Goal: Task Accomplishment & Management: Manage account settings

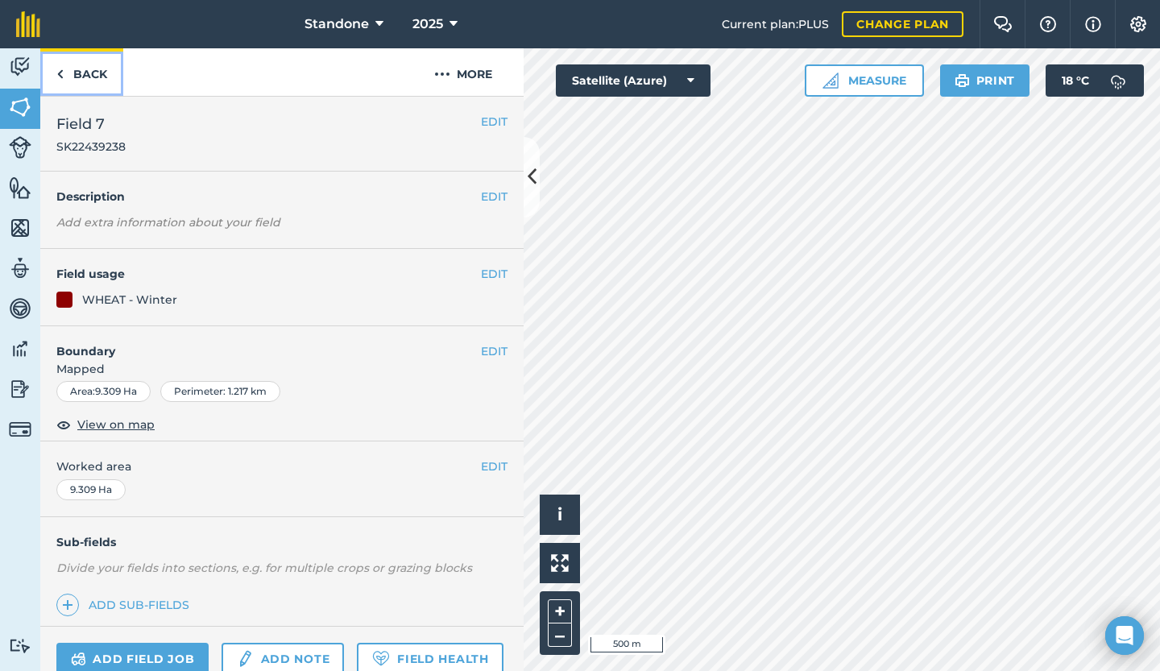
click at [84, 62] on link "Back" at bounding box center [81, 72] width 83 height 48
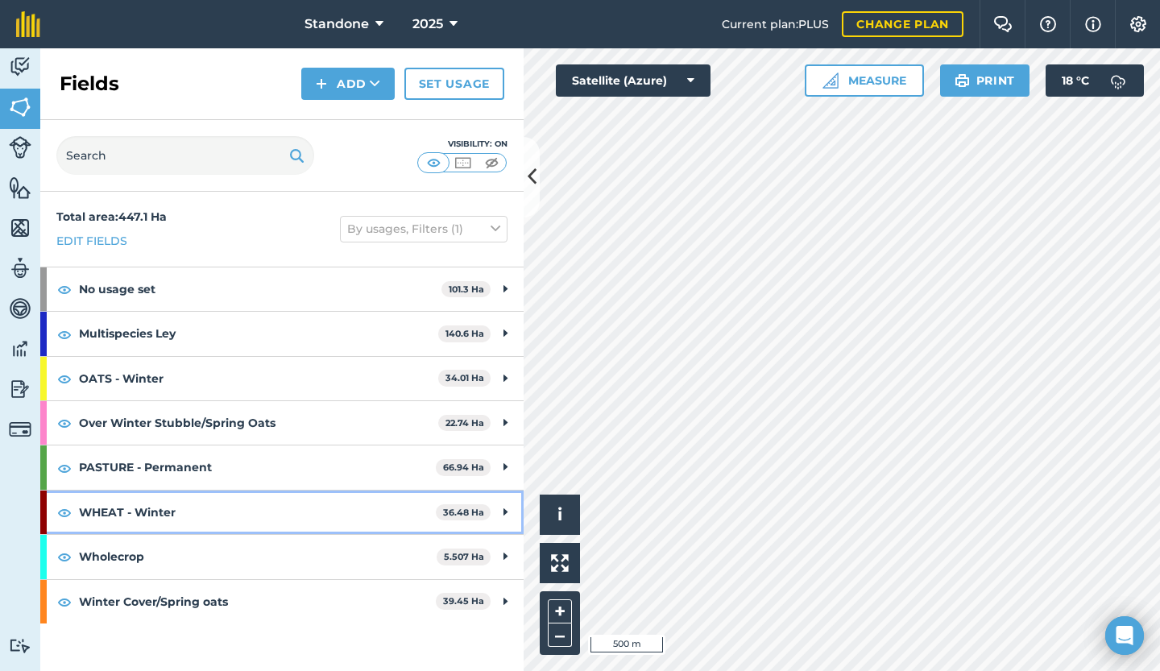
click at [267, 507] on strong "WHEAT - Winter" at bounding box center [257, 511] width 357 height 43
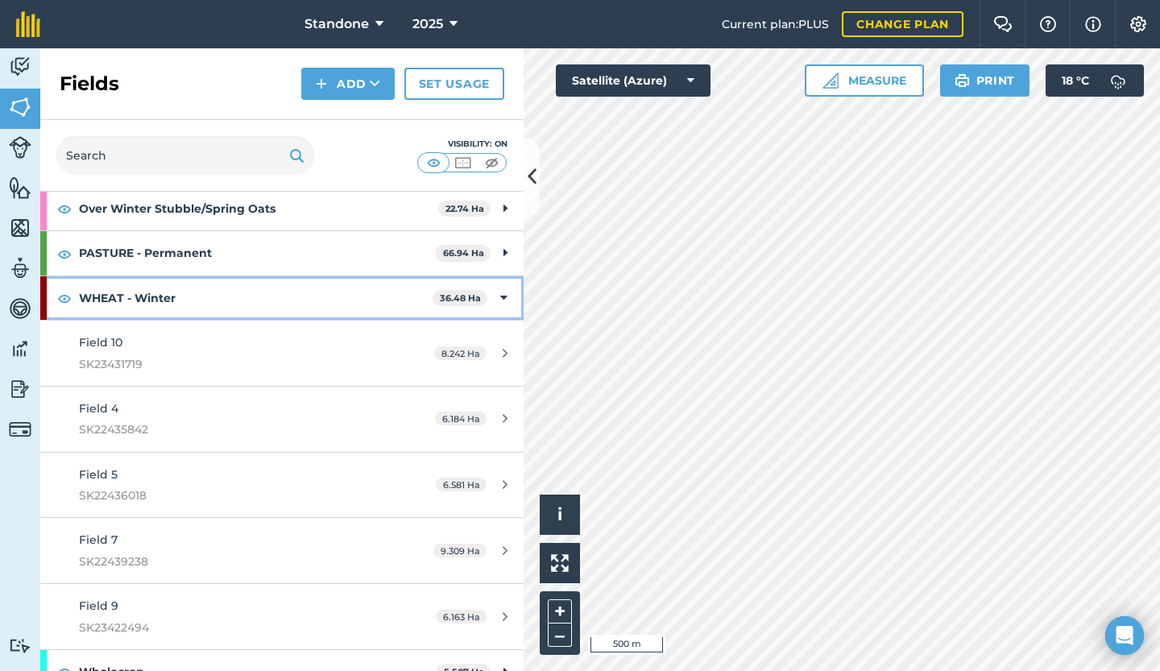
scroll to position [277, 0]
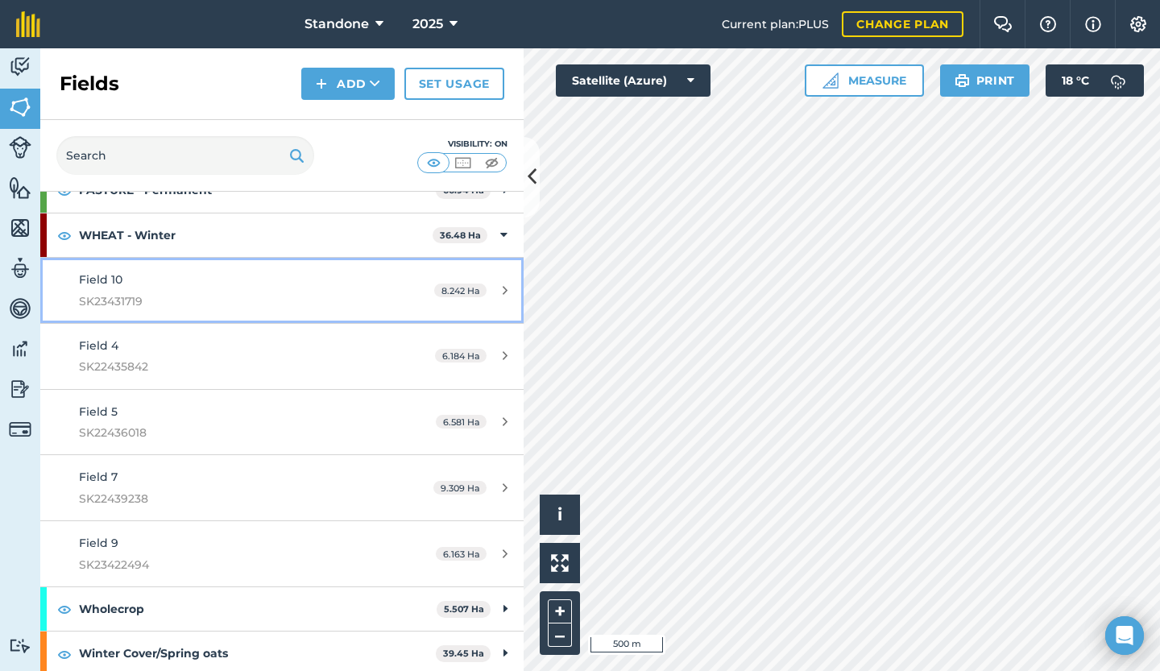
click at [490, 299] on link "Field 10 SK23431719 8.242 Ha" at bounding box center [281, 290] width 483 height 65
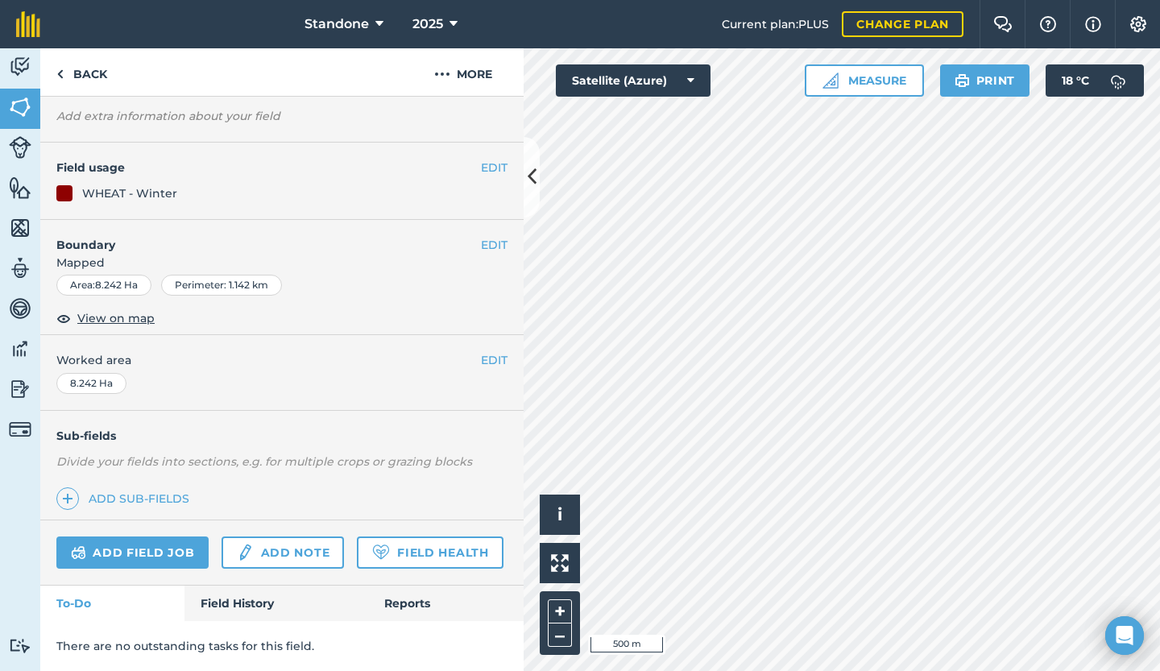
scroll to position [147, 0]
click at [289, 606] on link "Field History" at bounding box center [275, 602] width 183 height 35
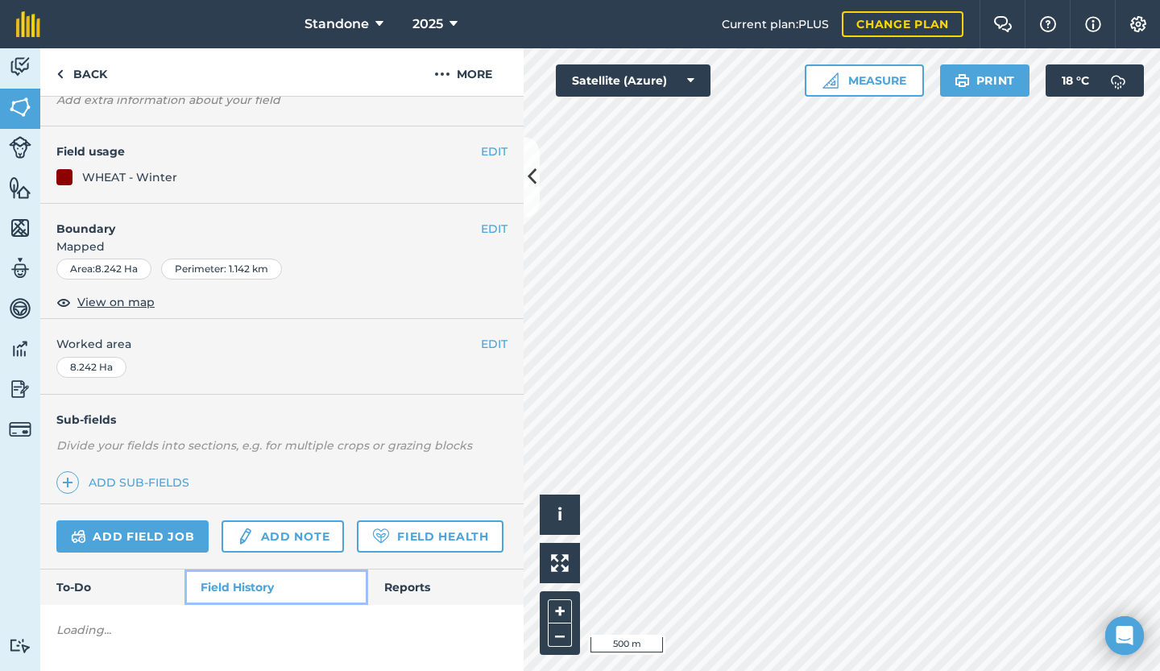
scroll to position [163, 0]
click at [393, 599] on link "Reports" at bounding box center [445, 586] width 155 height 35
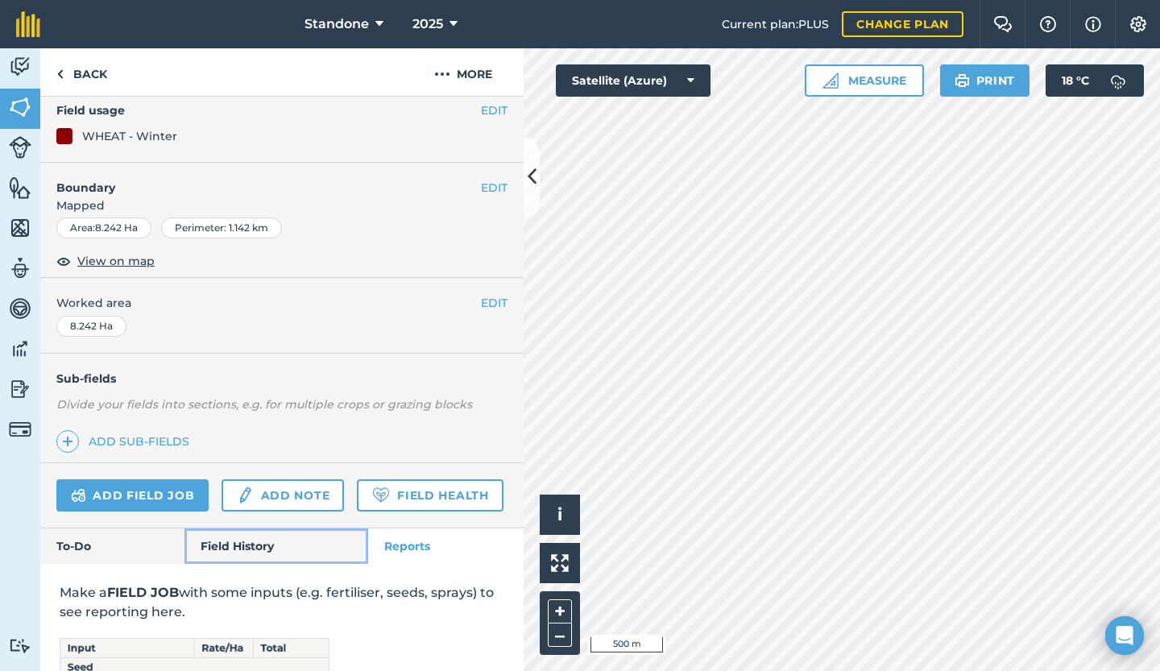
click at [242, 564] on link "Field History" at bounding box center [275, 545] width 183 height 35
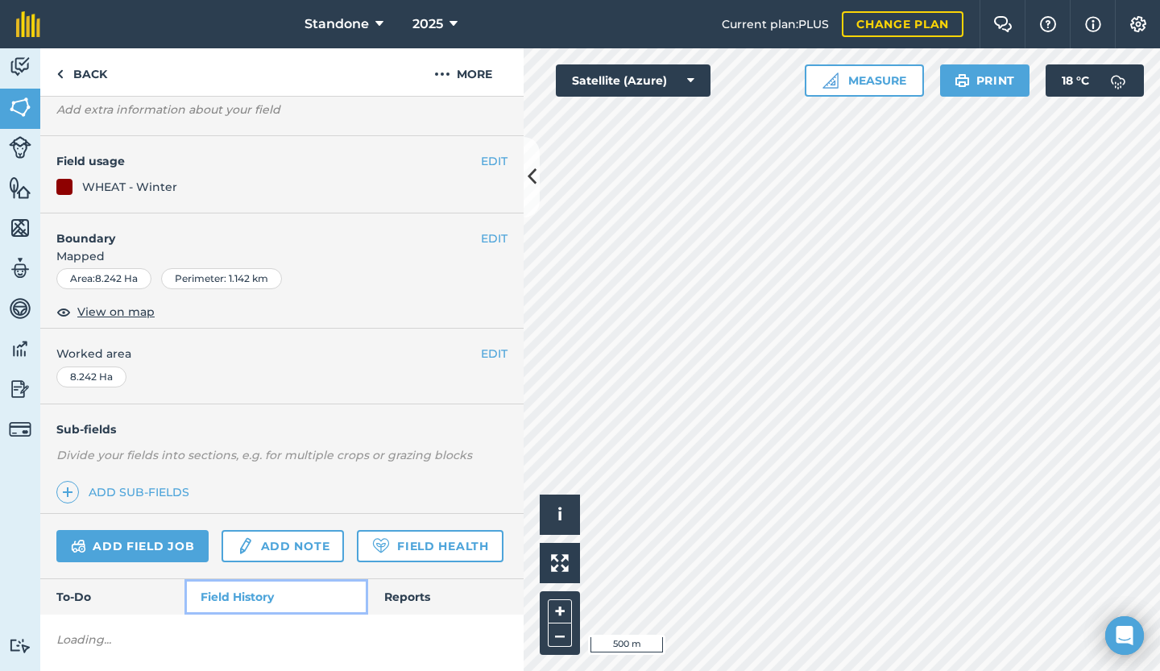
scroll to position [163, 0]
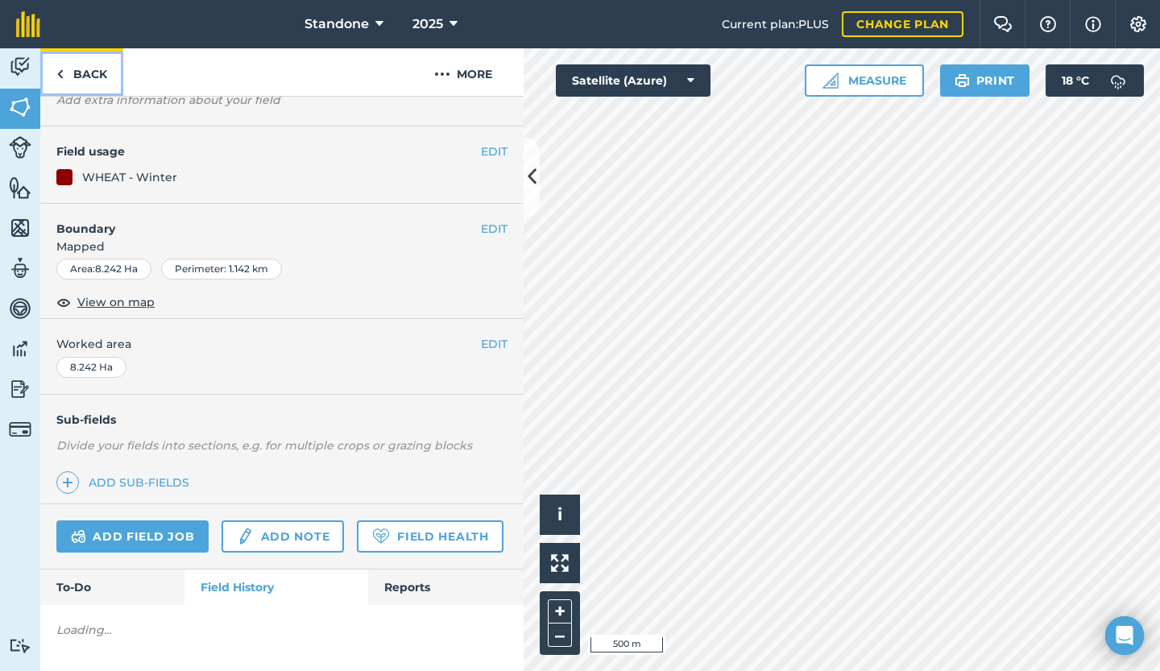
click at [72, 75] on link "Back" at bounding box center [81, 72] width 83 height 48
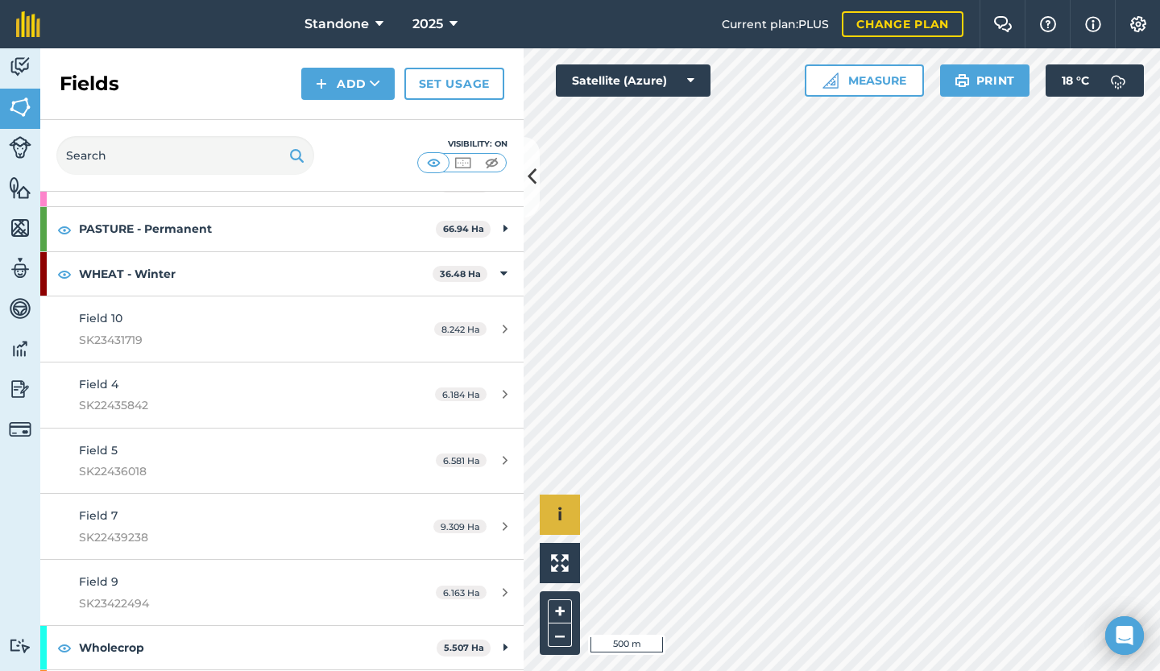
scroll to position [259, 0]
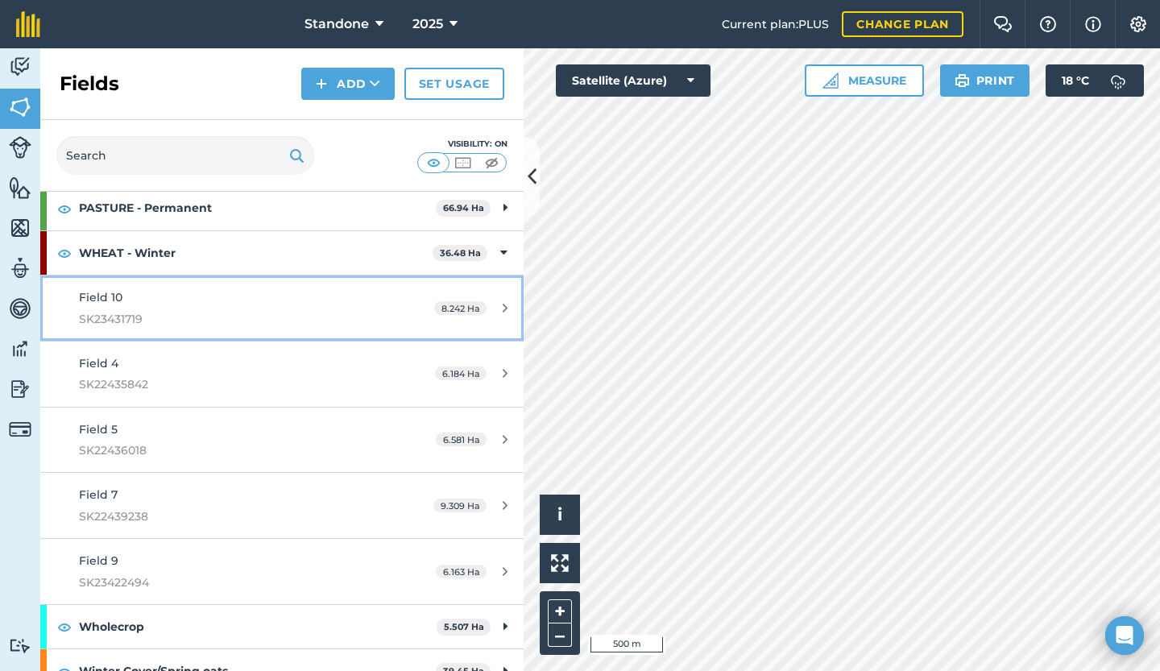
click at [159, 298] on div "Field 10 SK23431719" at bounding box center [230, 307] width 303 height 39
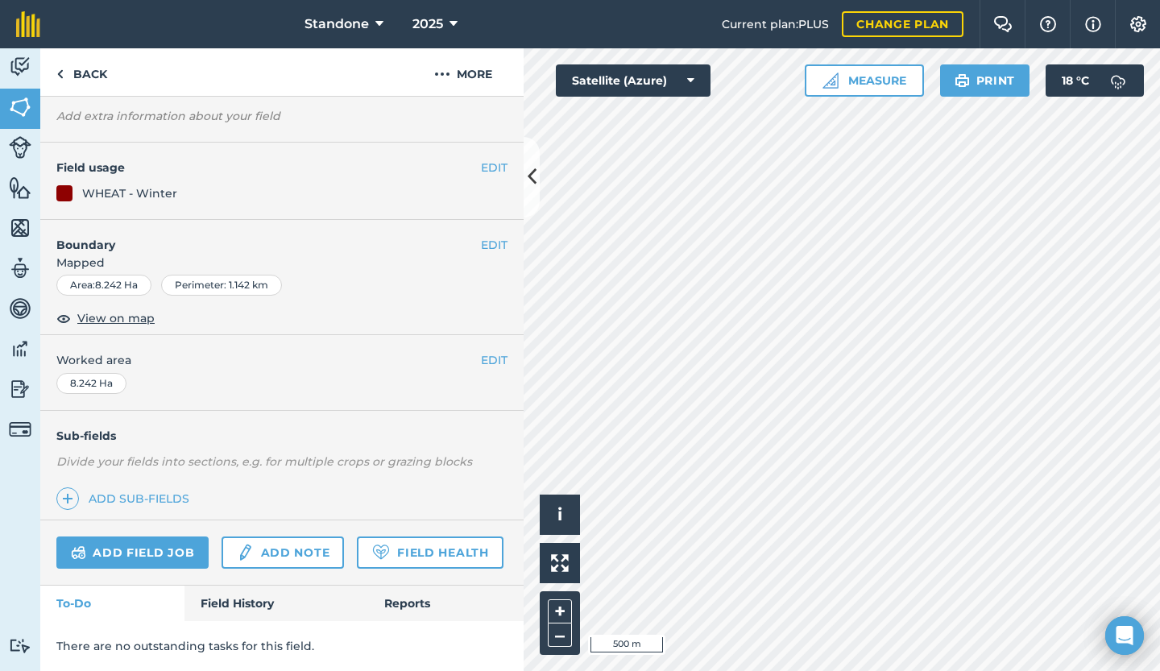
scroll to position [147, 0]
click at [243, 605] on link "Field History" at bounding box center [275, 602] width 183 height 35
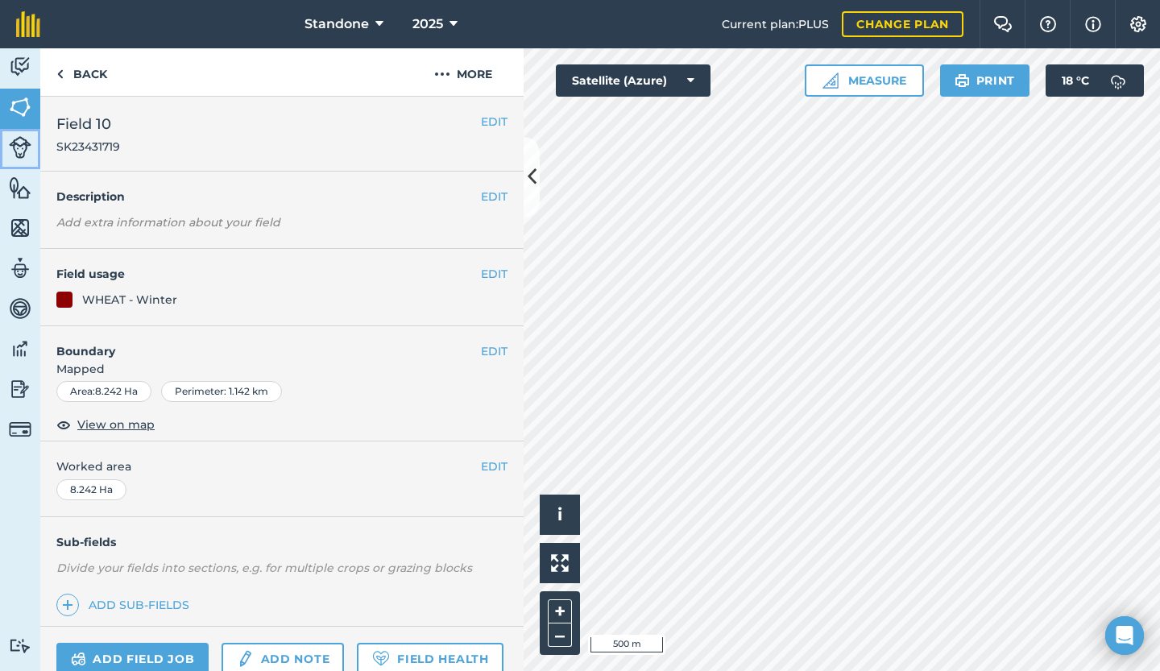
click at [19, 147] on img at bounding box center [20, 147] width 23 height 23
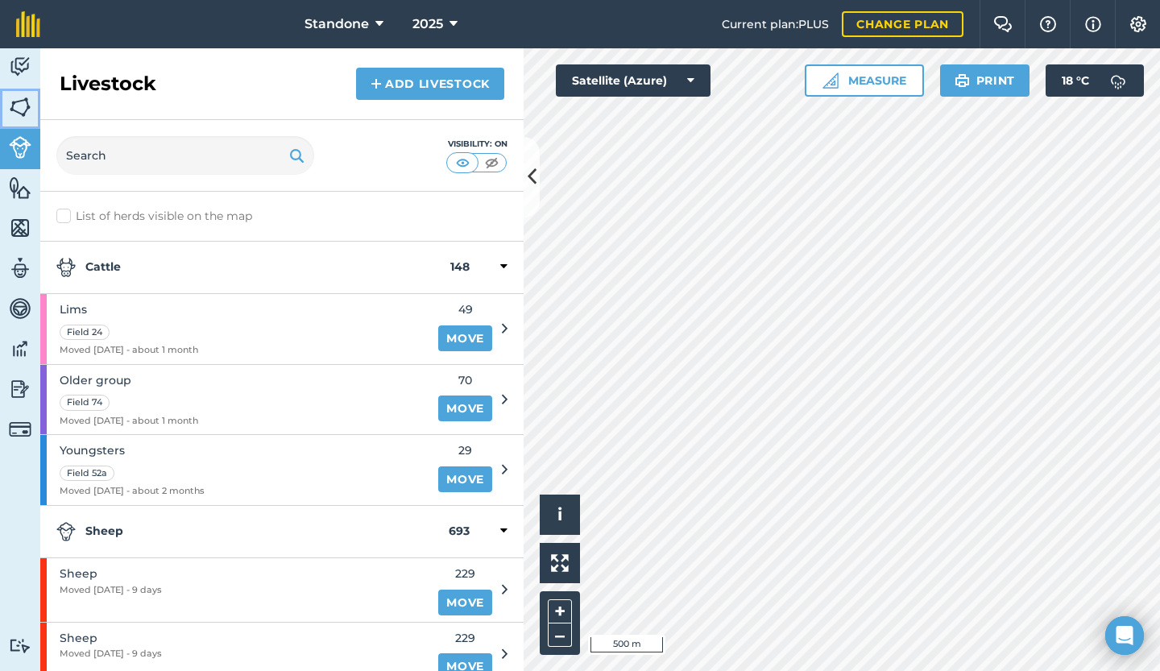
click at [33, 110] on link "Fields" at bounding box center [20, 109] width 40 height 40
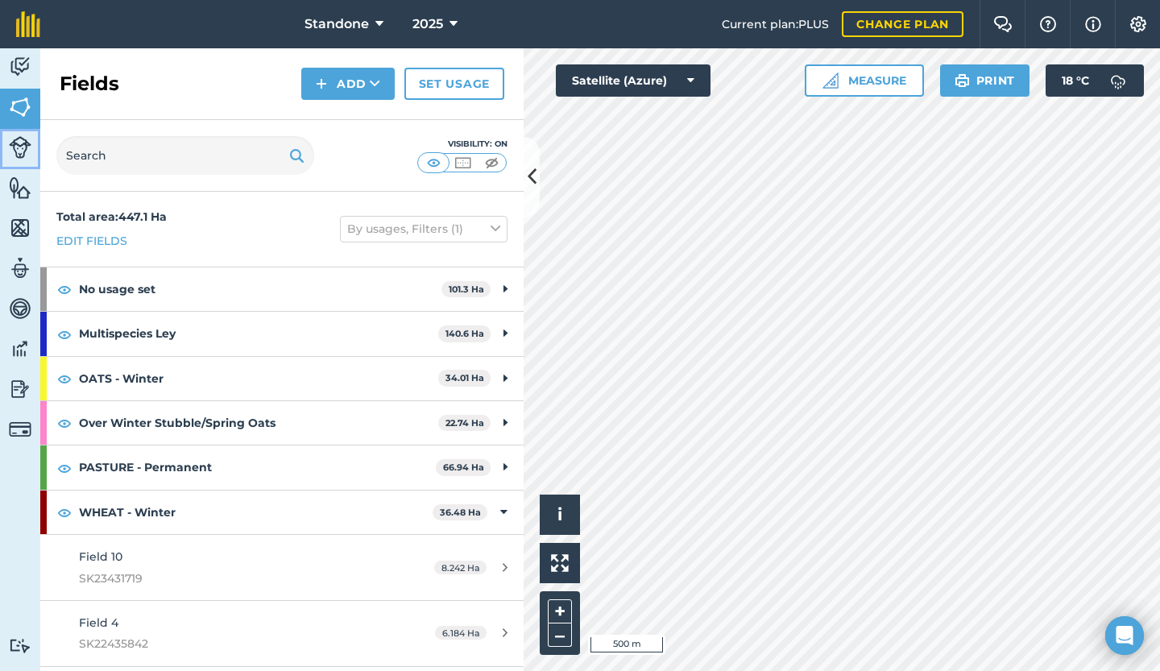
click at [34, 149] on link "Livestock" at bounding box center [20, 149] width 40 height 40
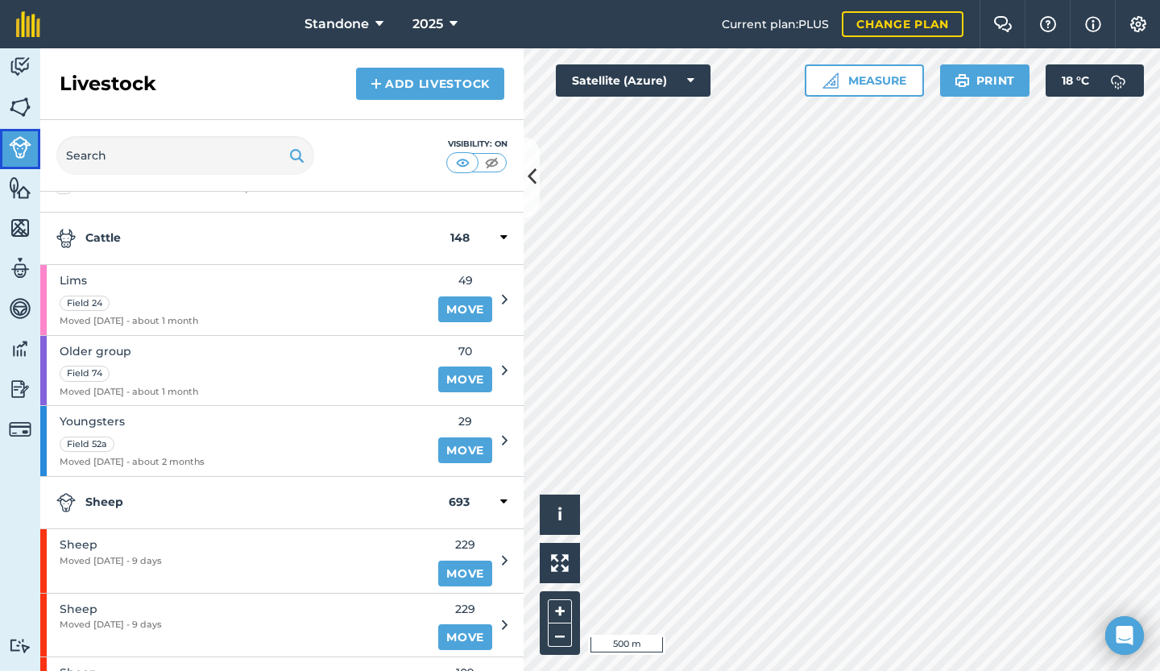
scroll to position [28, 0]
click at [440, 449] on link "Move" at bounding box center [465, 451] width 54 height 26
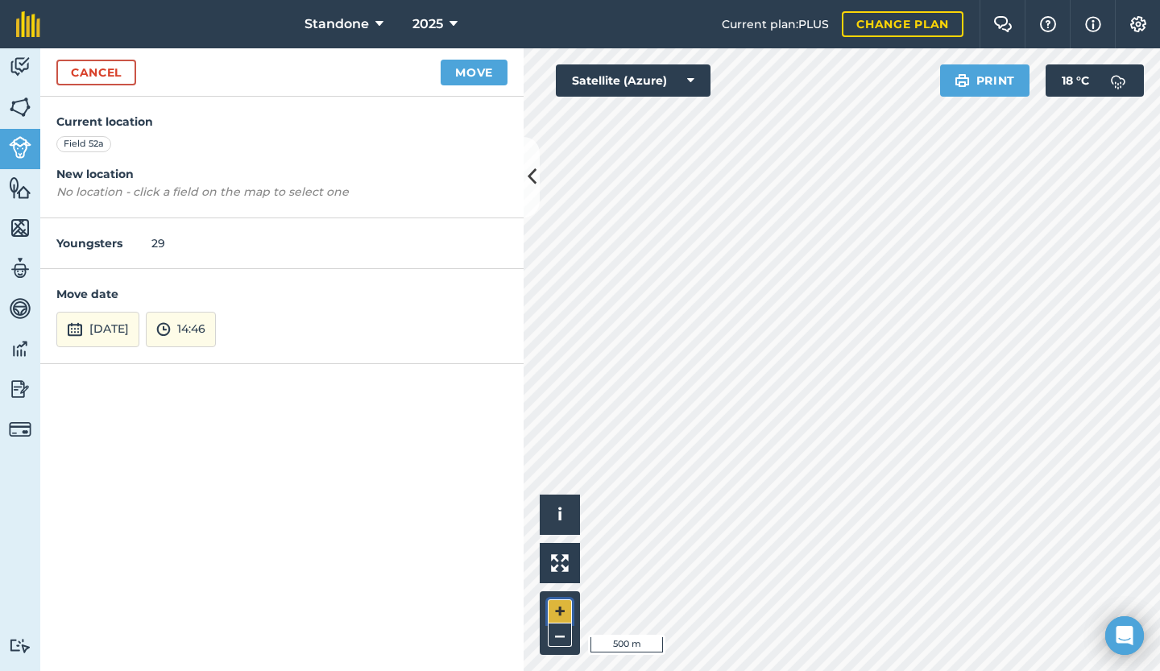
click at [559, 605] on button "+" at bounding box center [560, 611] width 24 height 24
click at [117, 329] on button "[DATE]" at bounding box center [97, 329] width 83 height 35
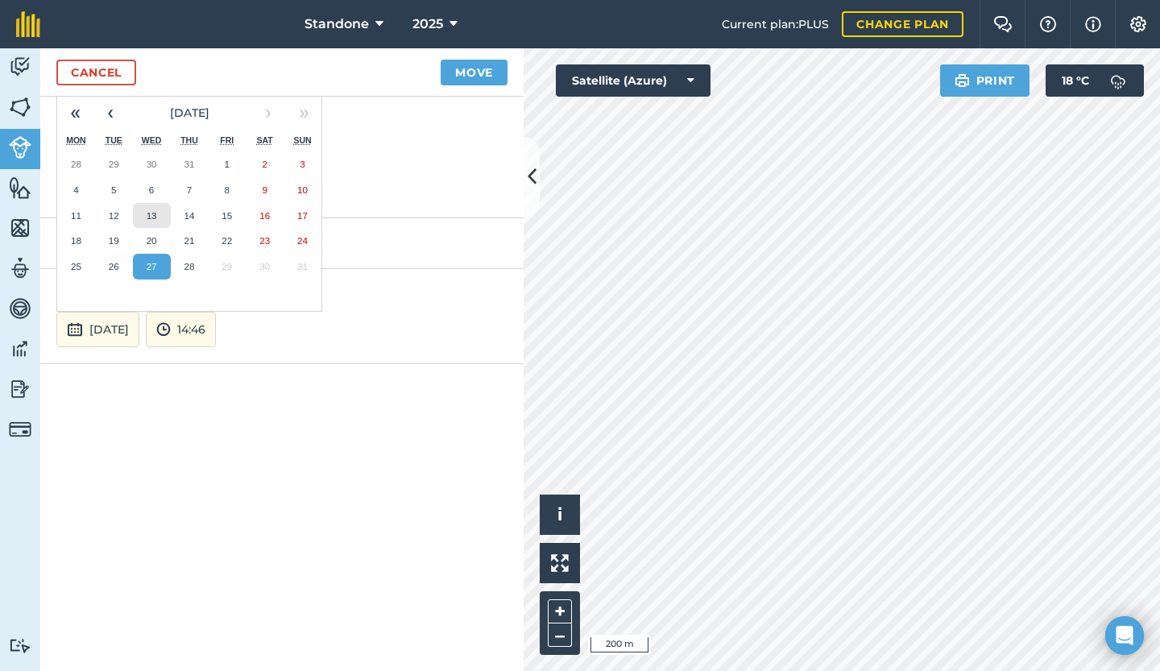
click at [145, 213] on button "13" at bounding box center [152, 216] width 38 height 26
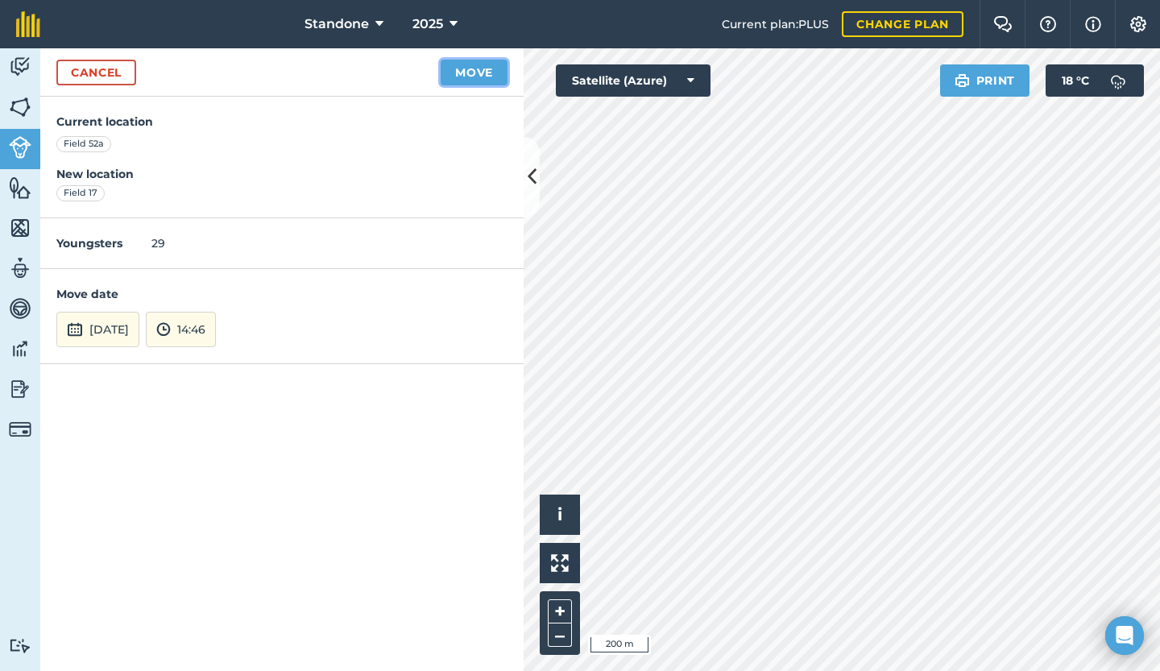
click at [478, 77] on button "Move" at bounding box center [473, 73] width 67 height 26
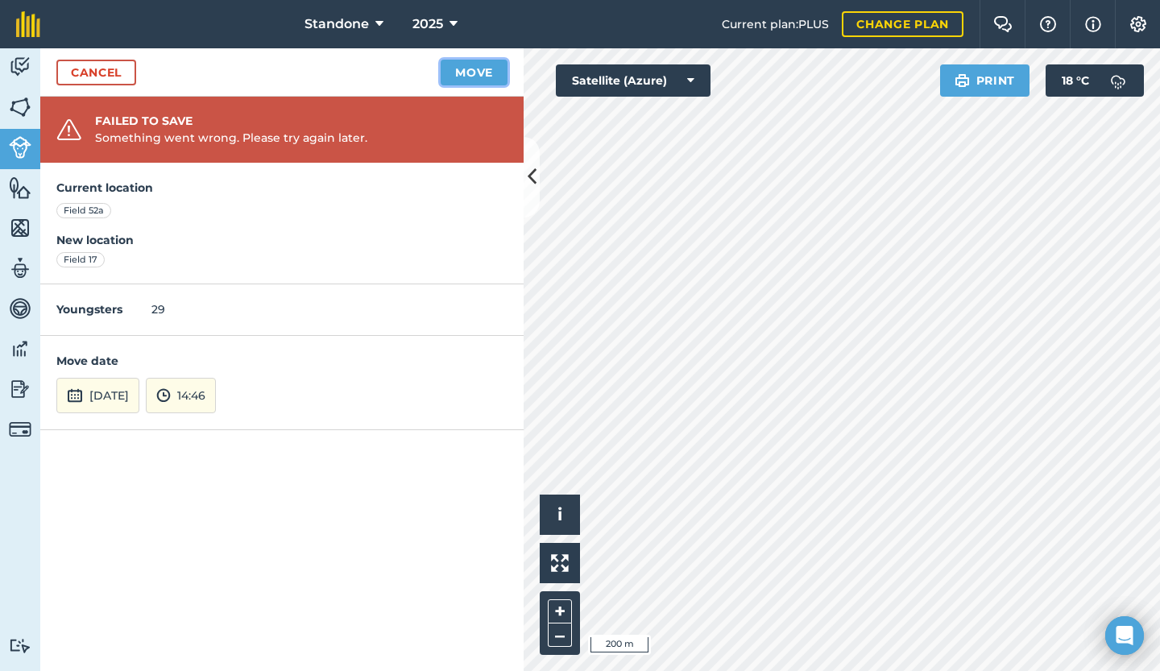
click at [483, 64] on button "Move" at bounding box center [473, 73] width 67 height 26
click at [494, 68] on button "Move" at bounding box center [473, 73] width 67 height 26
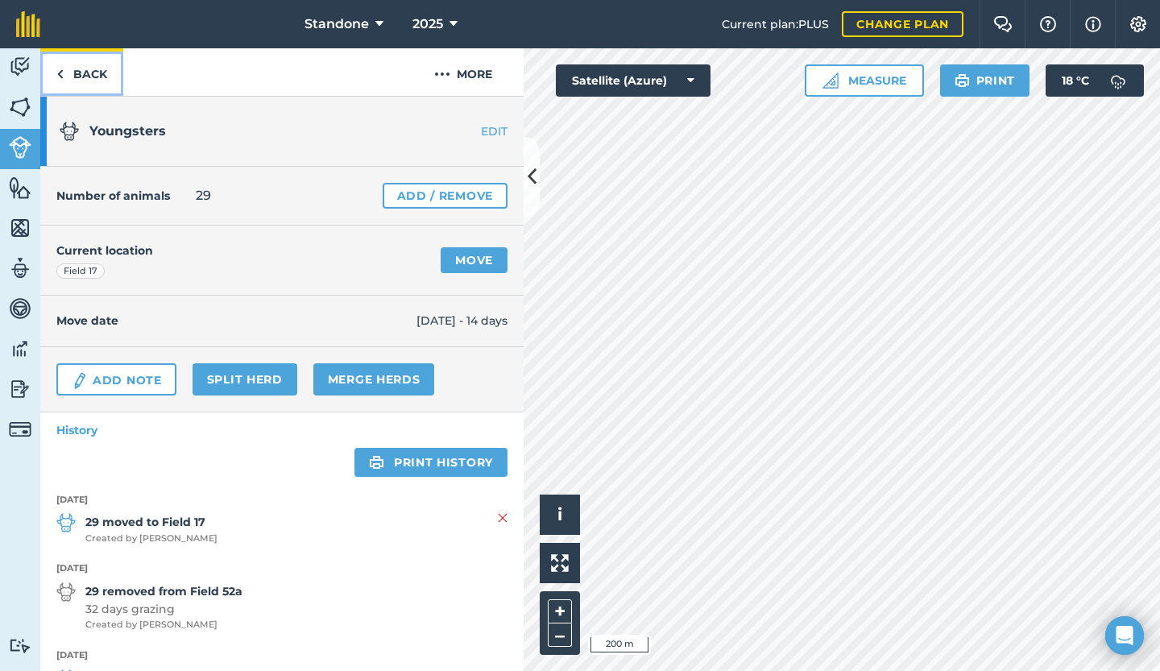
click at [98, 80] on link "Back" at bounding box center [81, 72] width 83 height 48
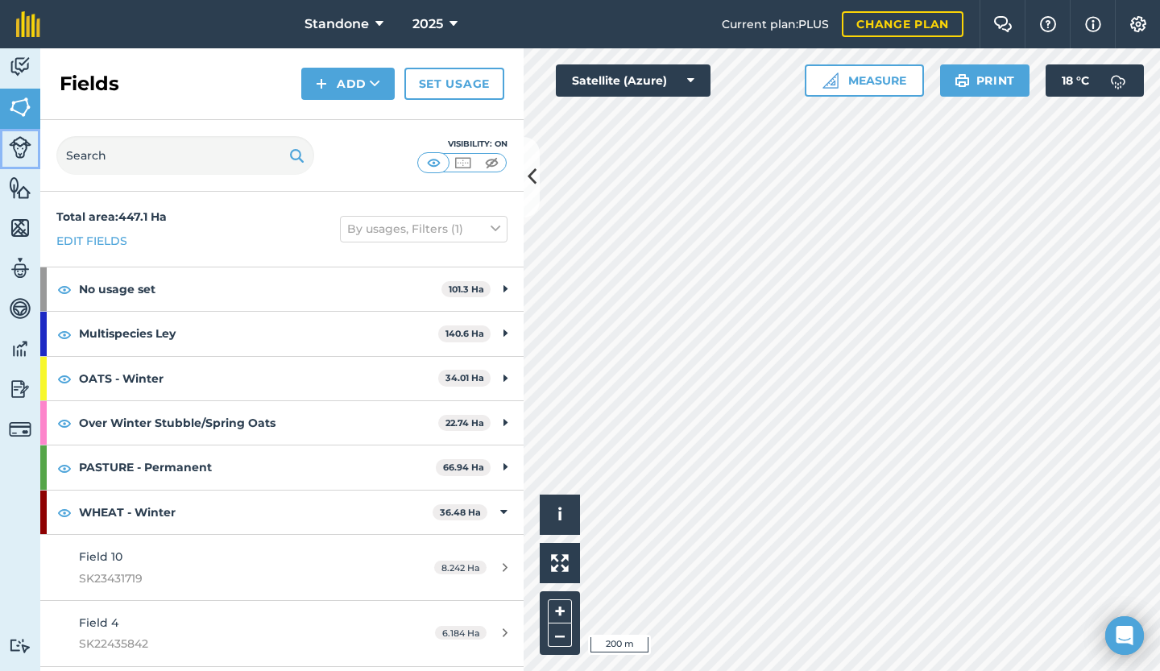
click at [9, 151] on img at bounding box center [20, 147] width 23 height 23
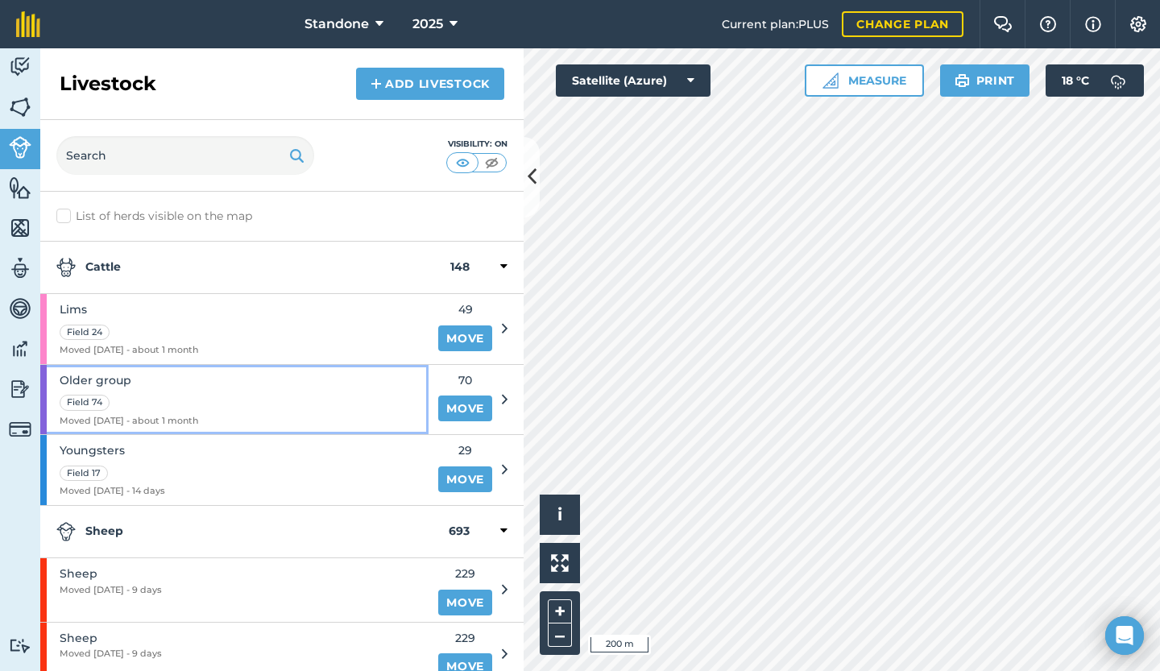
click at [267, 408] on div "Older group Field 74 Moved [DATE] - about 1 month" at bounding box center [234, 400] width 388 height 70
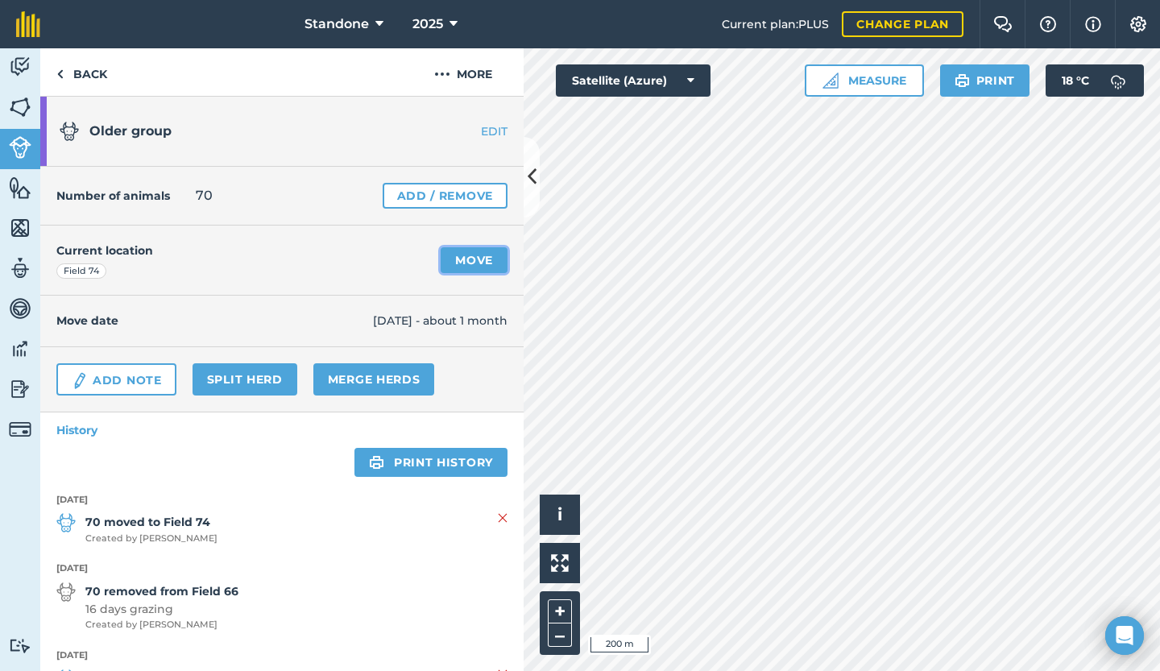
click at [463, 252] on link "Move" at bounding box center [473, 260] width 67 height 26
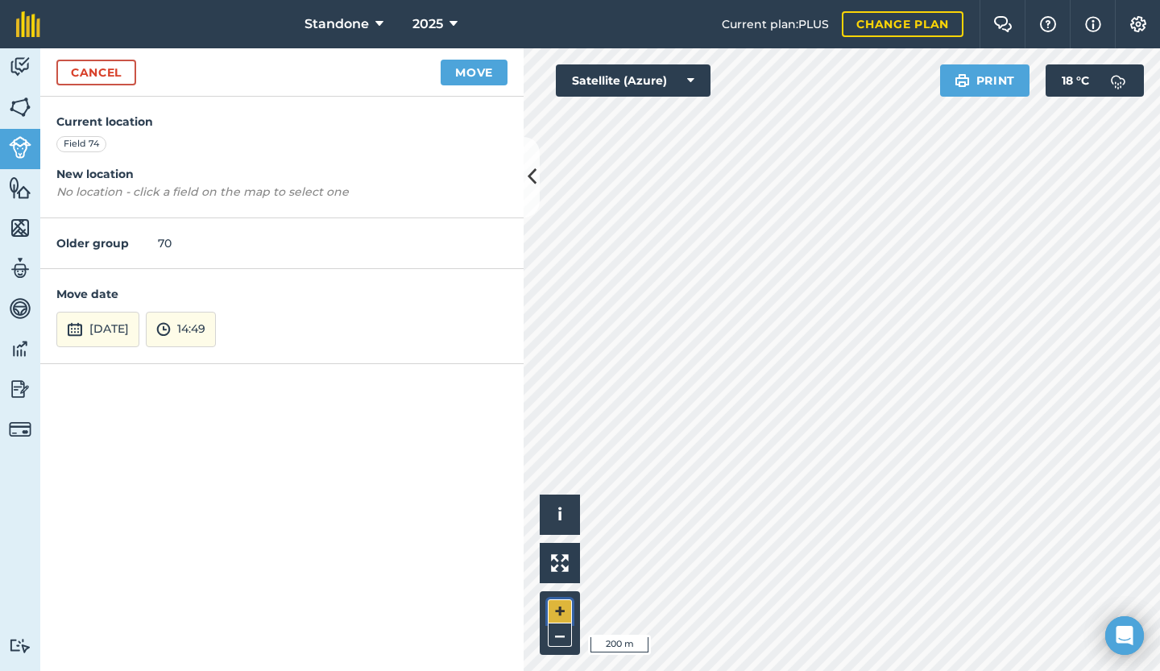
click at [559, 610] on button "+" at bounding box center [560, 611] width 24 height 24
click at [556, 609] on button "+" at bounding box center [560, 611] width 24 height 24
click at [483, 68] on button "Move" at bounding box center [473, 73] width 67 height 26
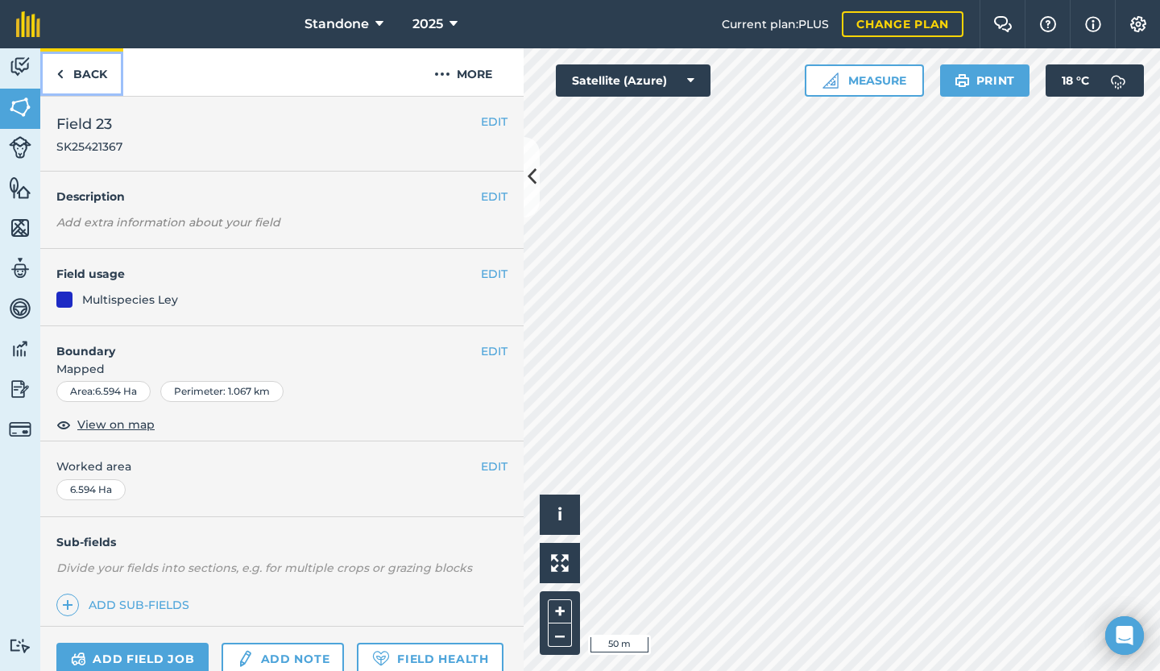
click at [90, 63] on link "Back" at bounding box center [81, 72] width 83 height 48
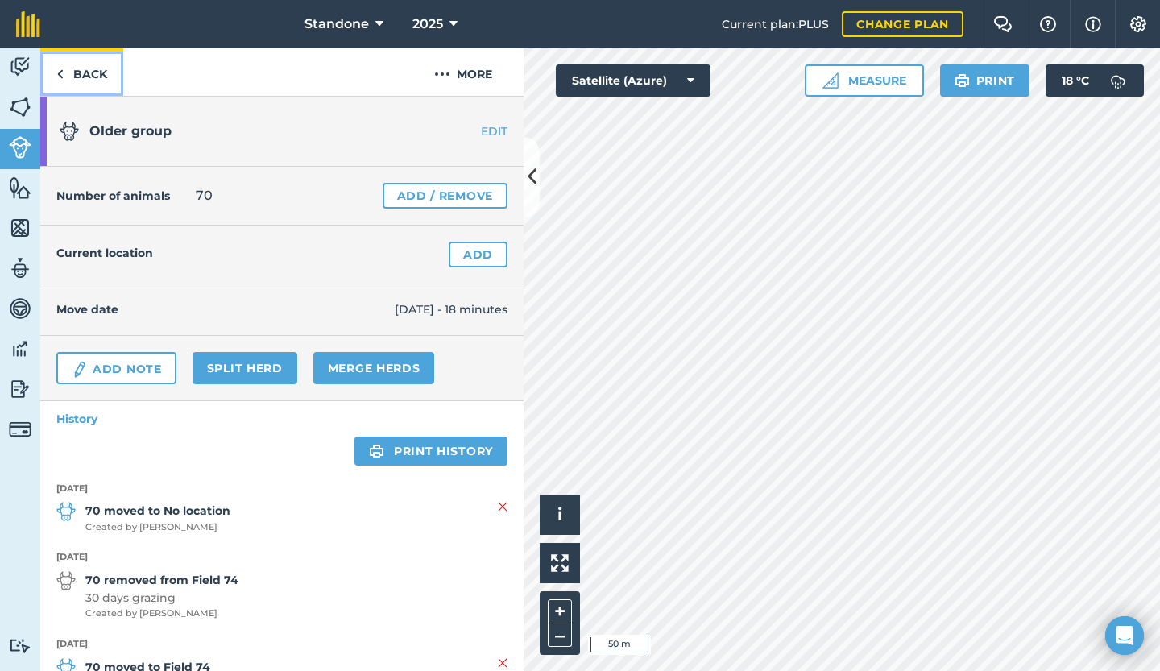
click at [79, 65] on link "Back" at bounding box center [81, 72] width 83 height 48
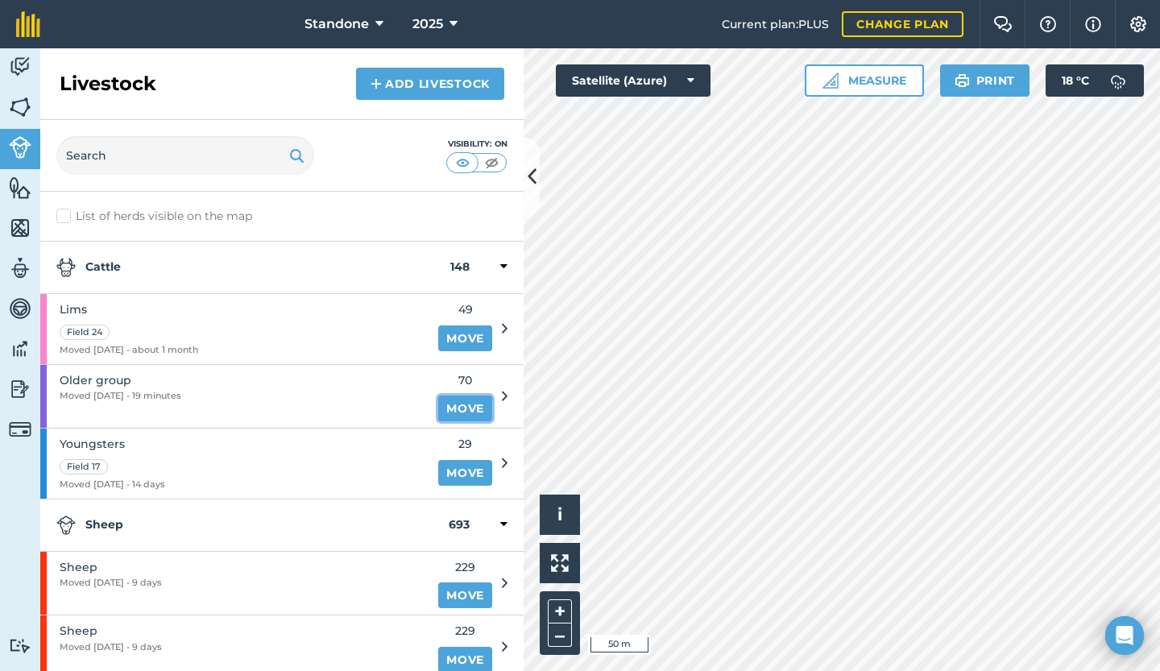
click at [468, 405] on link "Move" at bounding box center [465, 408] width 54 height 26
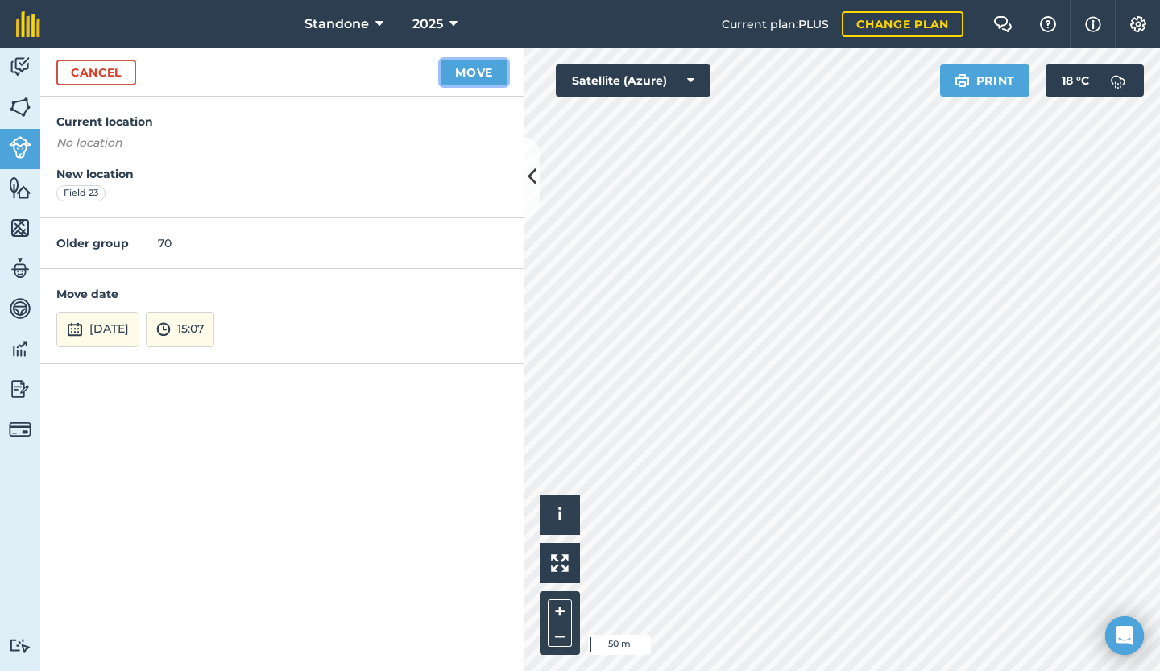
click at [465, 72] on button "Move" at bounding box center [473, 73] width 67 height 26
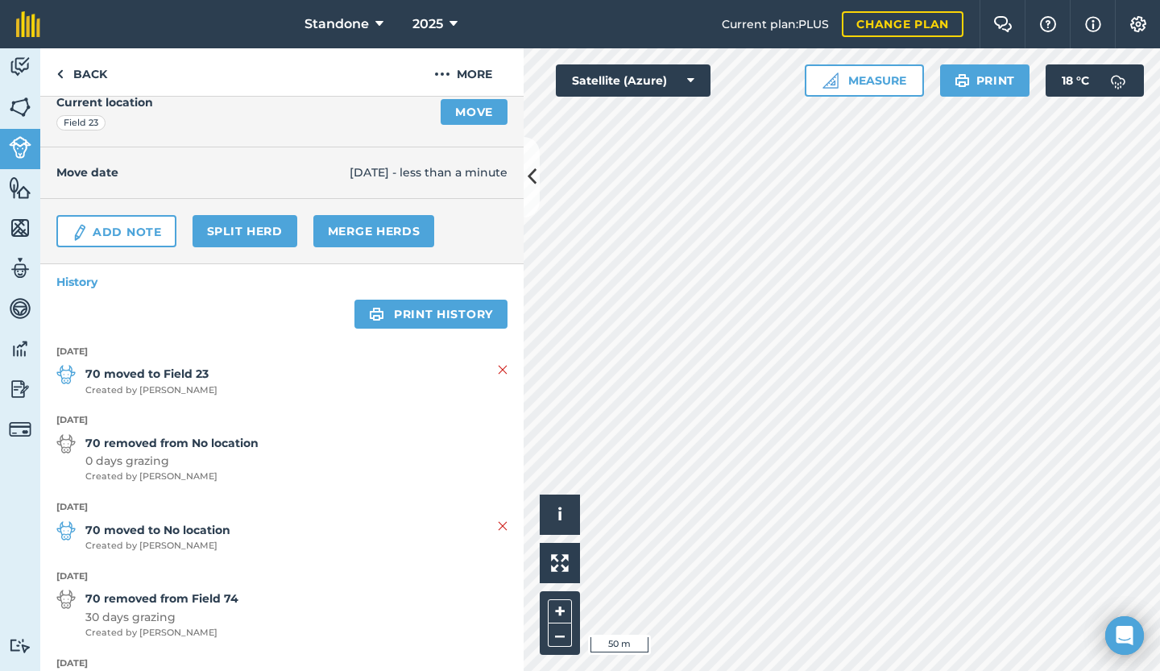
scroll to position [146, 0]
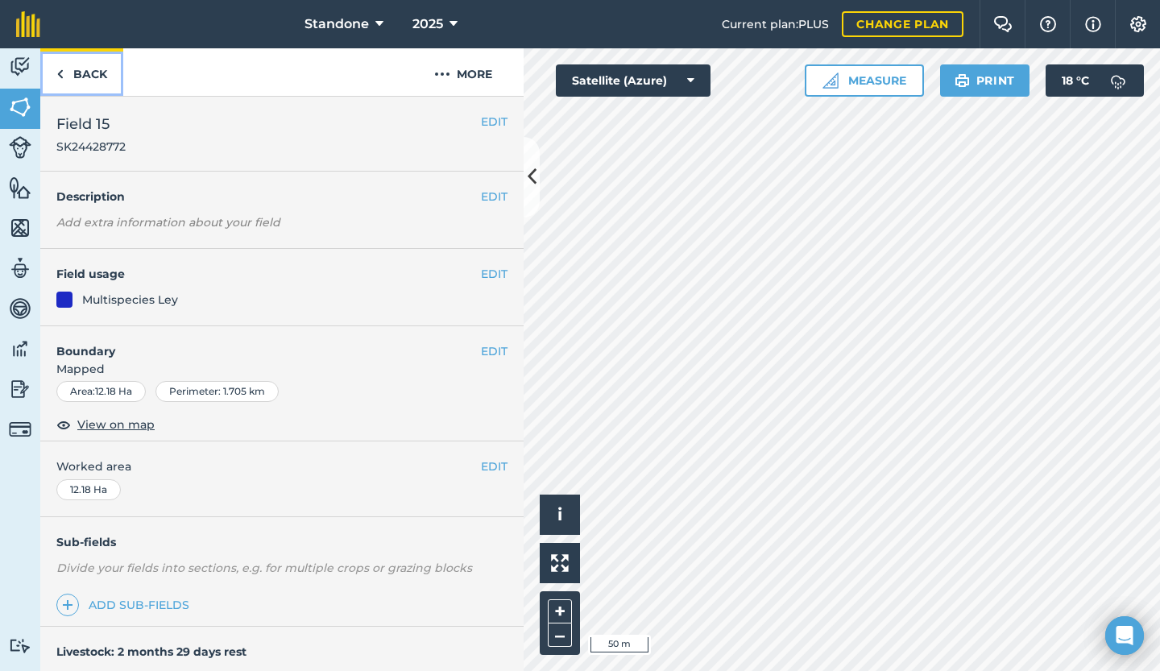
click at [89, 68] on link "Back" at bounding box center [81, 72] width 83 height 48
click at [94, 65] on link "Back" at bounding box center [81, 72] width 83 height 48
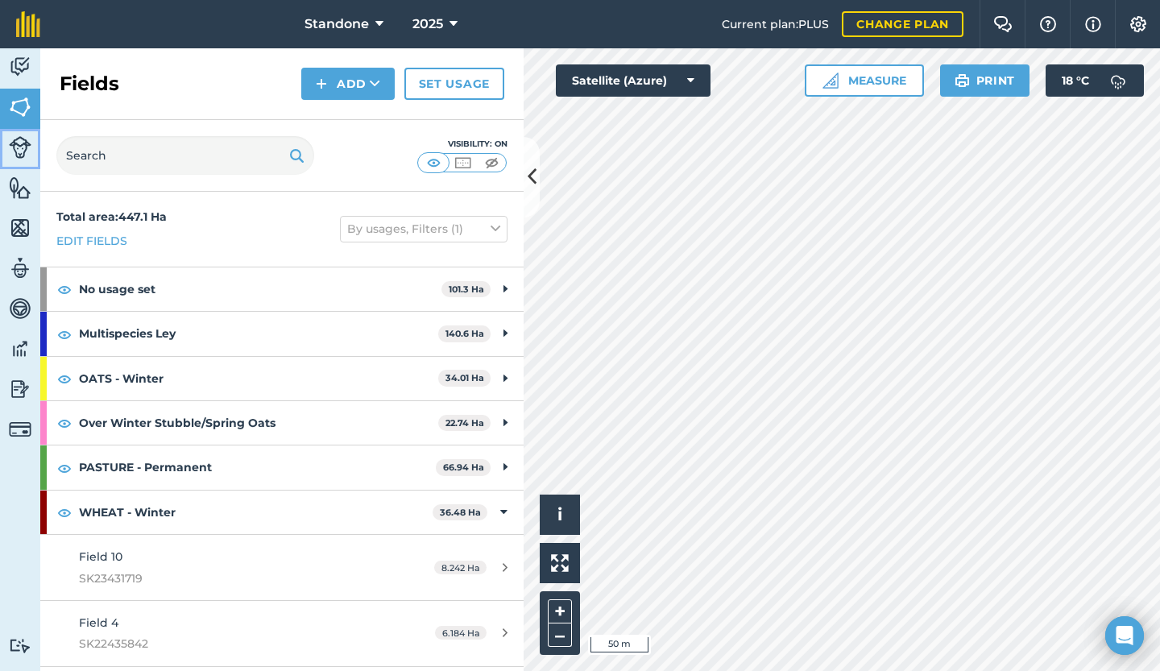
click at [10, 151] on img at bounding box center [20, 147] width 23 height 23
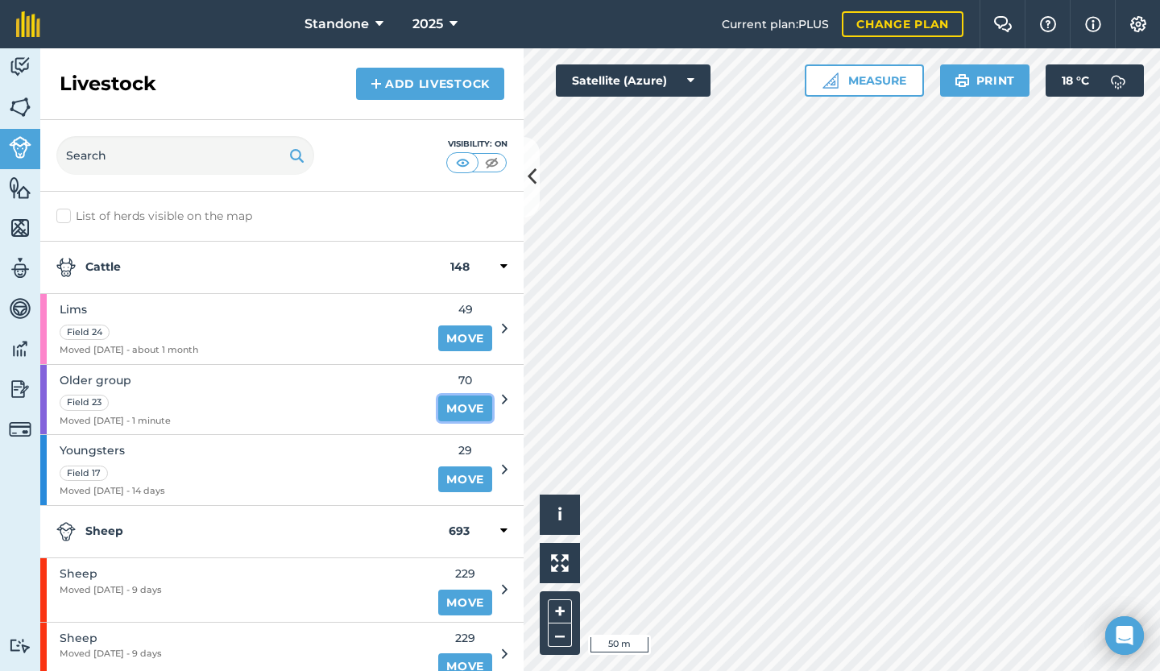
click at [456, 406] on link "Move" at bounding box center [465, 408] width 54 height 26
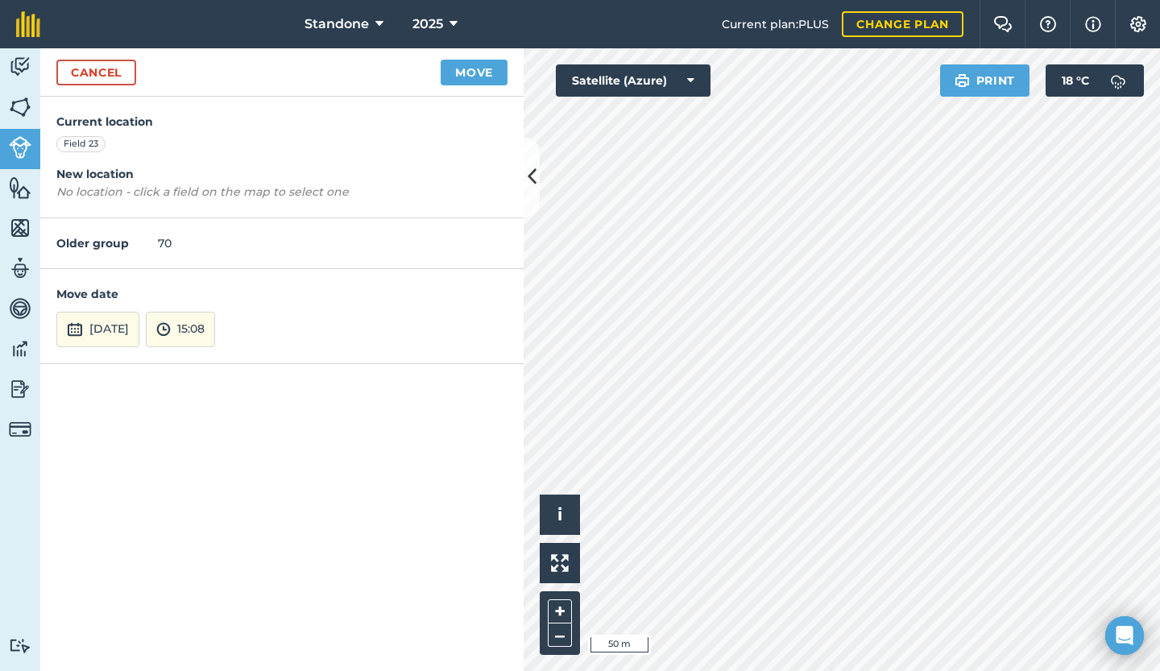
click at [456, 406] on div "Current location Field 23 New location No location - click a field on the map t…" at bounding box center [281, 384] width 483 height 574
click at [84, 77] on link "Cancel" at bounding box center [96, 73] width 80 height 26
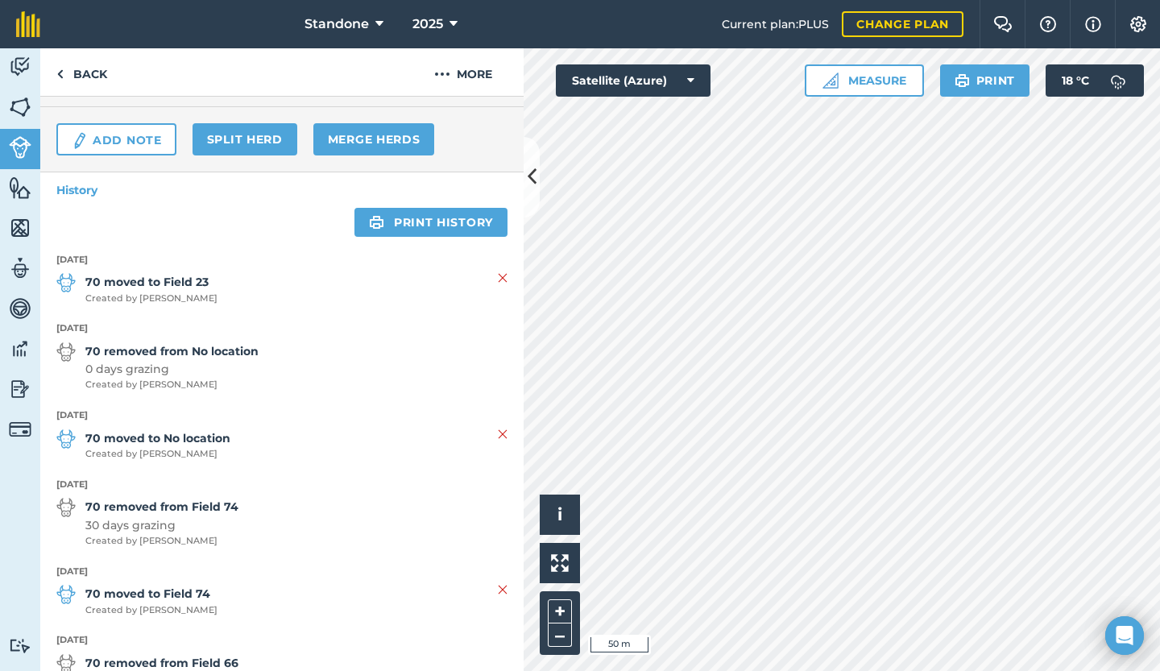
scroll to position [245, 0]
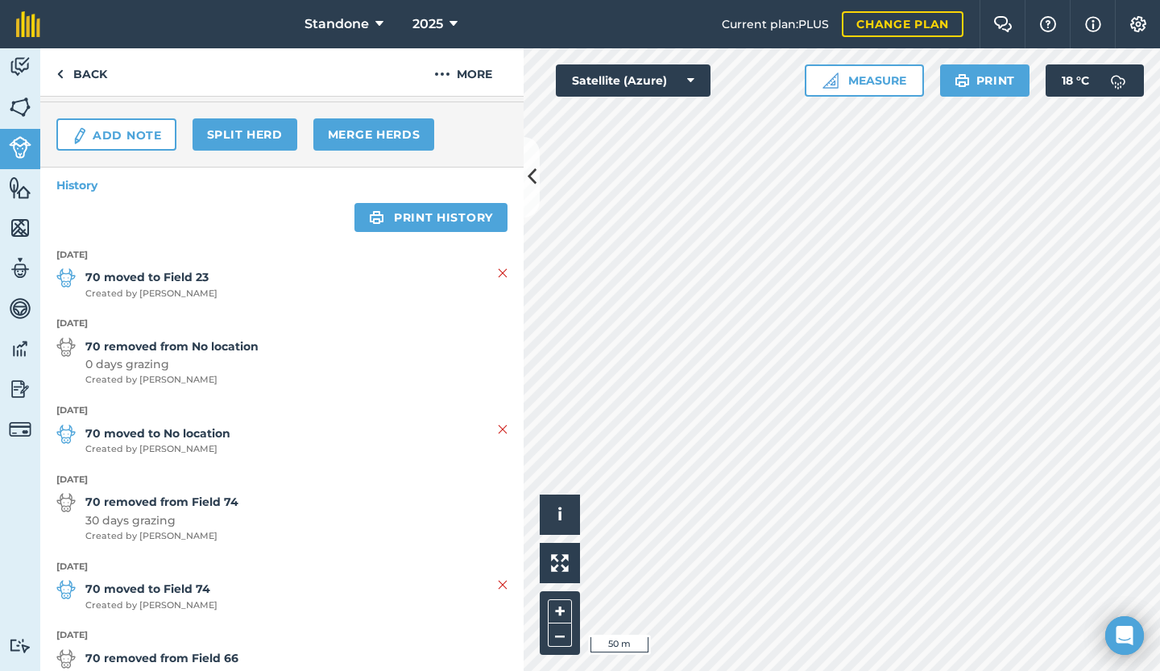
click at [498, 271] on img at bounding box center [503, 272] width 10 height 19
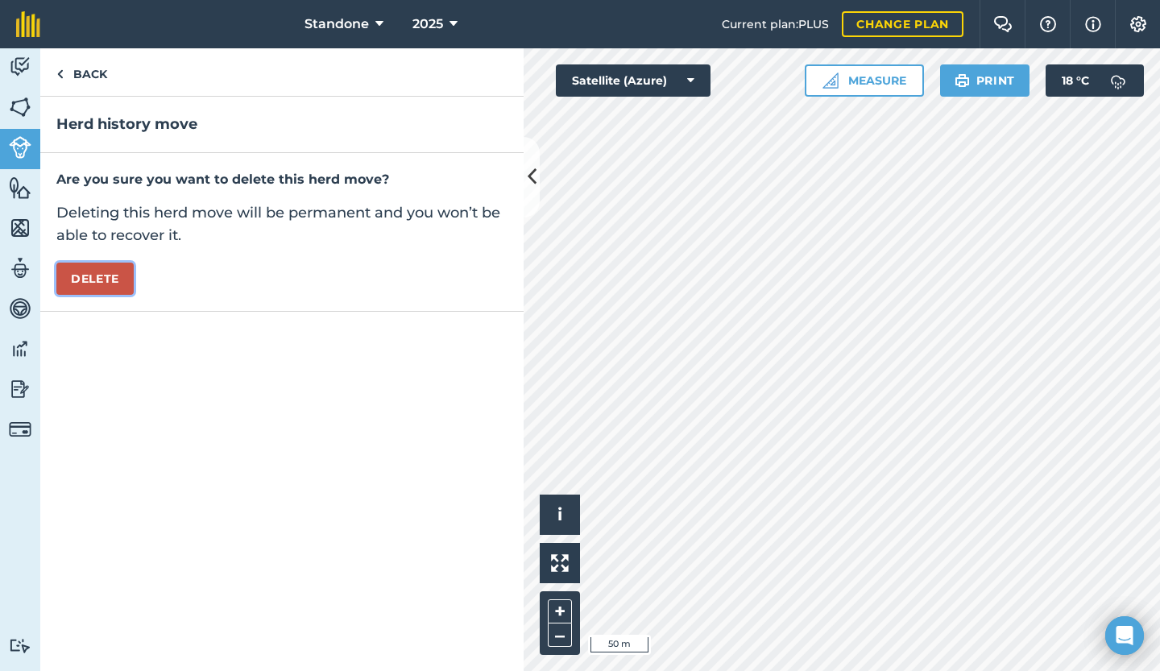
click at [129, 270] on button "Delete" at bounding box center [94, 279] width 77 height 32
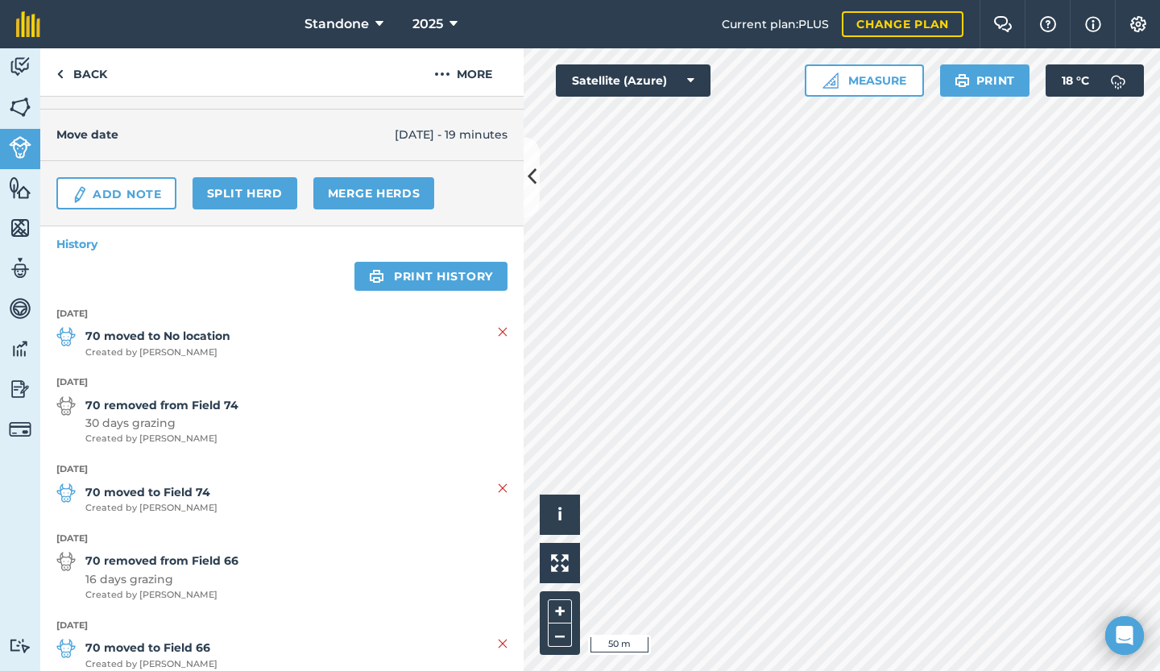
scroll to position [215, 0]
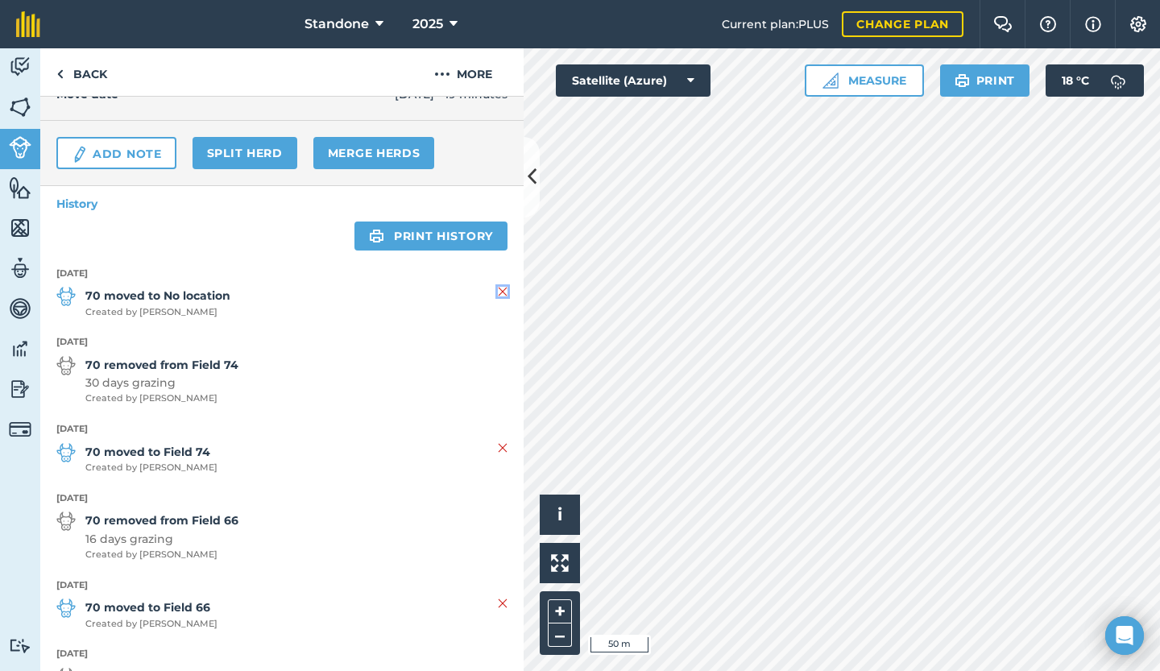
click at [498, 288] on img at bounding box center [503, 291] width 10 height 19
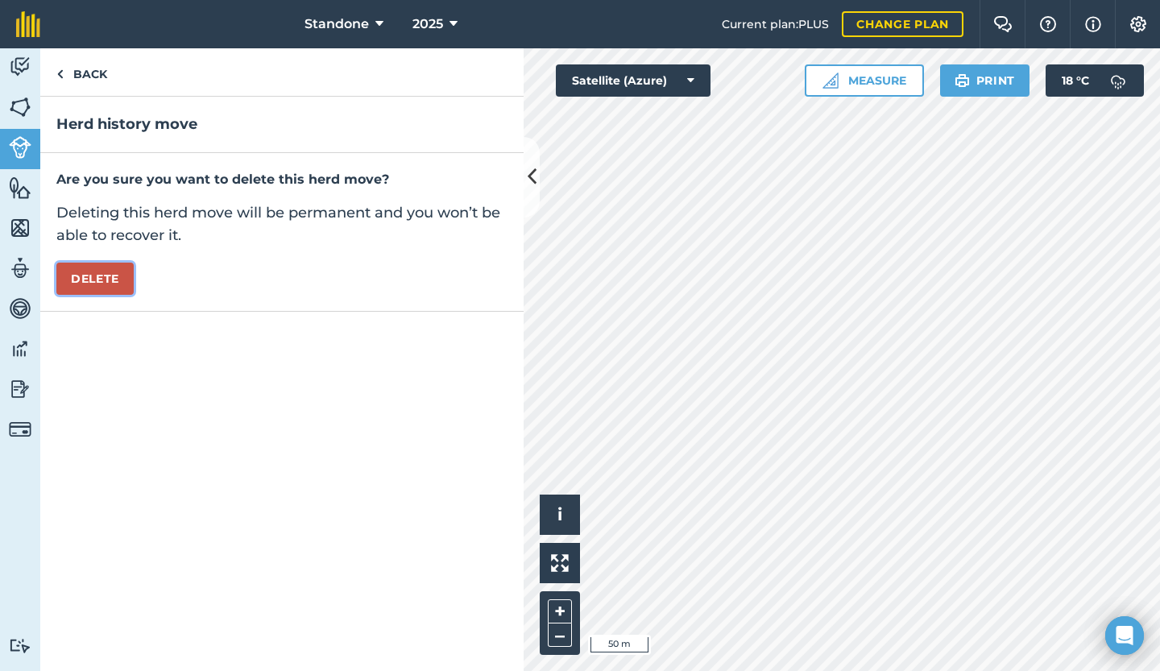
click at [106, 284] on button "Delete" at bounding box center [94, 279] width 77 height 32
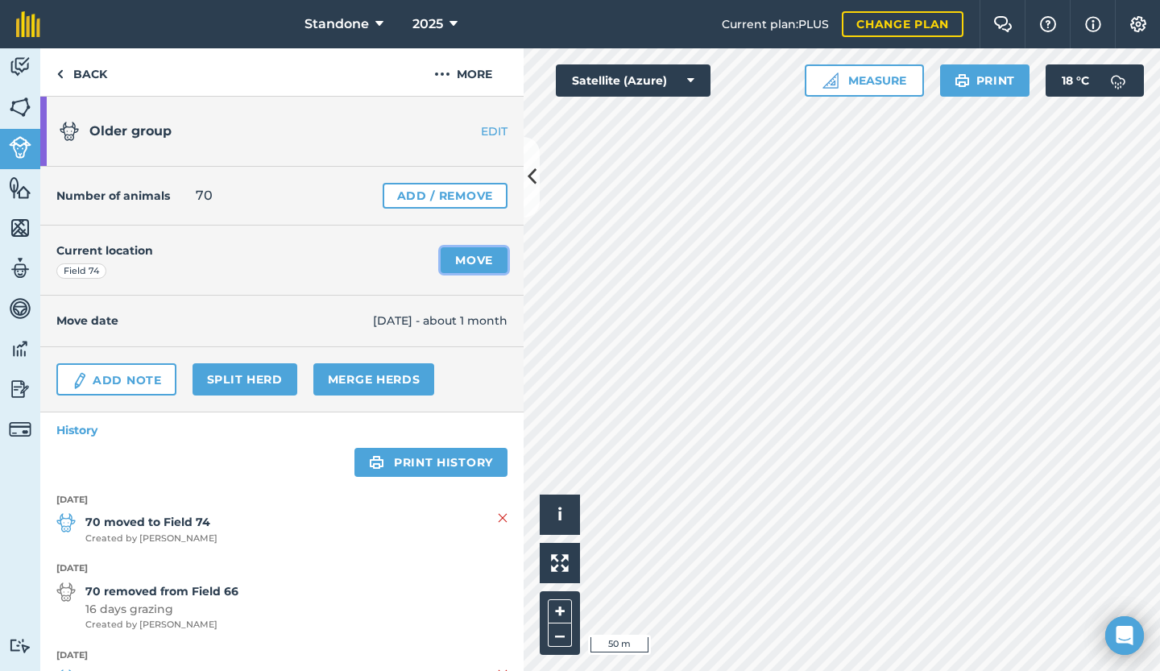
click at [462, 260] on link "Move" at bounding box center [473, 260] width 67 height 26
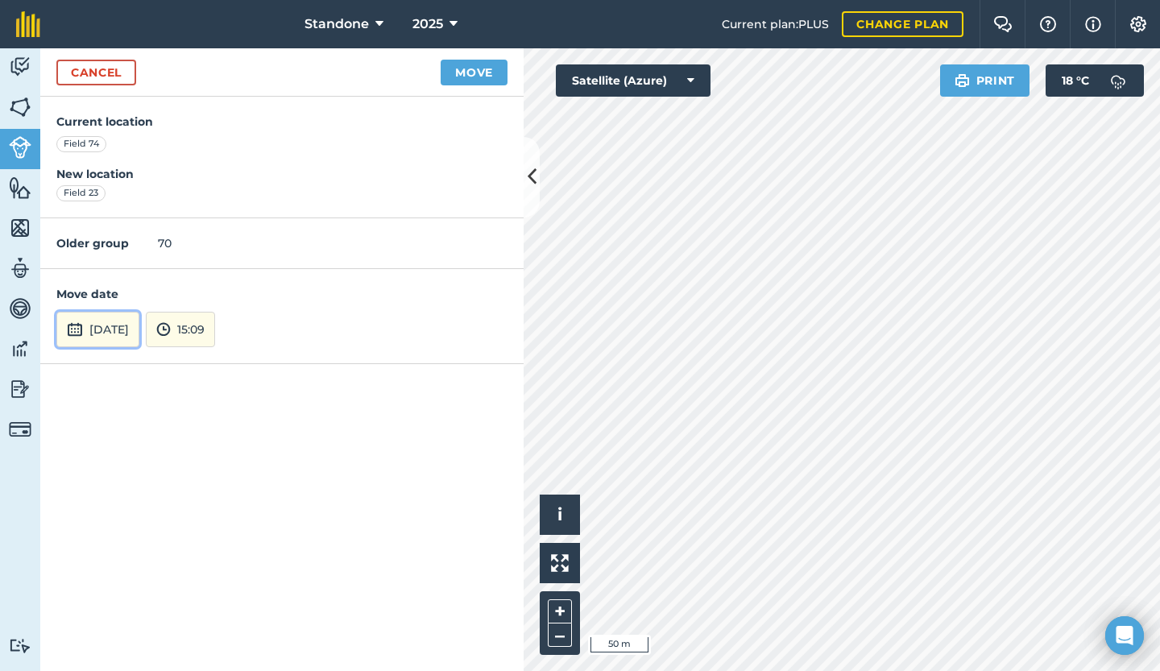
click at [139, 325] on button "[DATE]" at bounding box center [97, 329] width 83 height 35
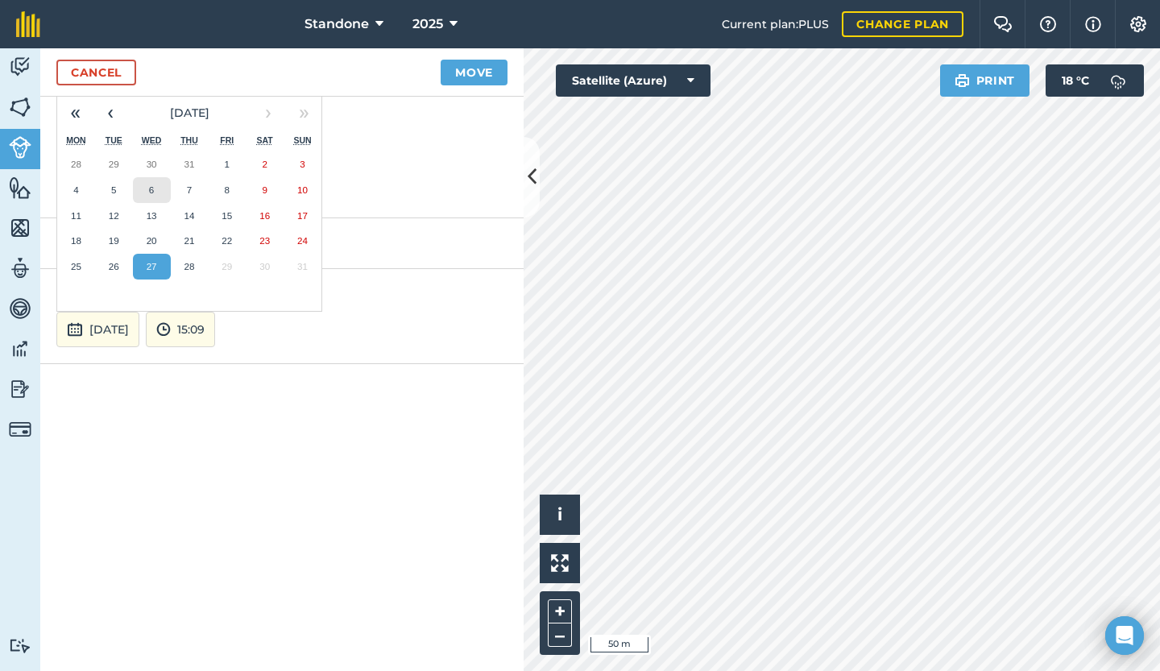
click at [148, 196] on button "6" at bounding box center [152, 190] width 38 height 26
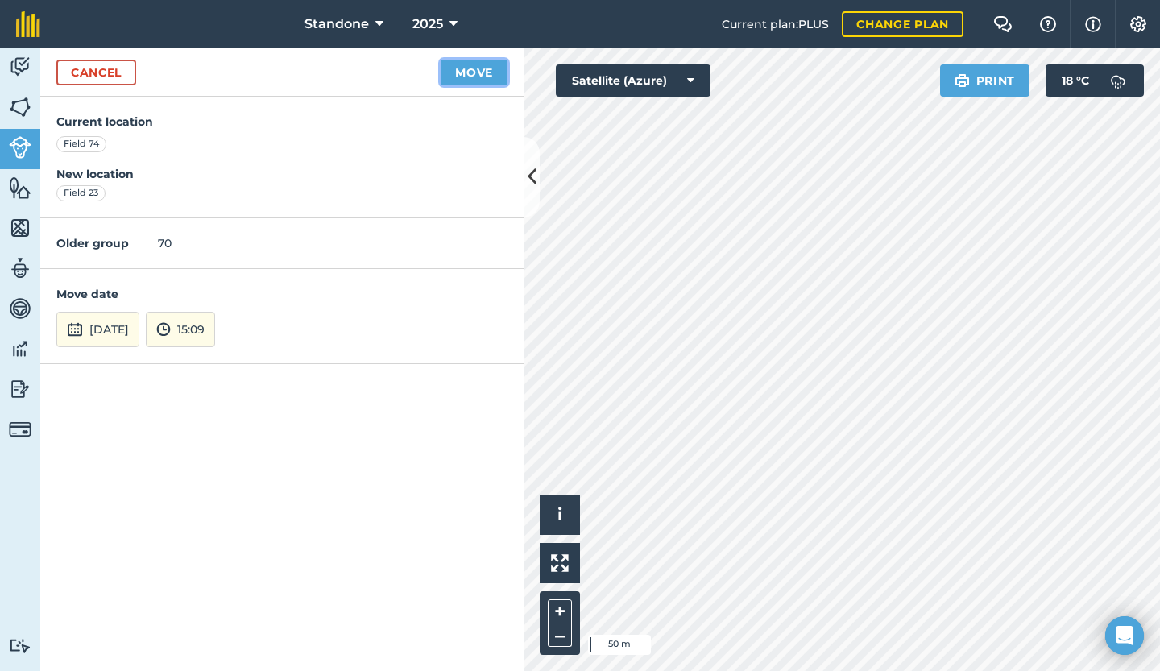
click at [461, 70] on button "Move" at bounding box center [473, 73] width 67 height 26
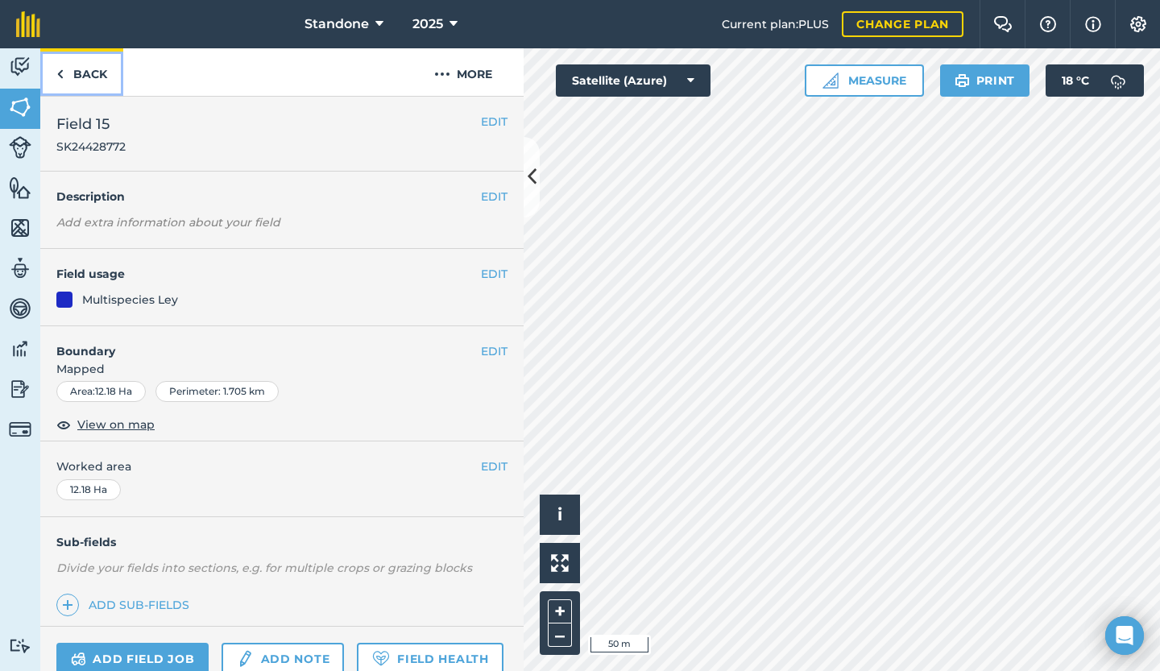
click at [46, 77] on link "Back" at bounding box center [81, 72] width 83 height 48
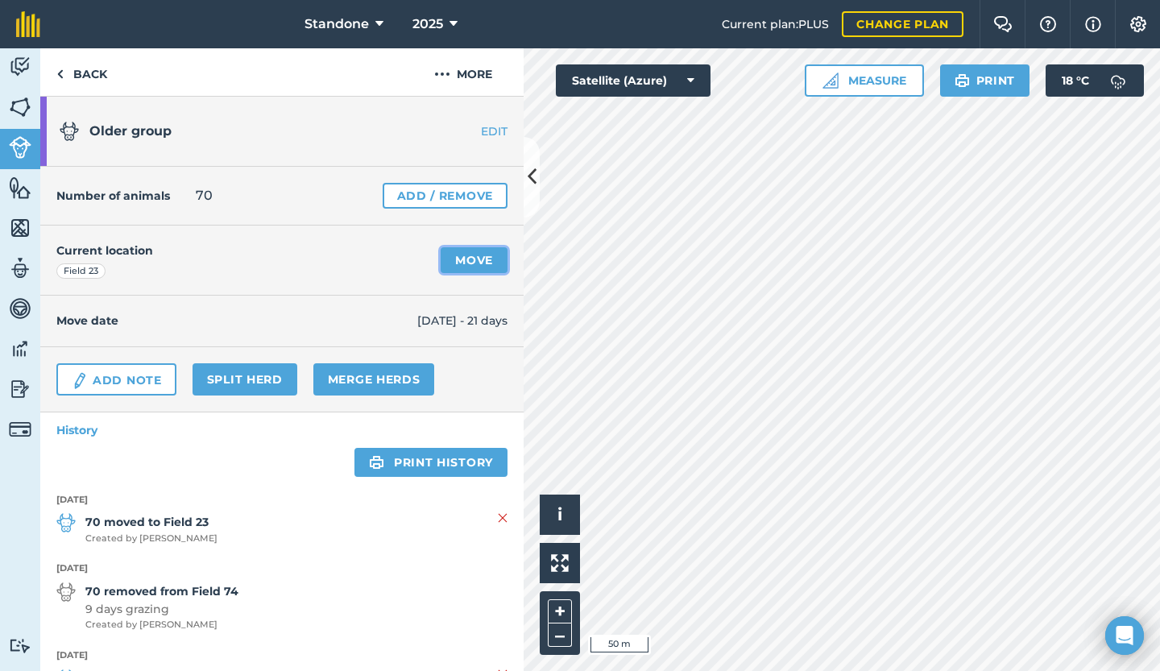
click at [463, 258] on link "Move" at bounding box center [473, 260] width 67 height 26
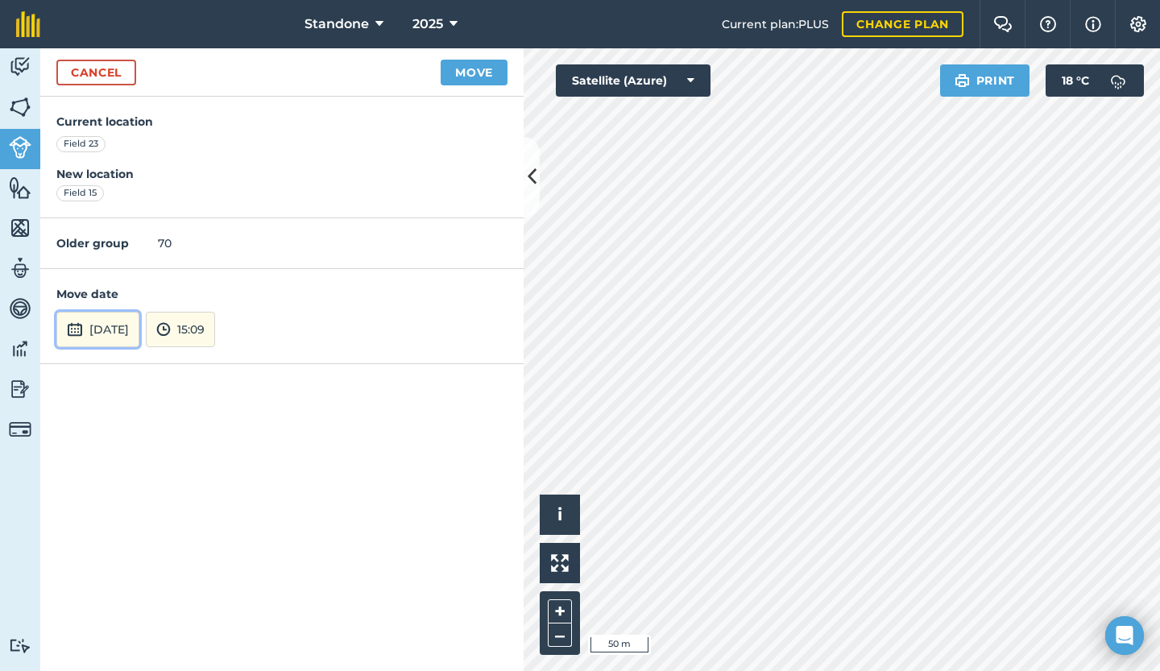
click at [118, 323] on button "[DATE]" at bounding box center [97, 329] width 83 height 35
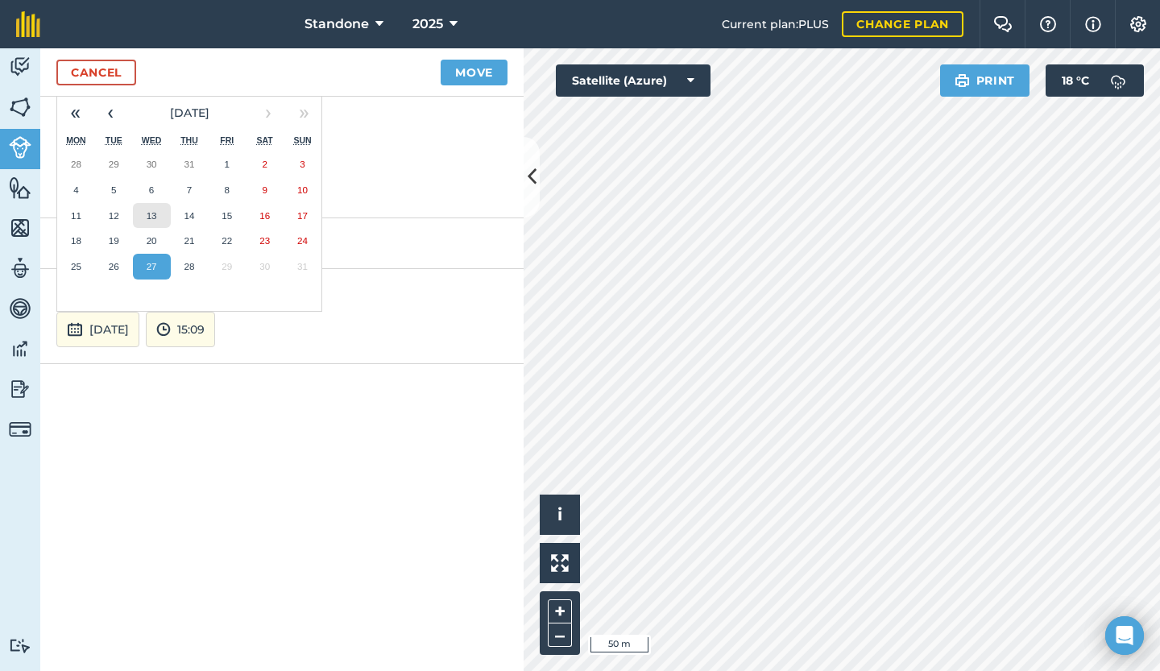
click at [147, 210] on abbr "13" at bounding box center [152, 215] width 10 height 10
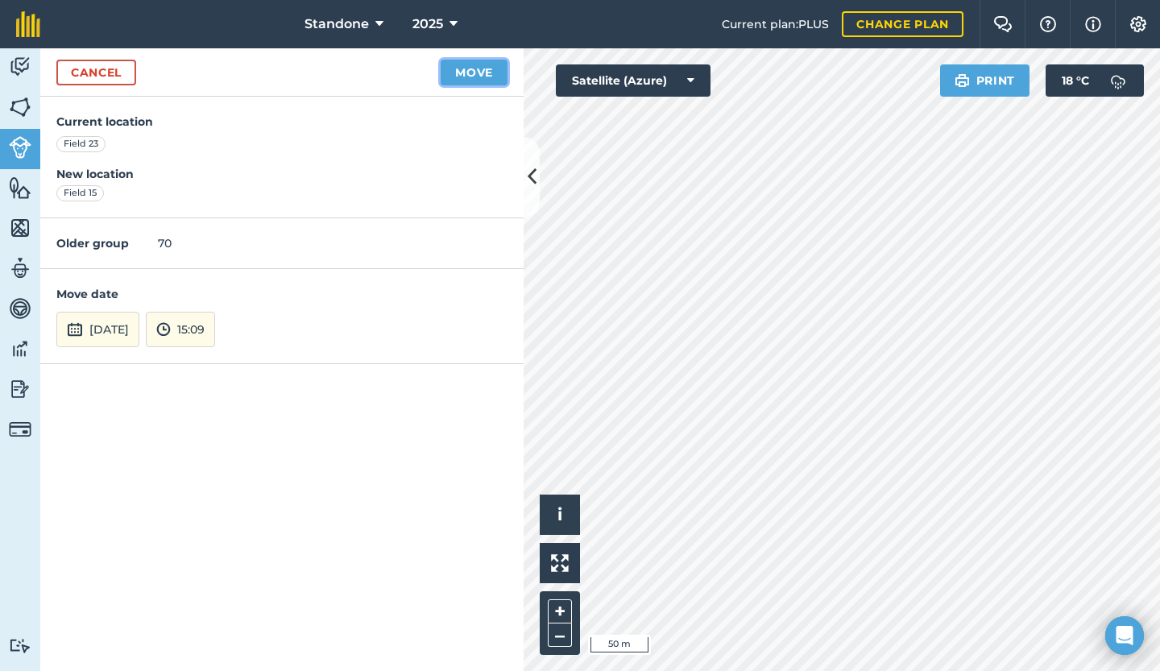
click at [474, 75] on button "Move" at bounding box center [473, 73] width 67 height 26
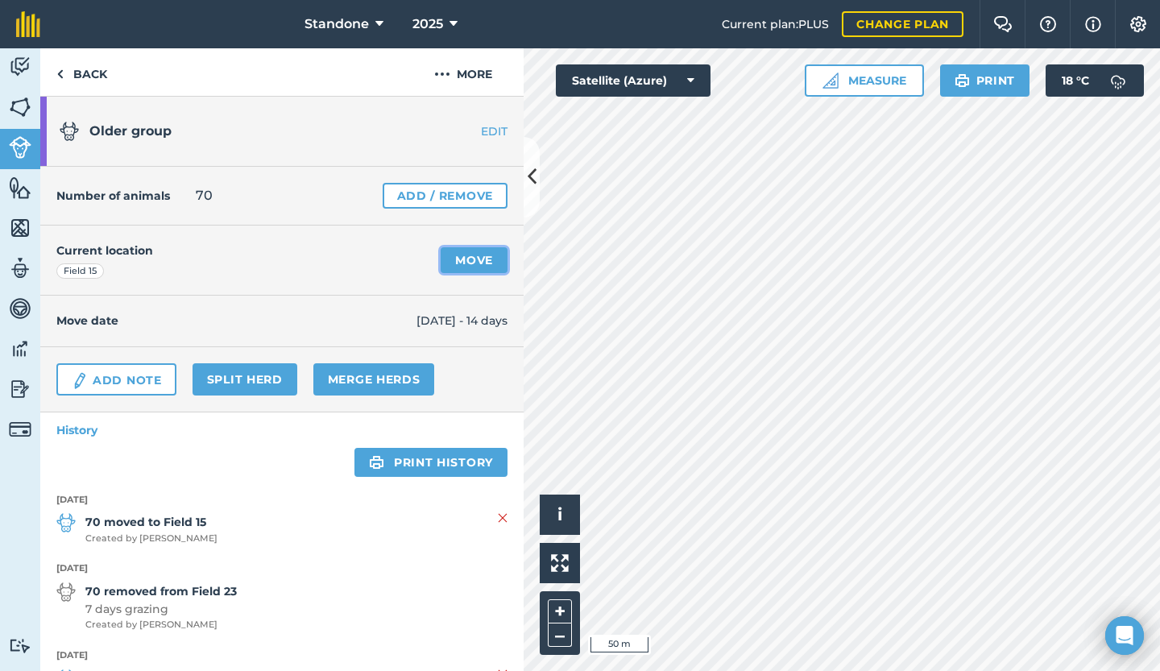
click at [473, 263] on link "Move" at bounding box center [473, 260] width 67 height 26
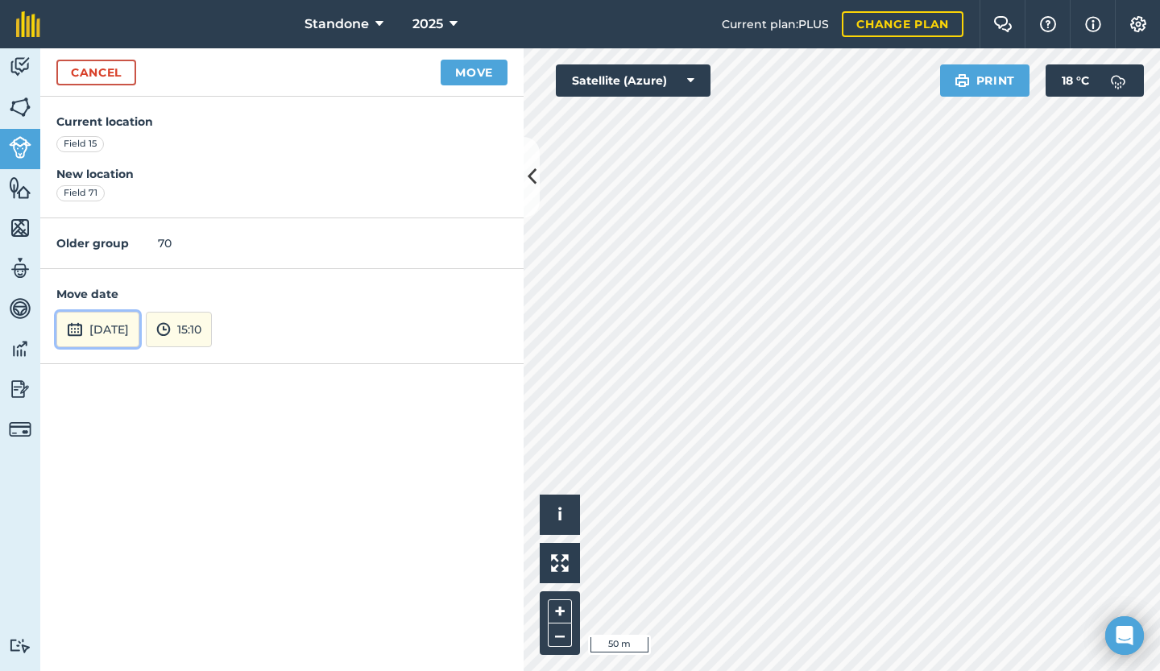
click at [128, 325] on button "[DATE]" at bounding box center [97, 329] width 83 height 35
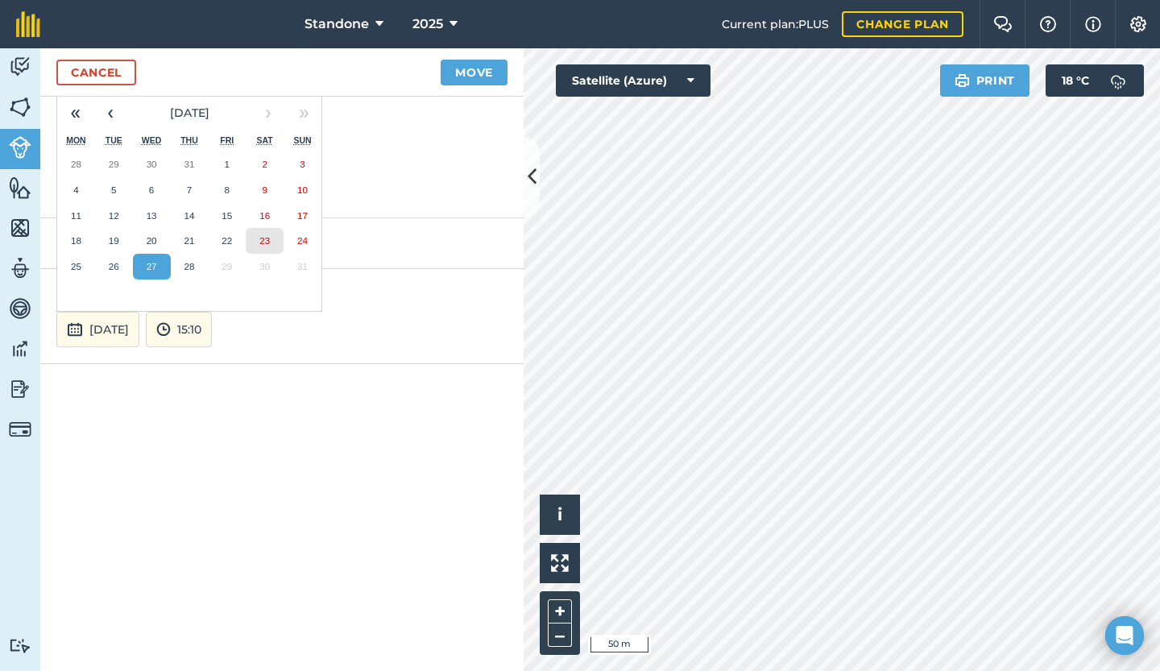
click at [263, 237] on abbr "23" at bounding box center [264, 240] width 10 height 10
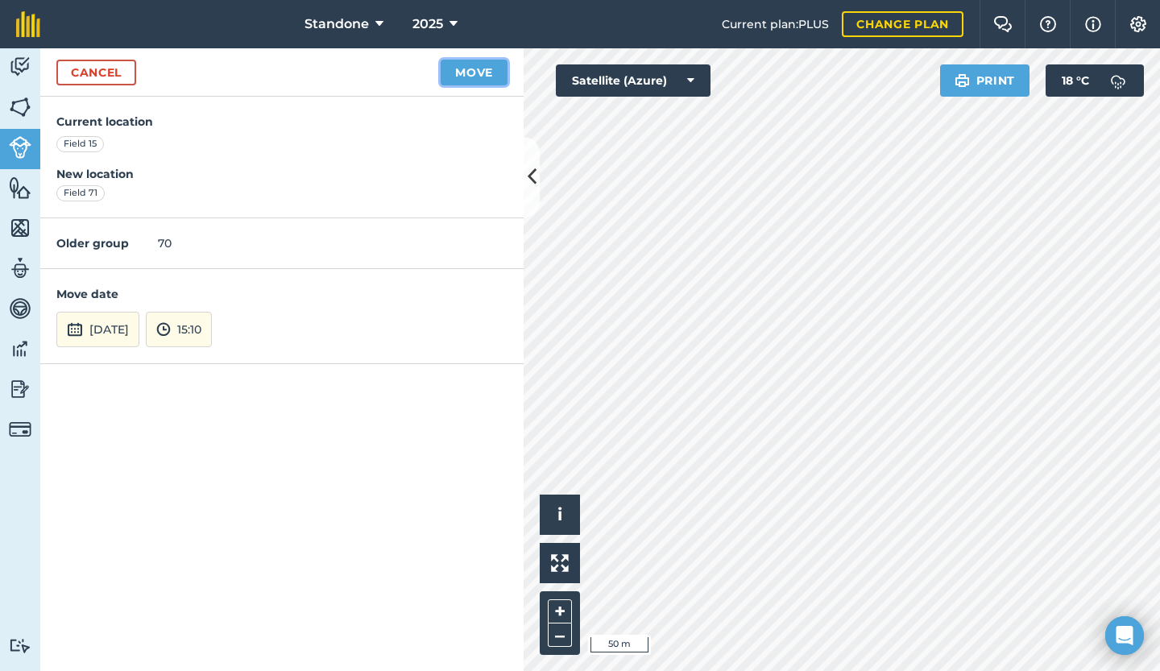
click at [483, 73] on button "Move" at bounding box center [473, 73] width 67 height 26
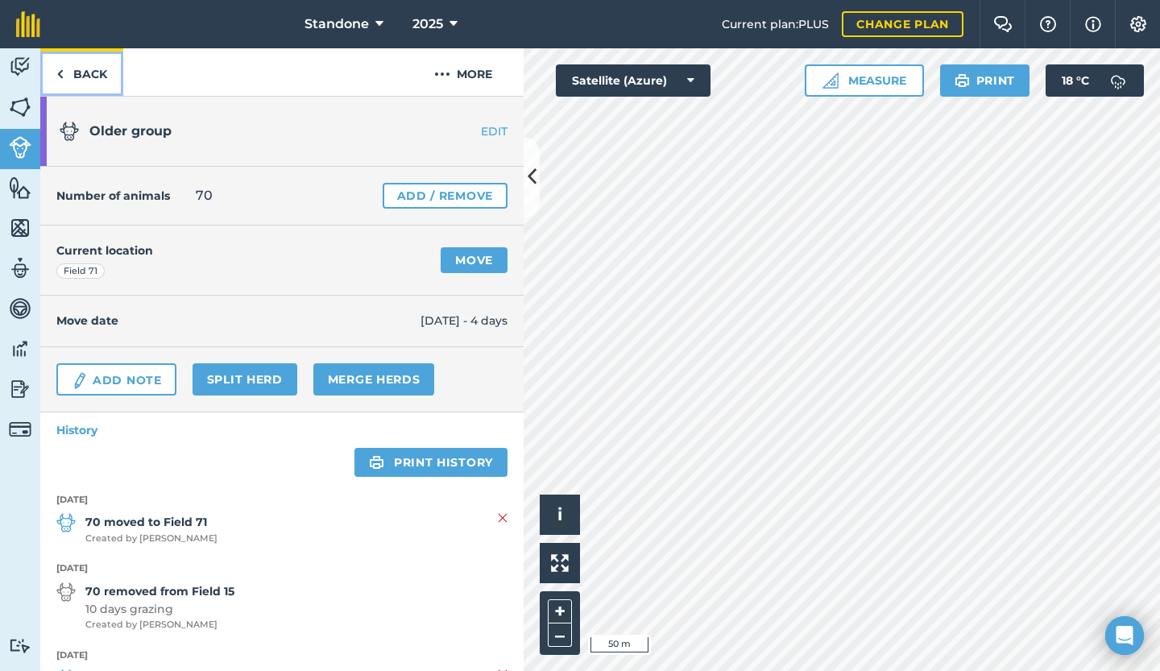
click at [87, 77] on link "Back" at bounding box center [81, 72] width 83 height 48
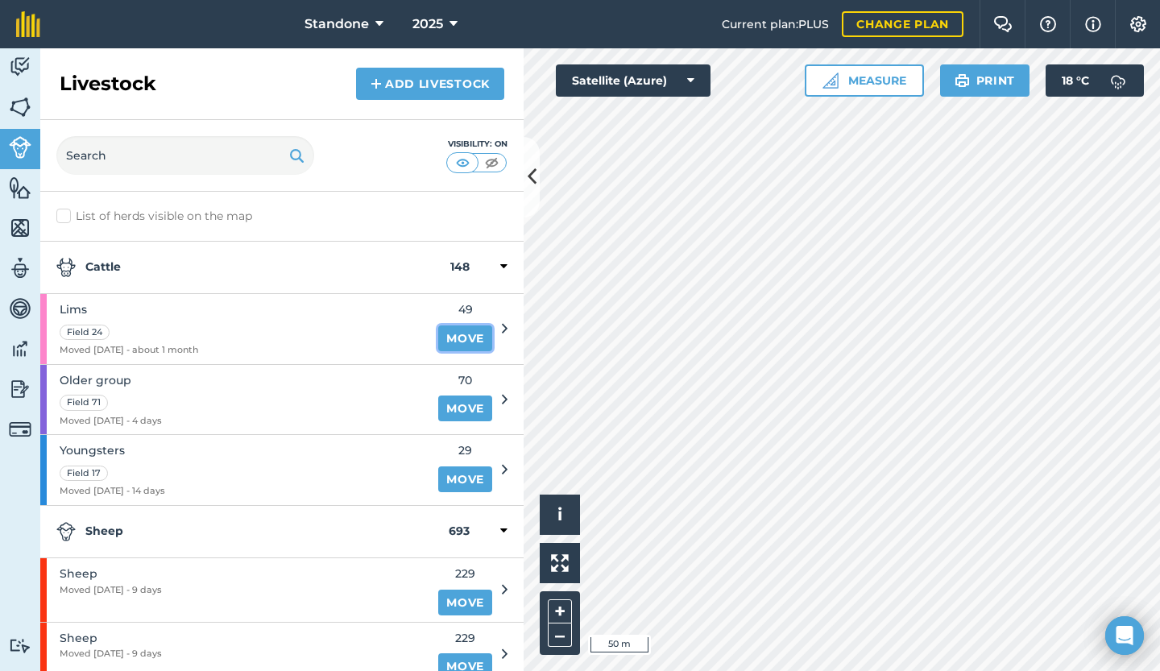
click at [454, 335] on link "Move" at bounding box center [465, 338] width 54 height 26
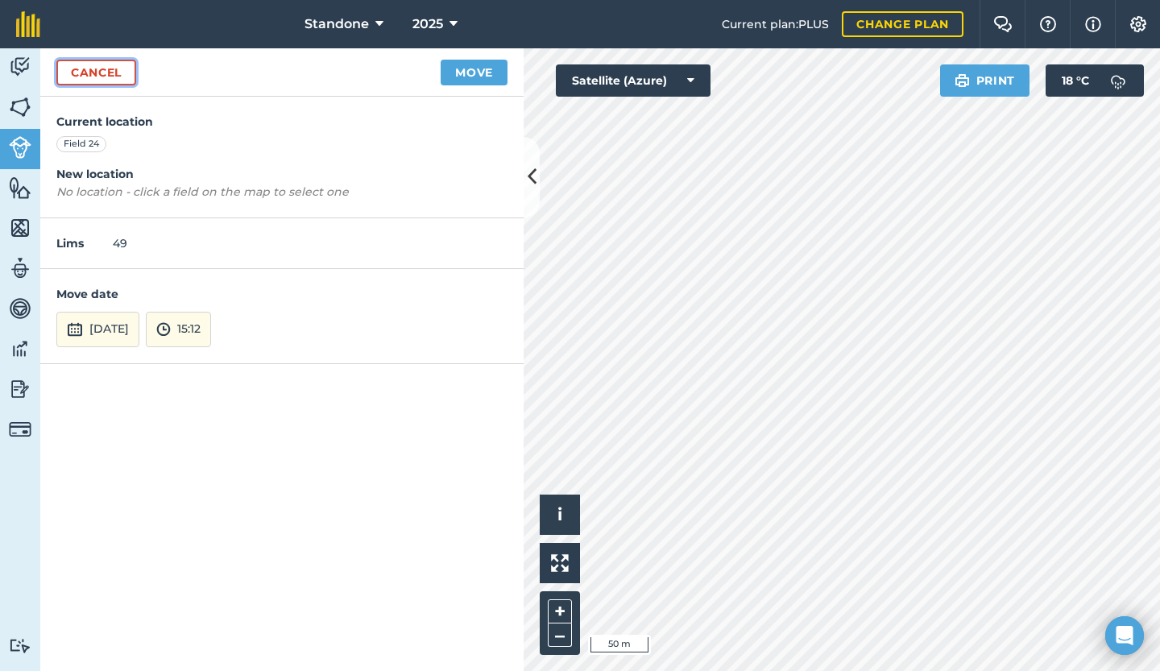
click at [121, 75] on link "Cancel" at bounding box center [96, 73] width 80 height 26
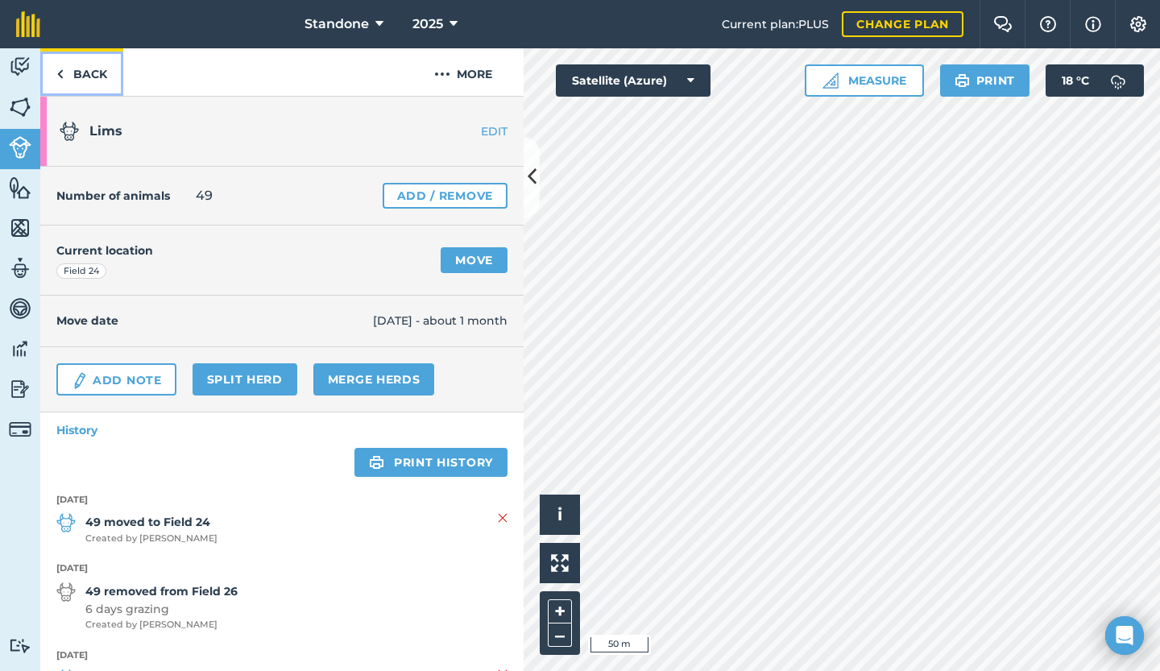
click at [72, 59] on link "Back" at bounding box center [81, 72] width 83 height 48
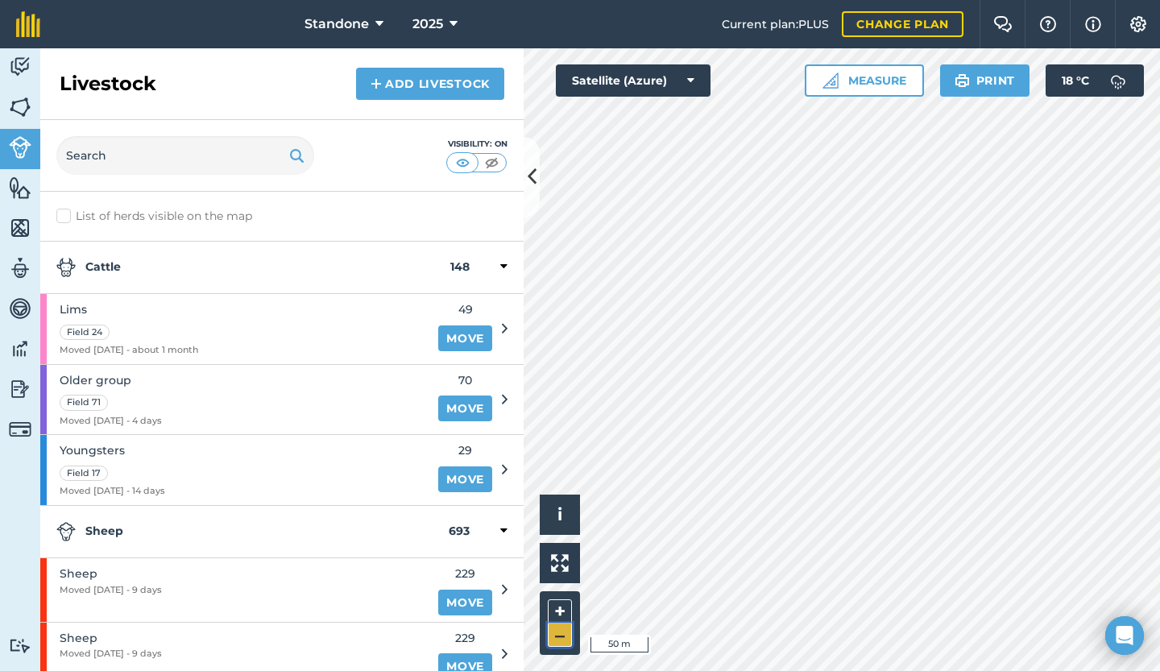
click at [559, 632] on button "–" at bounding box center [560, 634] width 24 height 23
click at [465, 341] on link "Move" at bounding box center [465, 338] width 54 height 26
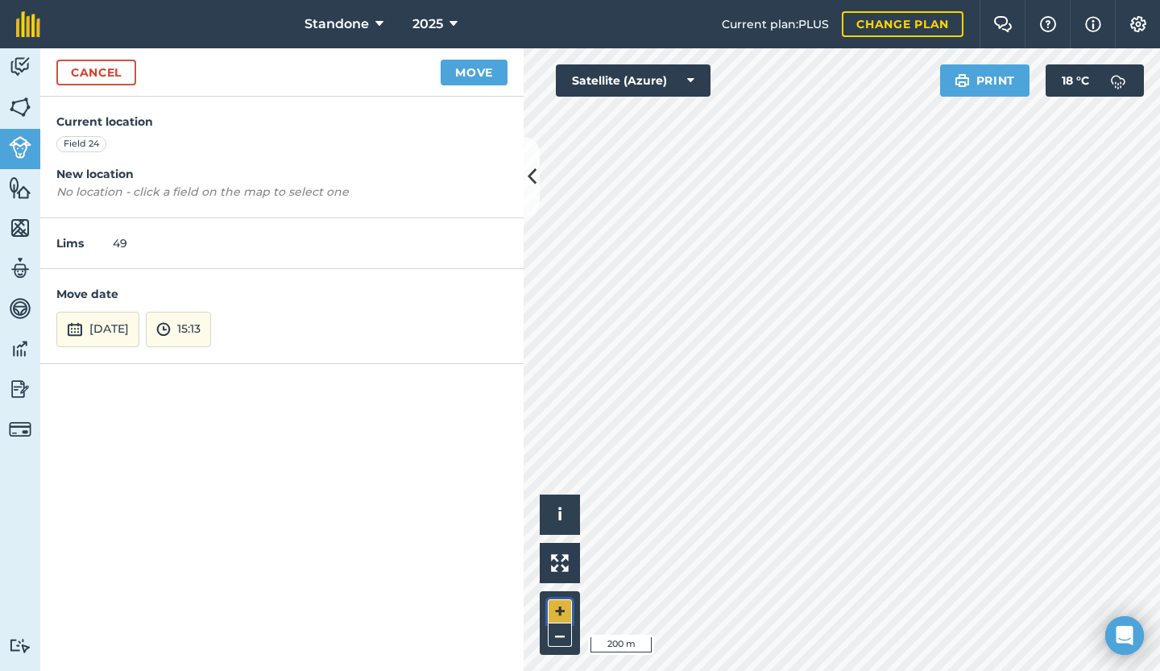
click at [557, 607] on button "+" at bounding box center [560, 611] width 24 height 24
click at [121, 337] on button "[DATE]" at bounding box center [97, 329] width 83 height 35
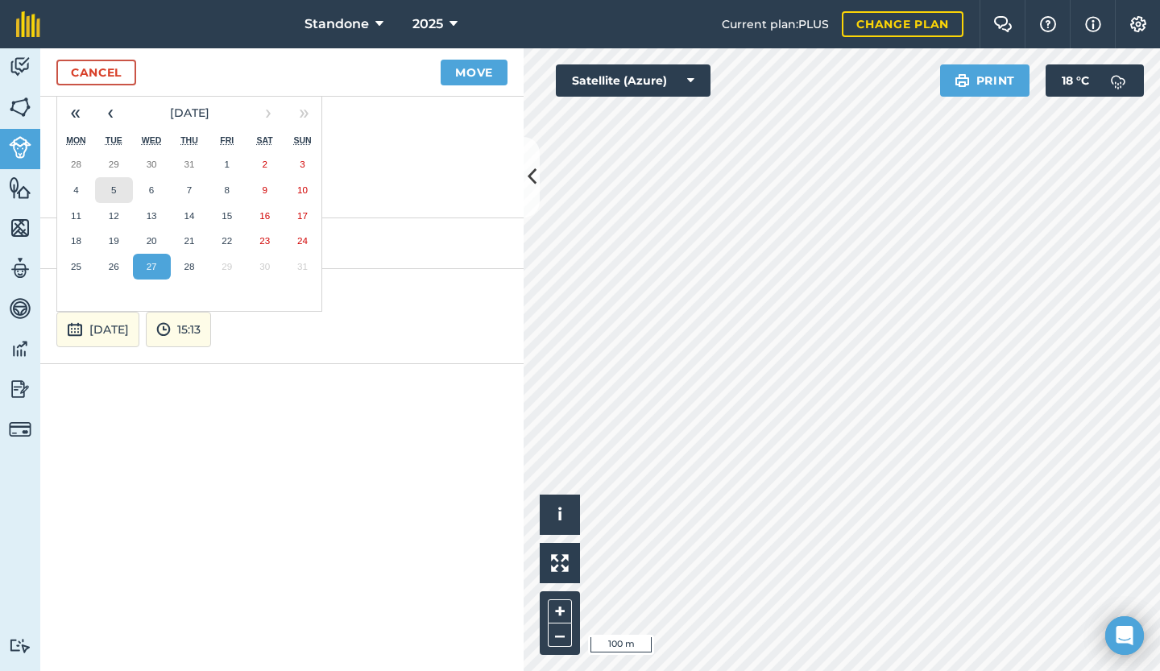
click at [118, 194] on button "5" at bounding box center [114, 190] width 38 height 26
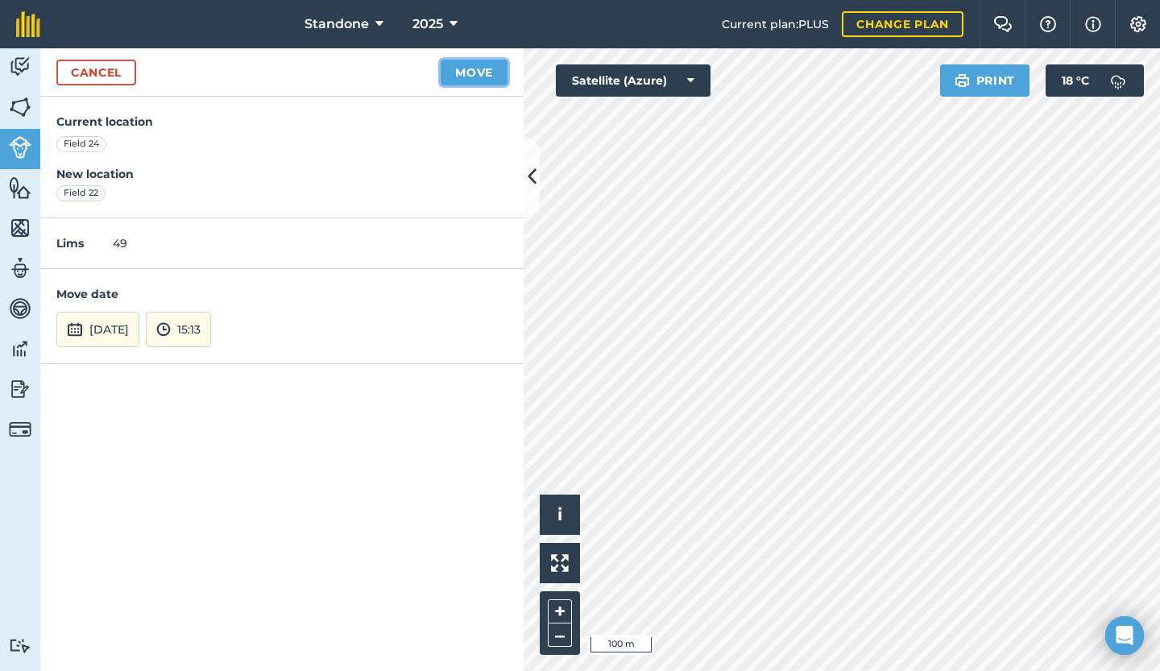
click at [486, 65] on button "Move" at bounding box center [473, 73] width 67 height 26
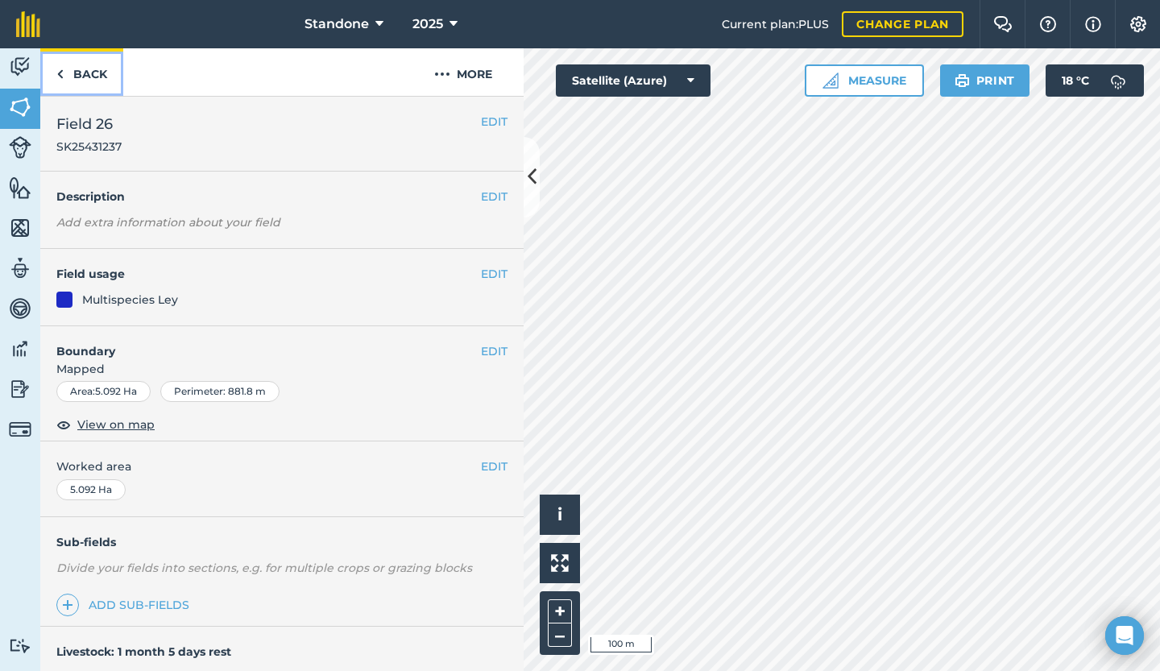
click at [84, 81] on link "Back" at bounding box center [81, 72] width 83 height 48
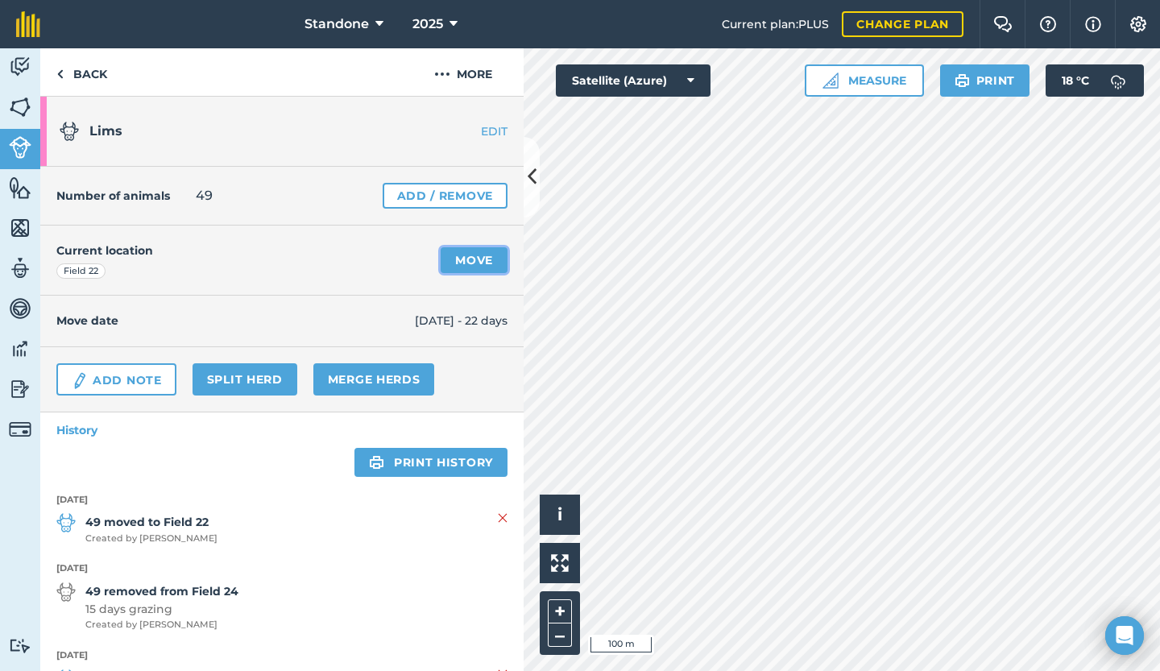
click at [472, 258] on link "Move" at bounding box center [473, 260] width 67 height 26
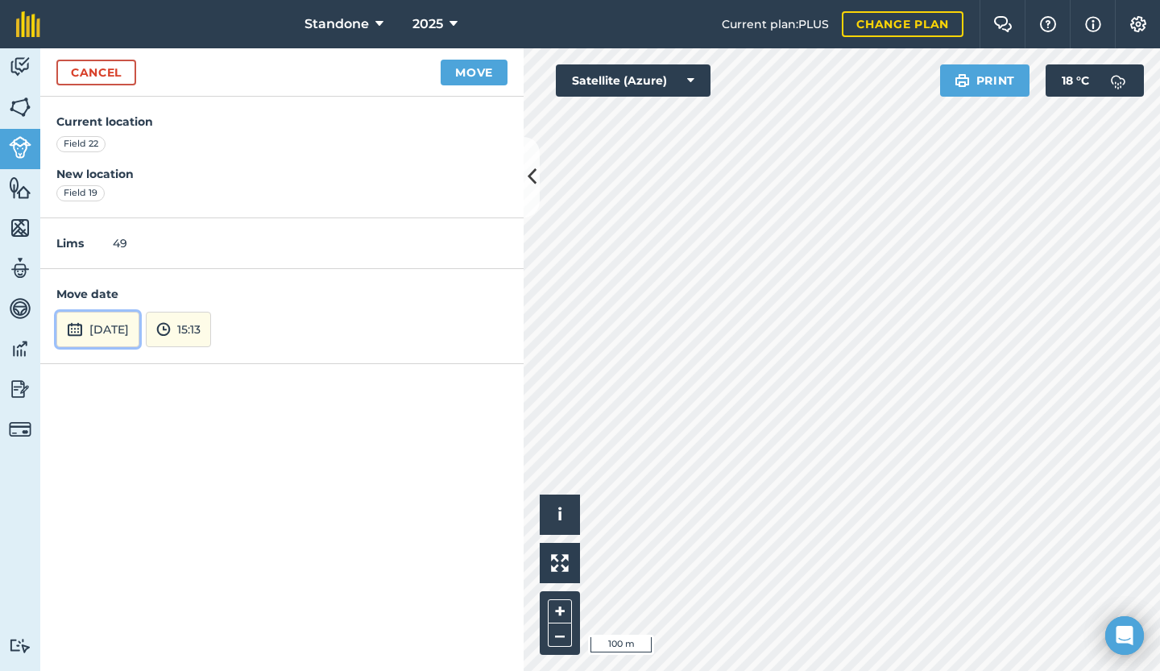
click at [139, 312] on button "[DATE]" at bounding box center [97, 329] width 83 height 35
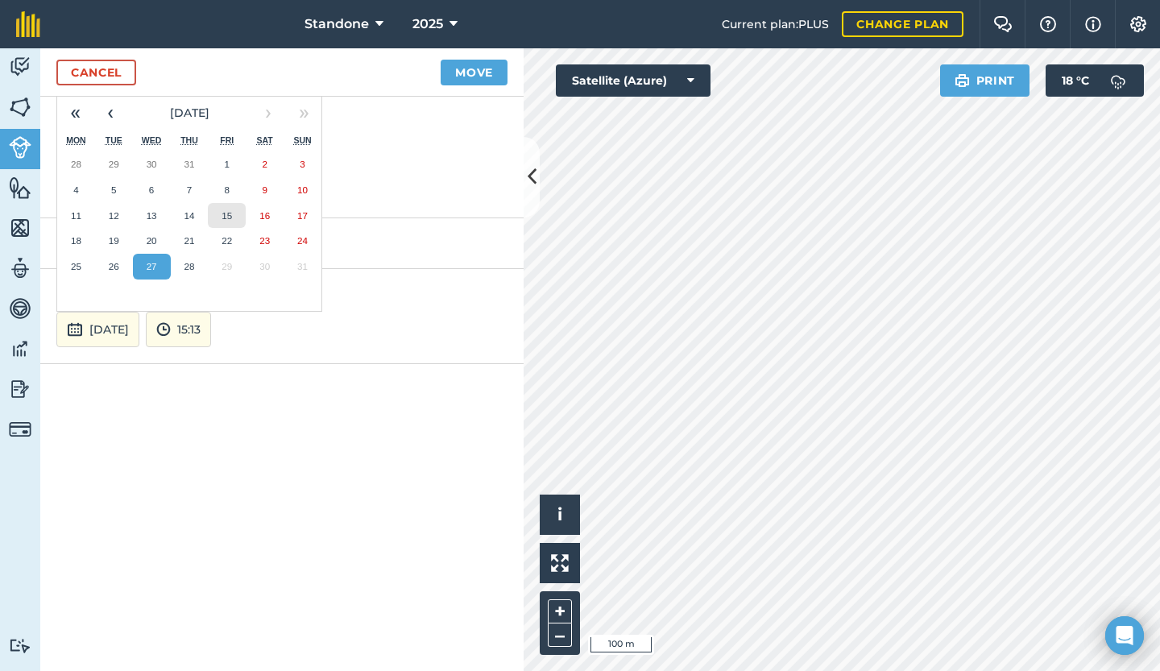
click at [229, 219] on button "15" at bounding box center [227, 216] width 38 height 26
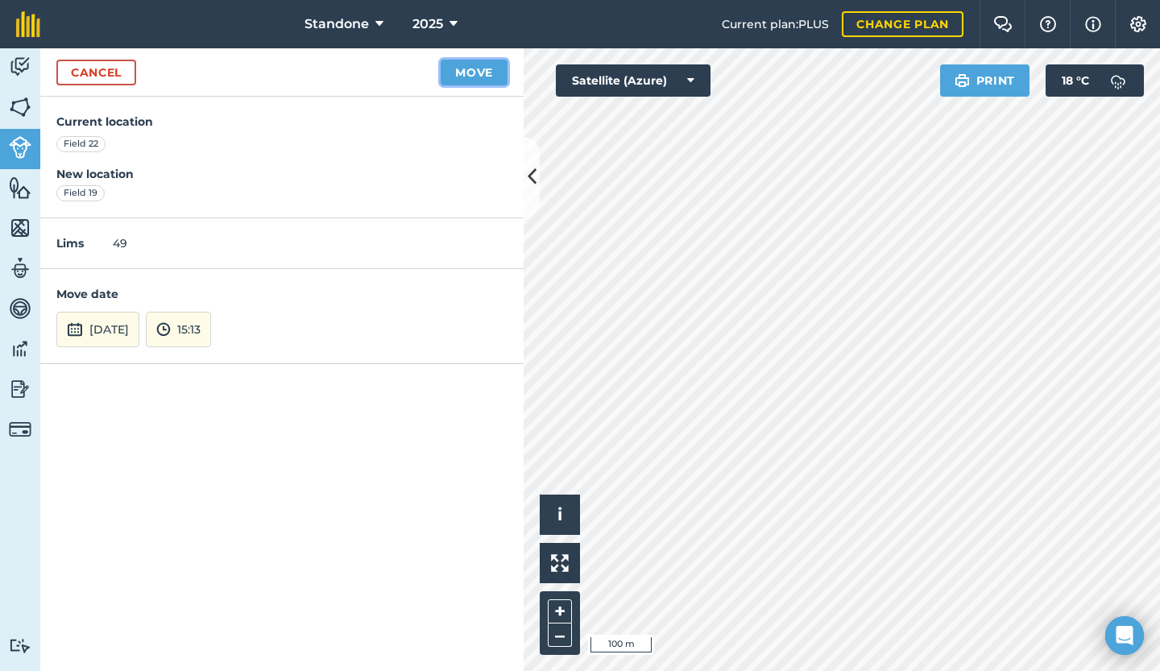
click at [501, 68] on button "Move" at bounding box center [473, 73] width 67 height 26
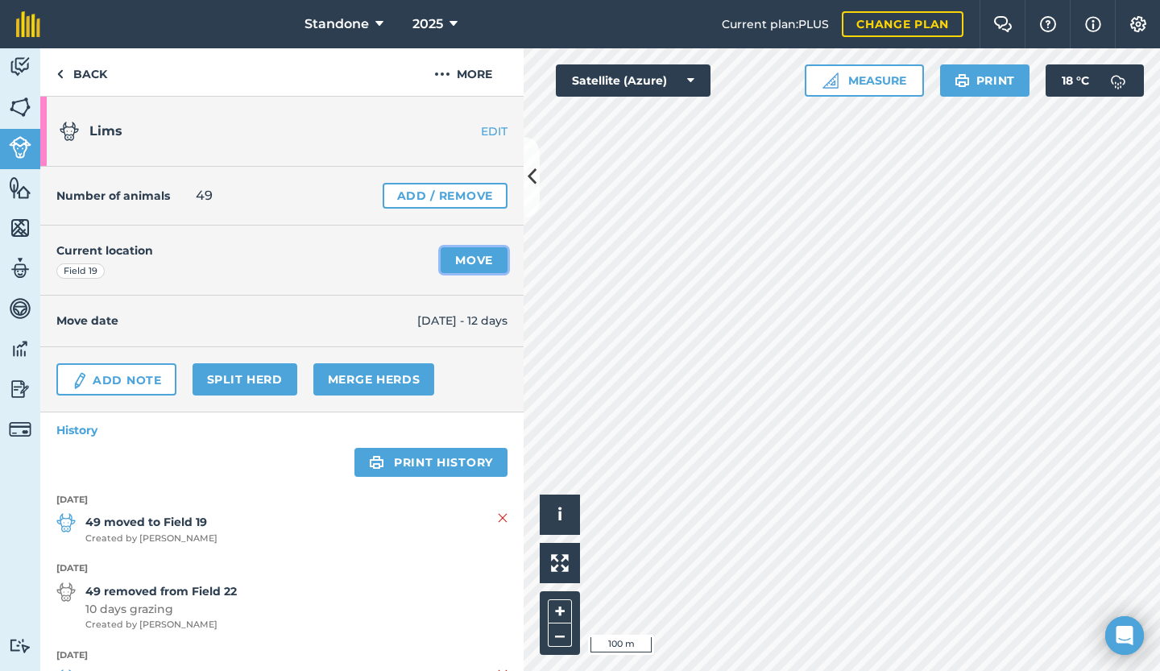
click at [467, 263] on link "Move" at bounding box center [473, 260] width 67 height 26
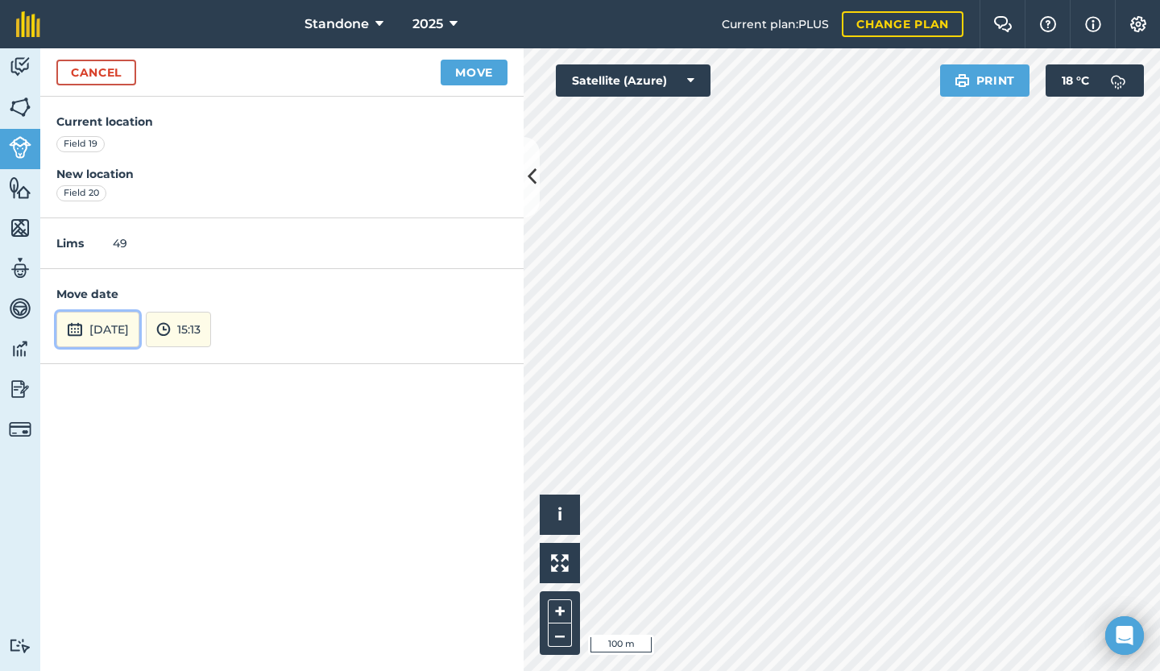
click at [139, 332] on button "[DATE]" at bounding box center [97, 329] width 83 height 35
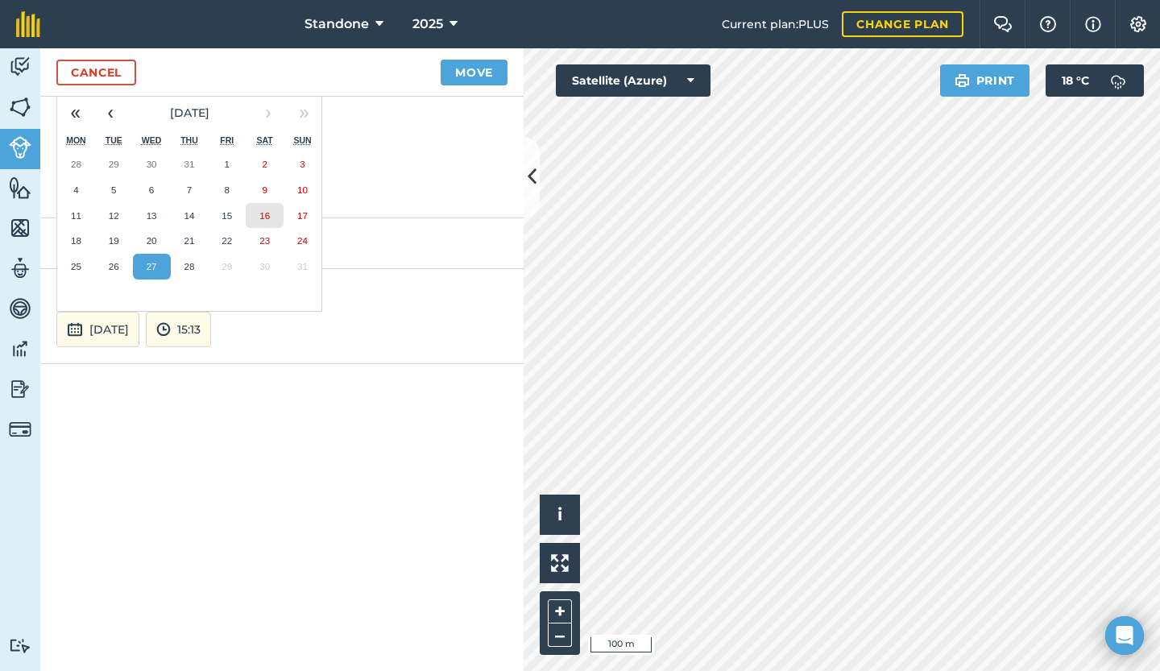
click at [262, 210] on abbr "16" at bounding box center [264, 215] width 10 height 10
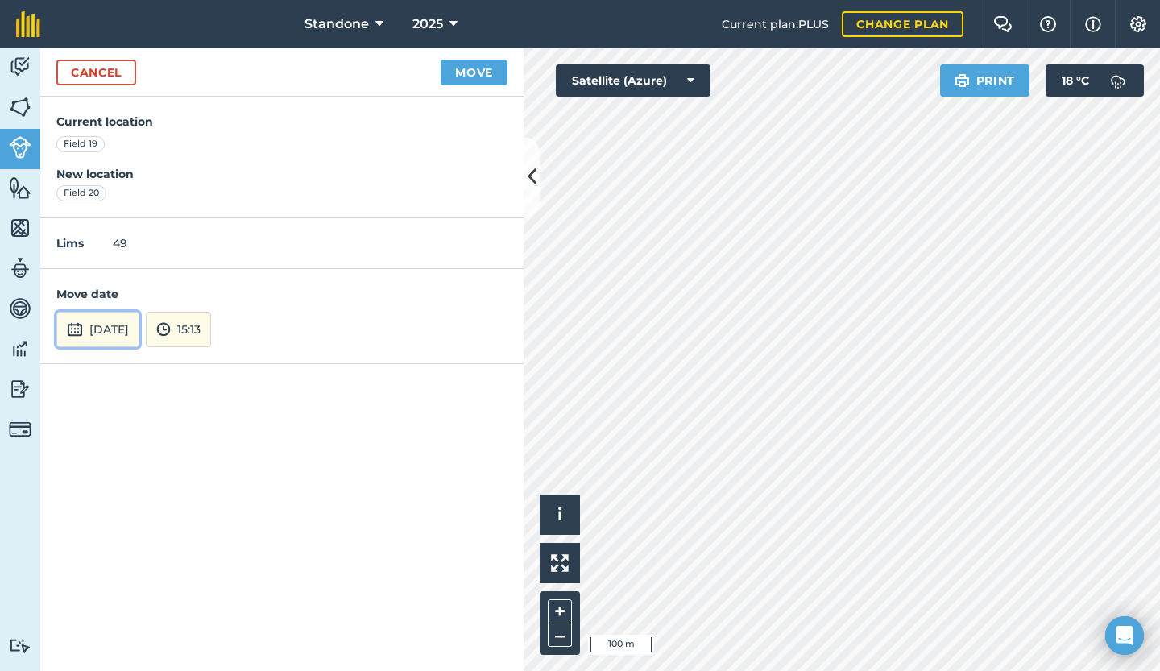
click at [135, 327] on button "[DATE]" at bounding box center [97, 329] width 83 height 35
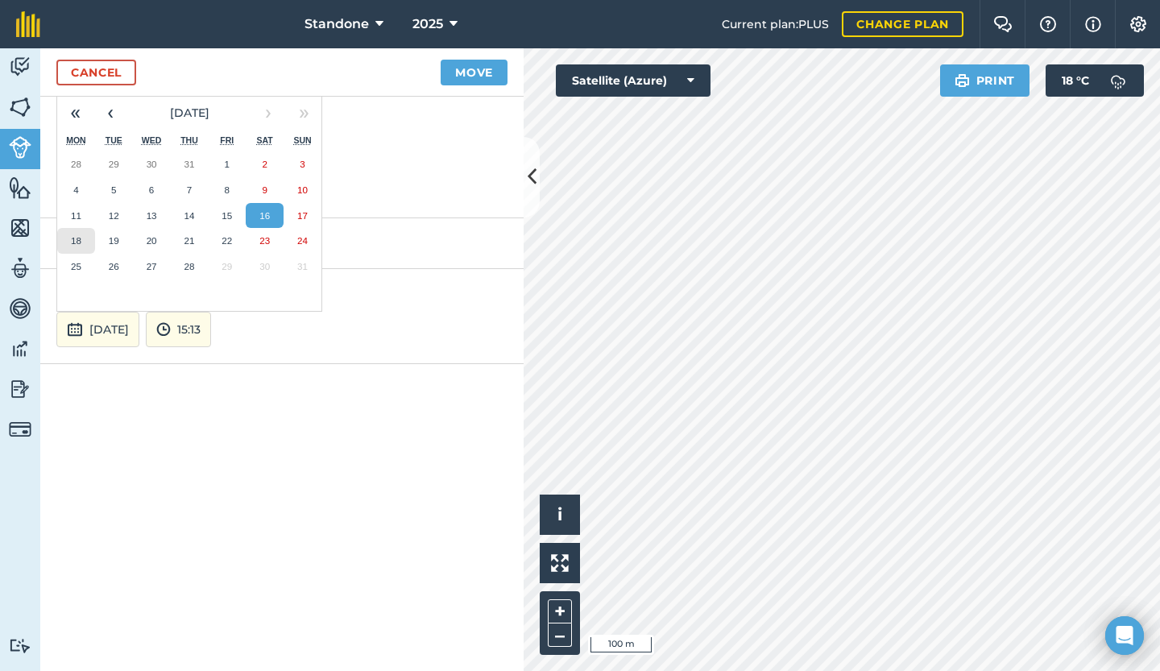
click at [81, 249] on button "18" at bounding box center [76, 241] width 38 height 26
click at [81, 249] on div "Lims 49" at bounding box center [281, 243] width 483 height 51
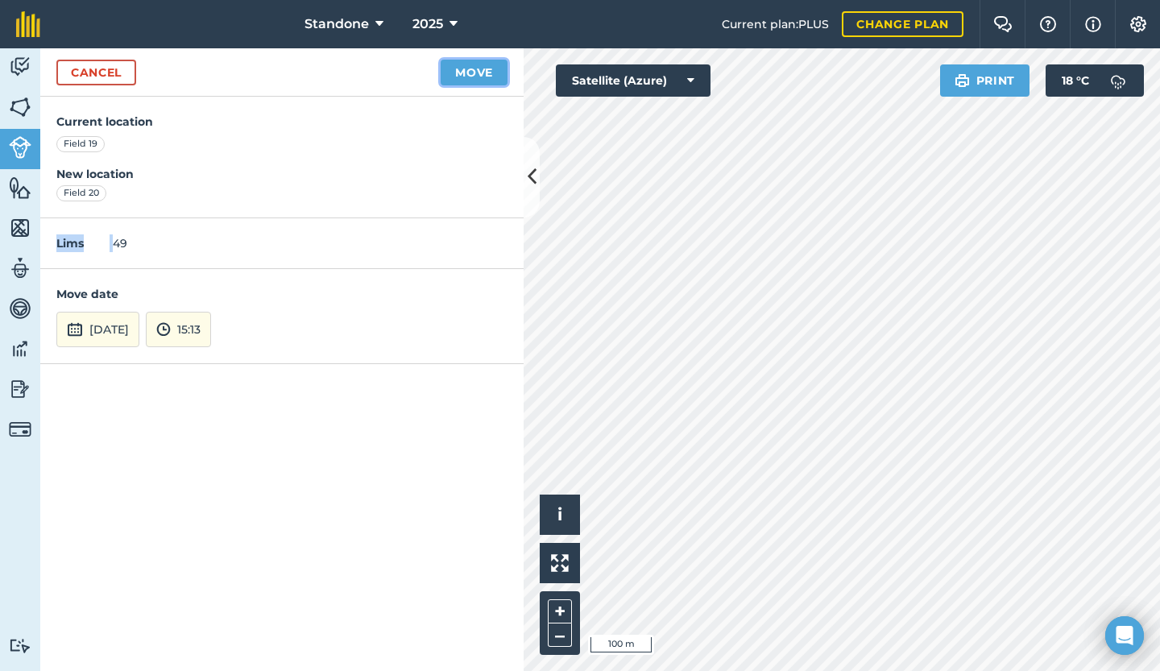
click at [464, 65] on button "Move" at bounding box center [473, 73] width 67 height 26
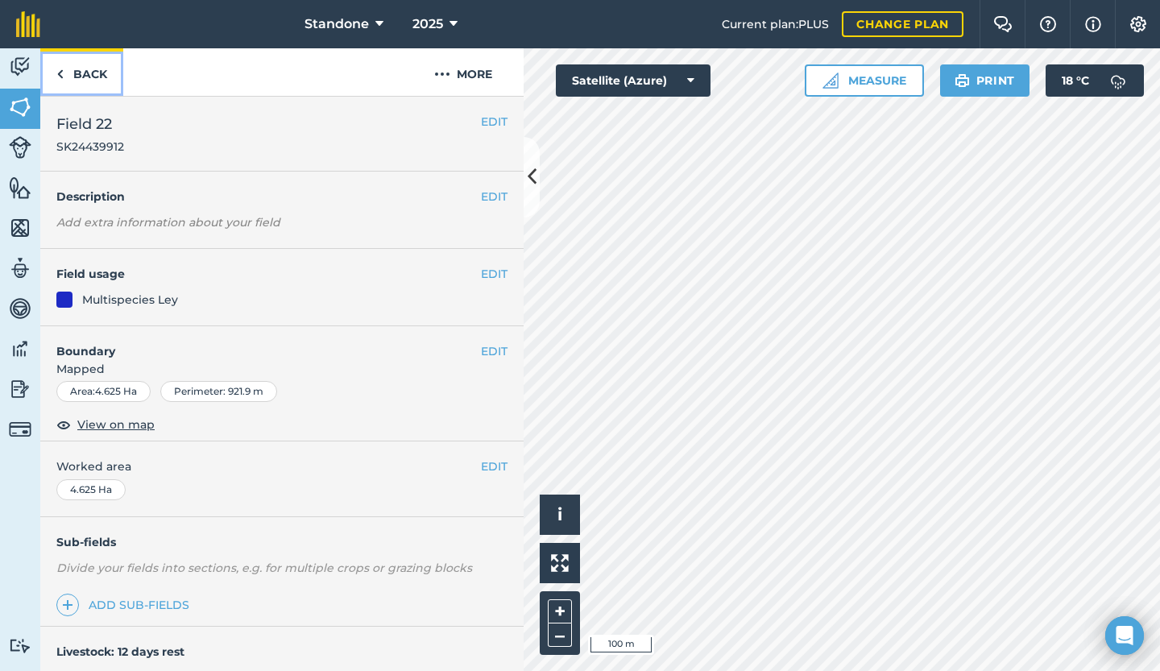
click at [84, 73] on link "Back" at bounding box center [81, 72] width 83 height 48
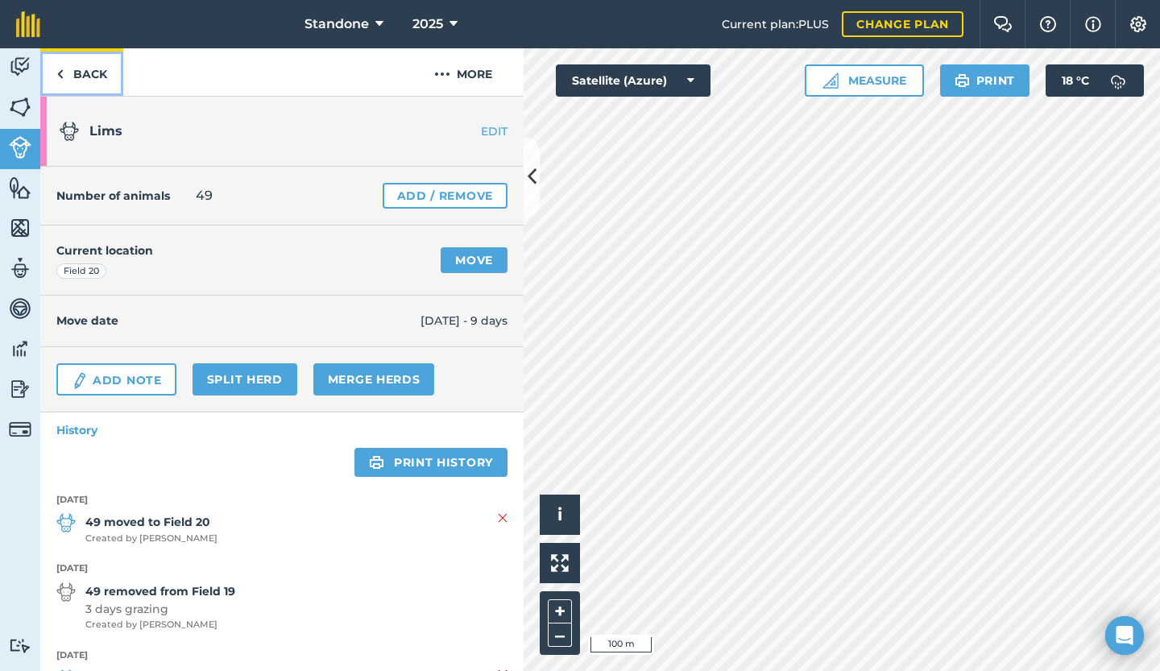
click at [69, 79] on link "Back" at bounding box center [81, 72] width 83 height 48
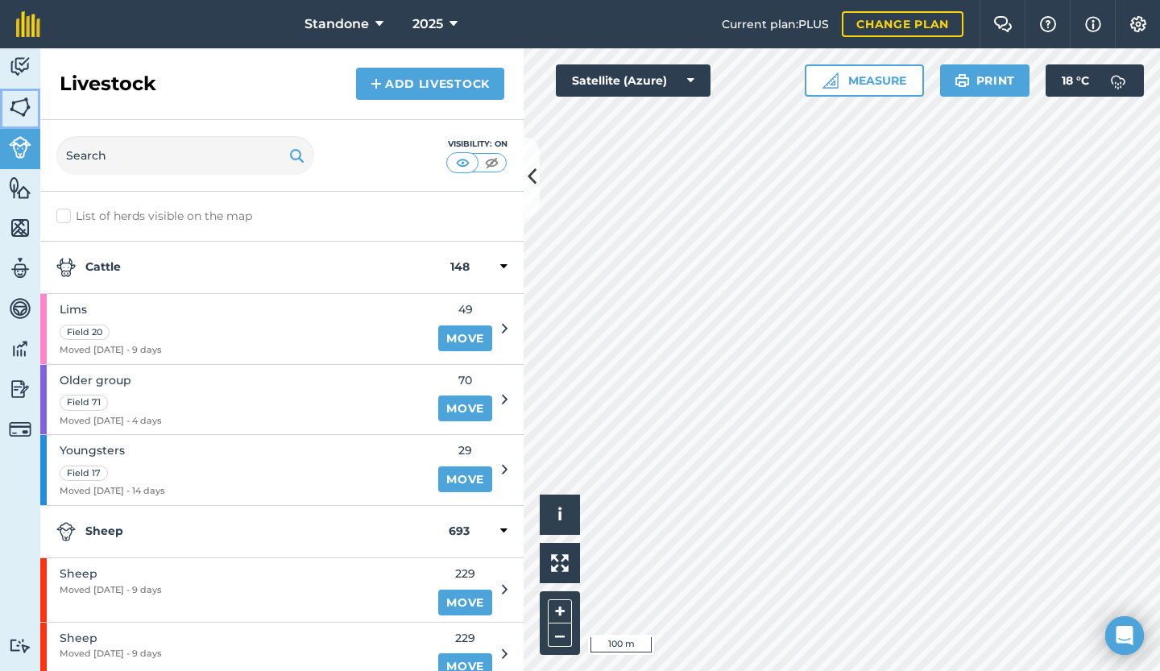
click at [9, 108] on img at bounding box center [20, 107] width 23 height 24
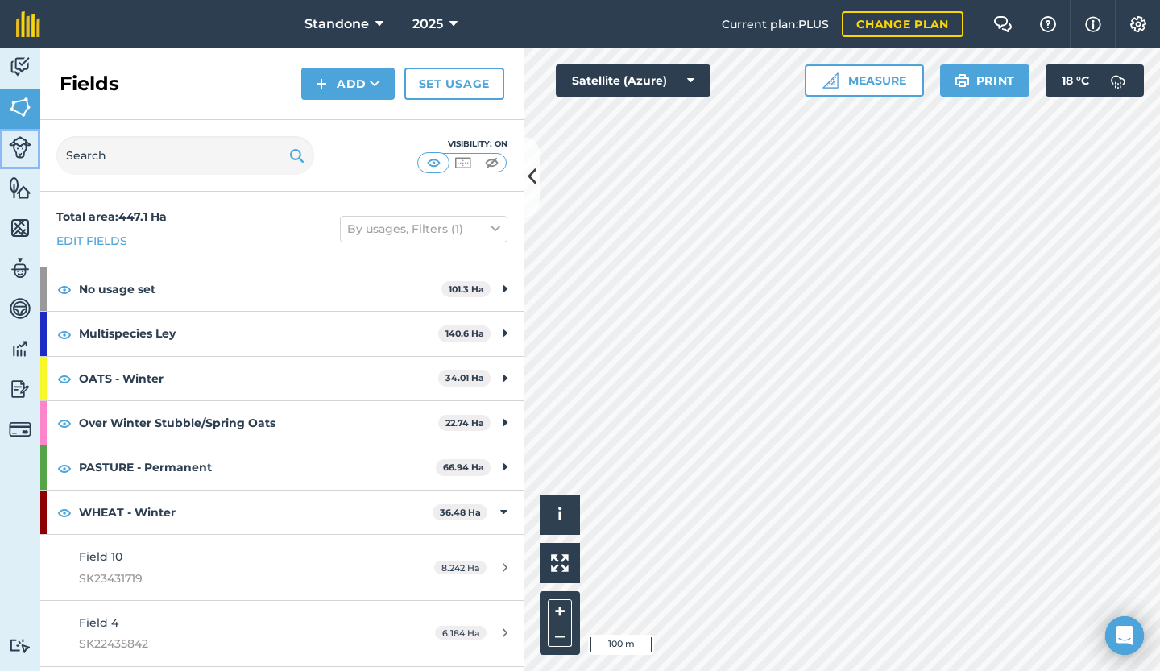
click at [20, 152] on img at bounding box center [20, 147] width 23 height 23
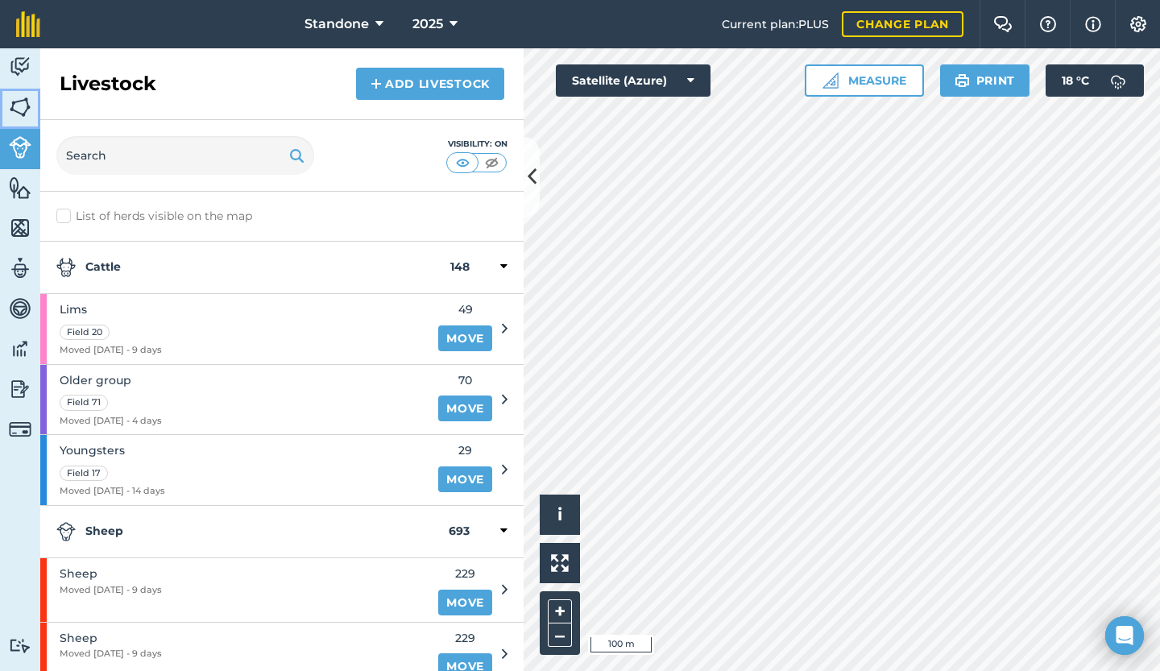
click at [8, 117] on link "Fields" at bounding box center [20, 109] width 40 height 40
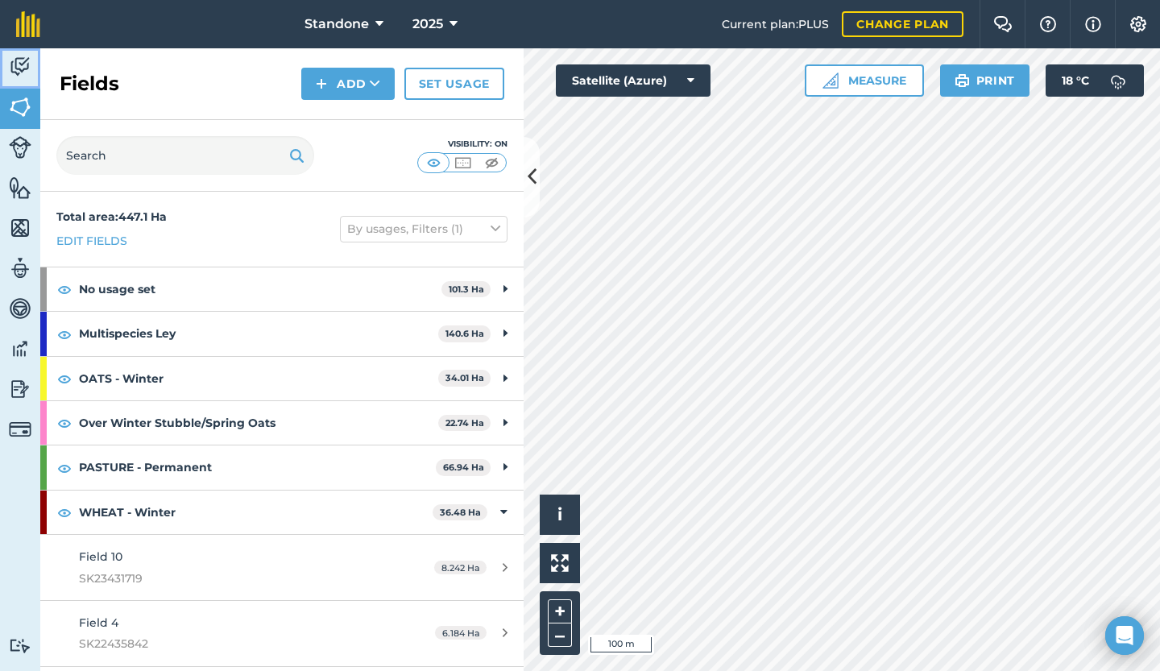
click at [24, 72] on img at bounding box center [20, 67] width 23 height 24
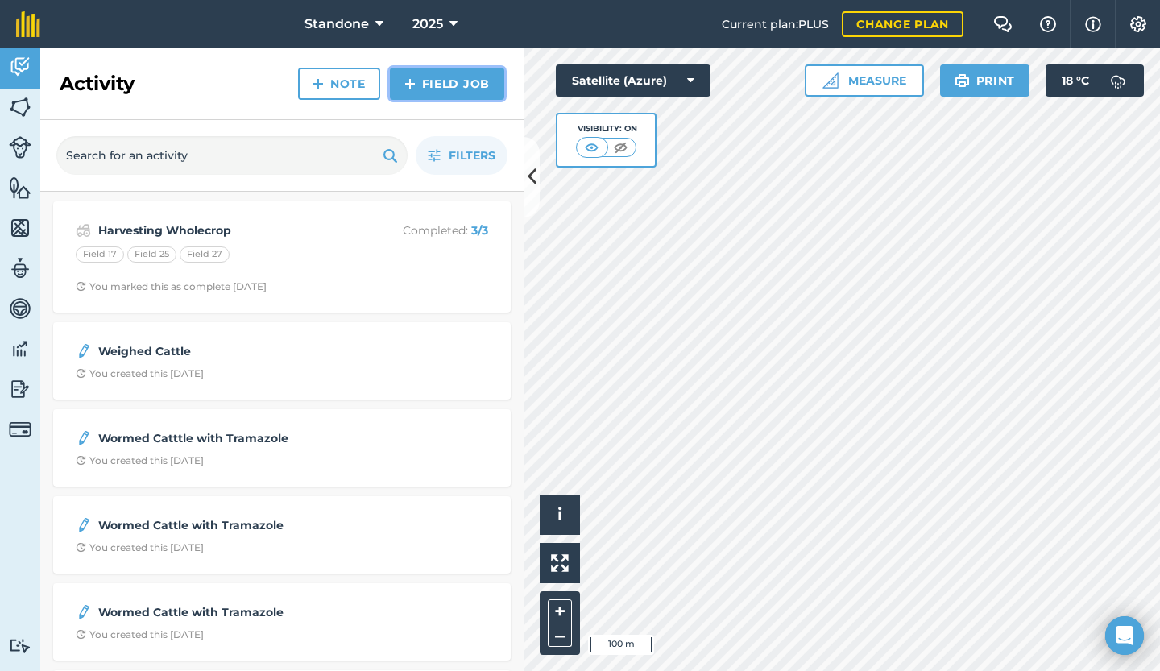
click at [446, 81] on link "Field Job" at bounding box center [447, 84] width 114 height 32
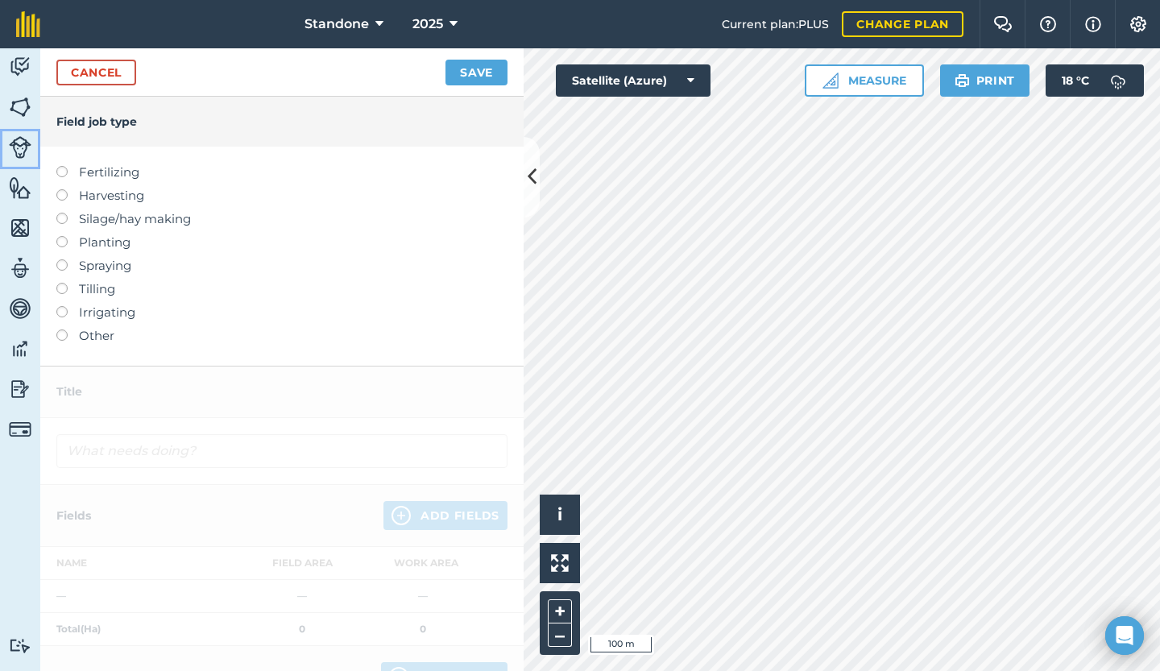
click at [31, 136] on img at bounding box center [20, 147] width 23 height 23
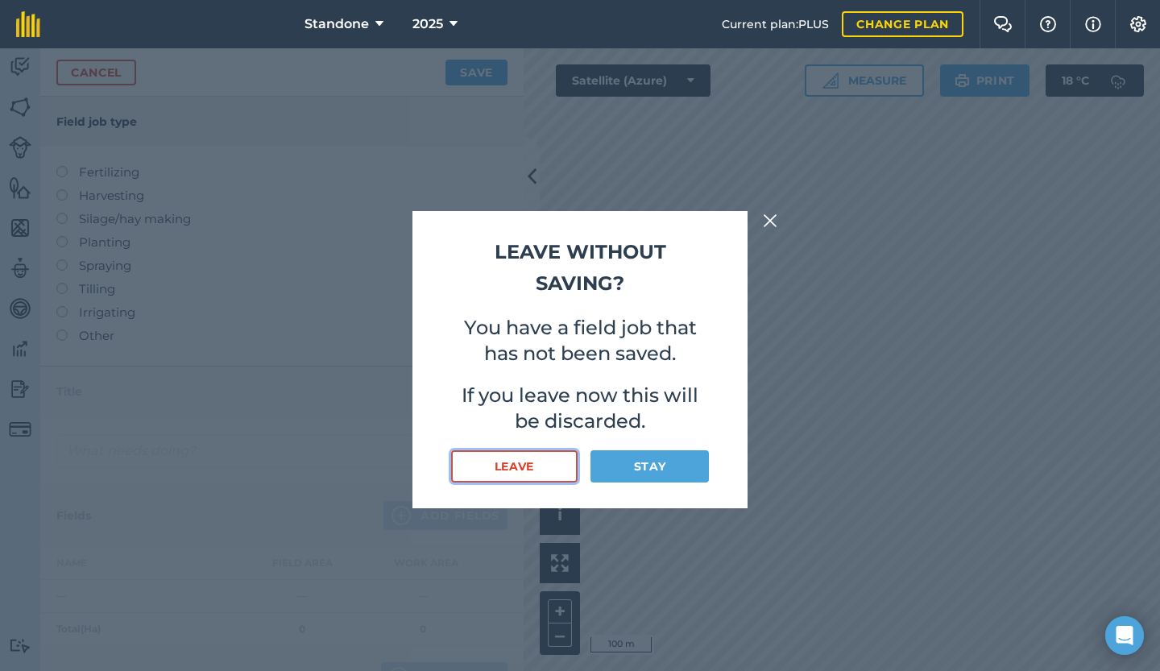
click at [562, 457] on button "Leave" at bounding box center [514, 466] width 126 height 32
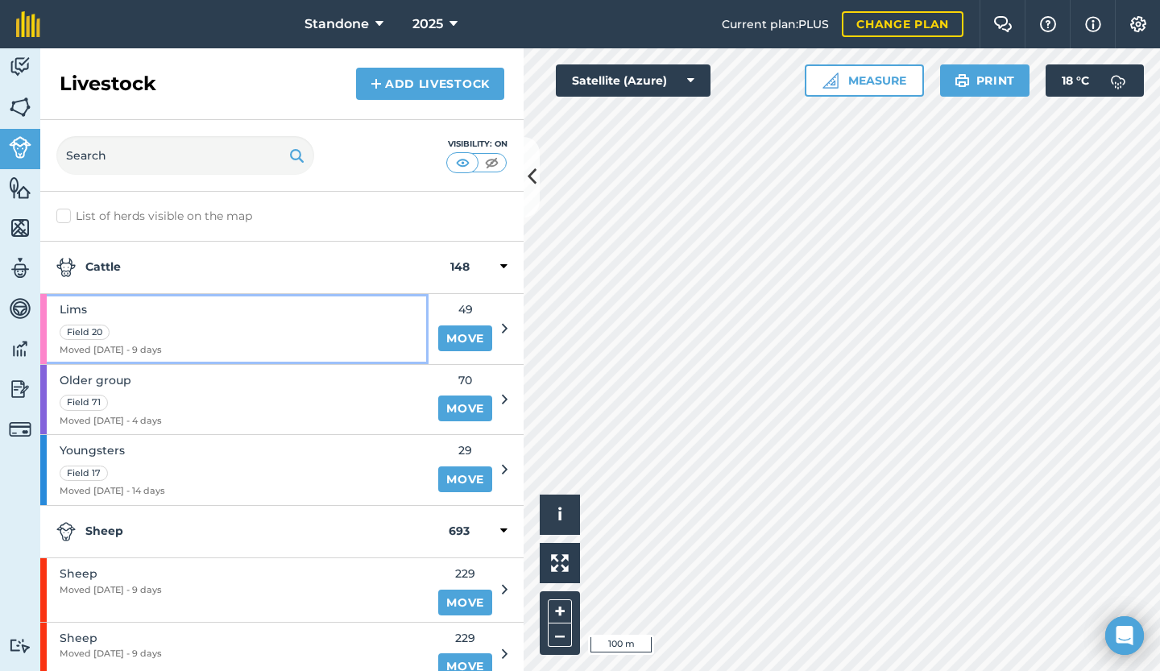
click at [199, 331] on div "Lims Field 20 Moved [DATE] - 9 days" at bounding box center [234, 329] width 388 height 70
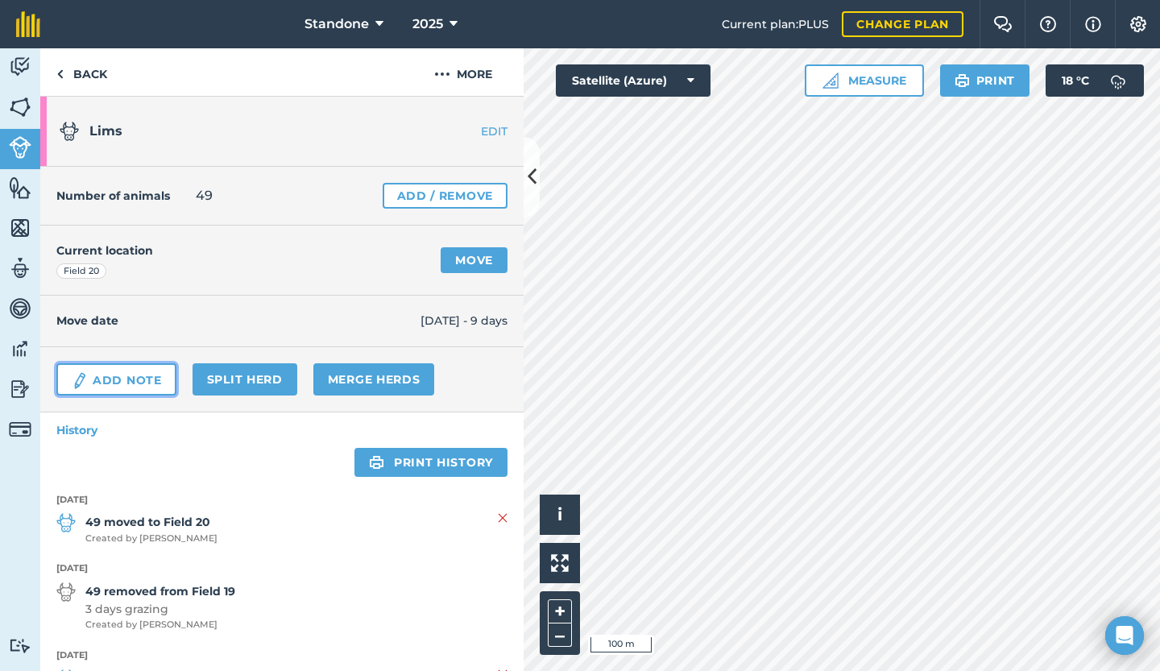
click at [121, 381] on link "Add Note" at bounding box center [116, 379] width 120 height 32
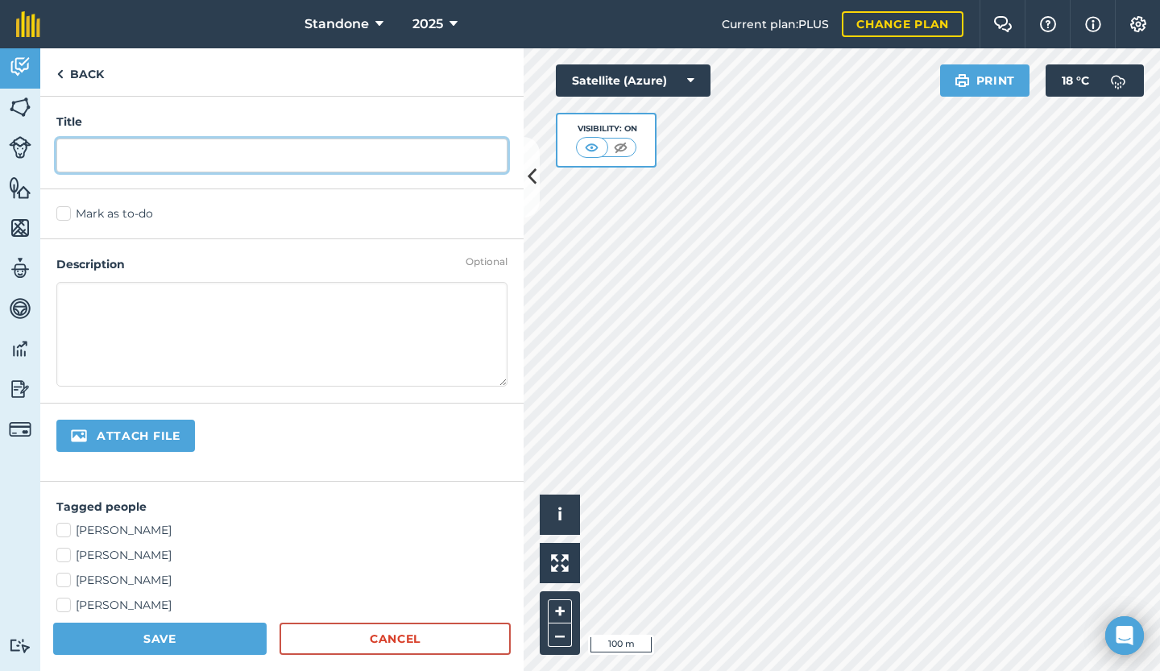
click at [110, 165] on input "text" at bounding box center [281, 156] width 451 height 34
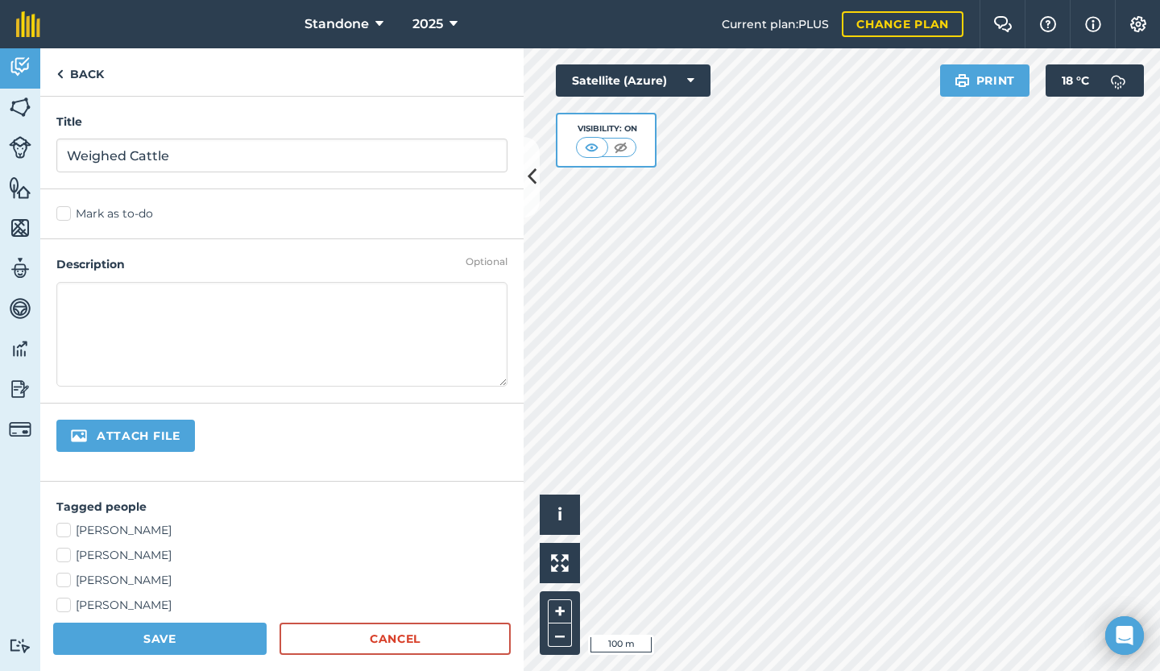
click at [93, 302] on textarea at bounding box center [281, 334] width 451 height 105
click at [200, 164] on input "Weighed Cattle" at bounding box center [281, 156] width 451 height 34
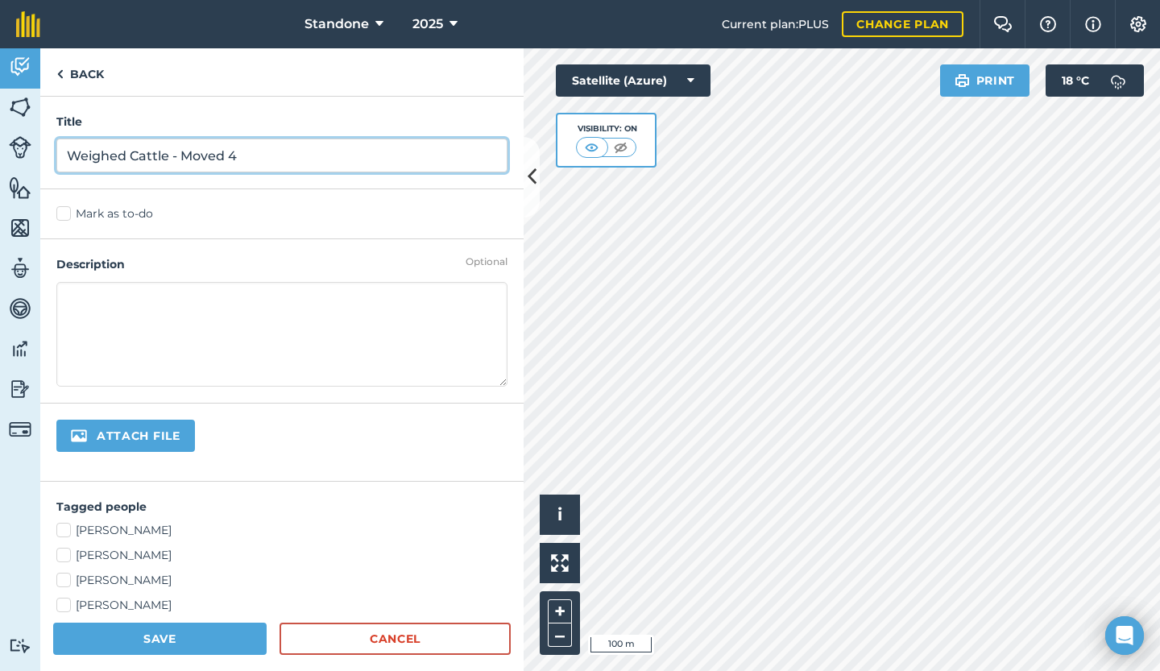
type input "Weighed Cattle - Moved 4"
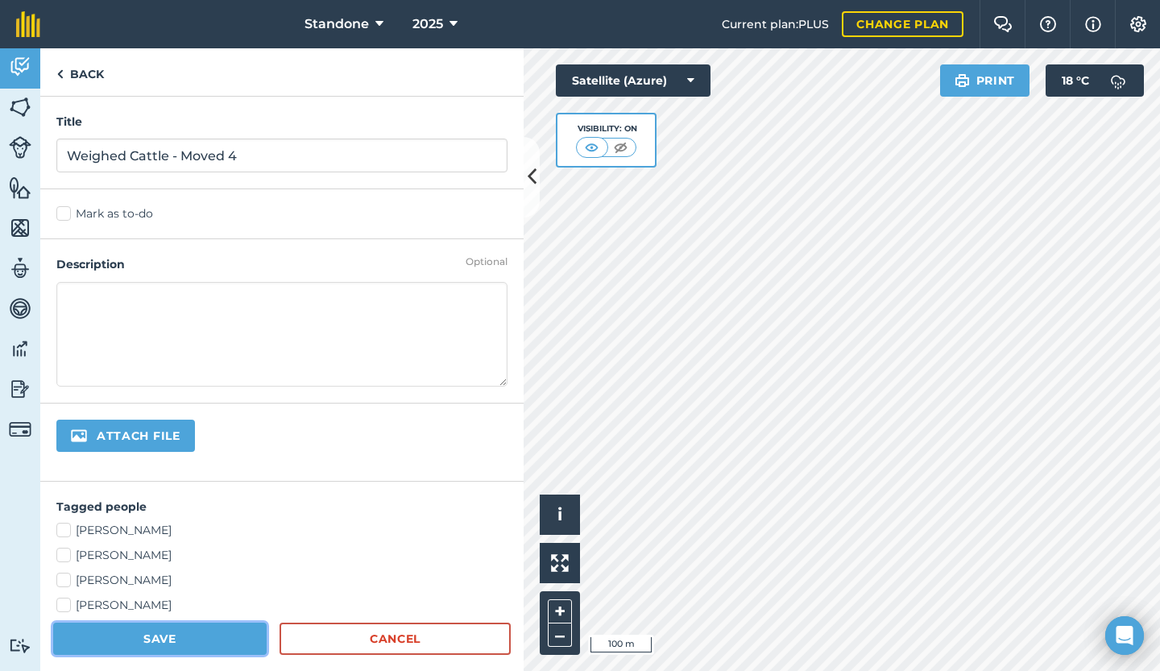
click at [190, 628] on button "Save" at bounding box center [159, 638] width 213 height 32
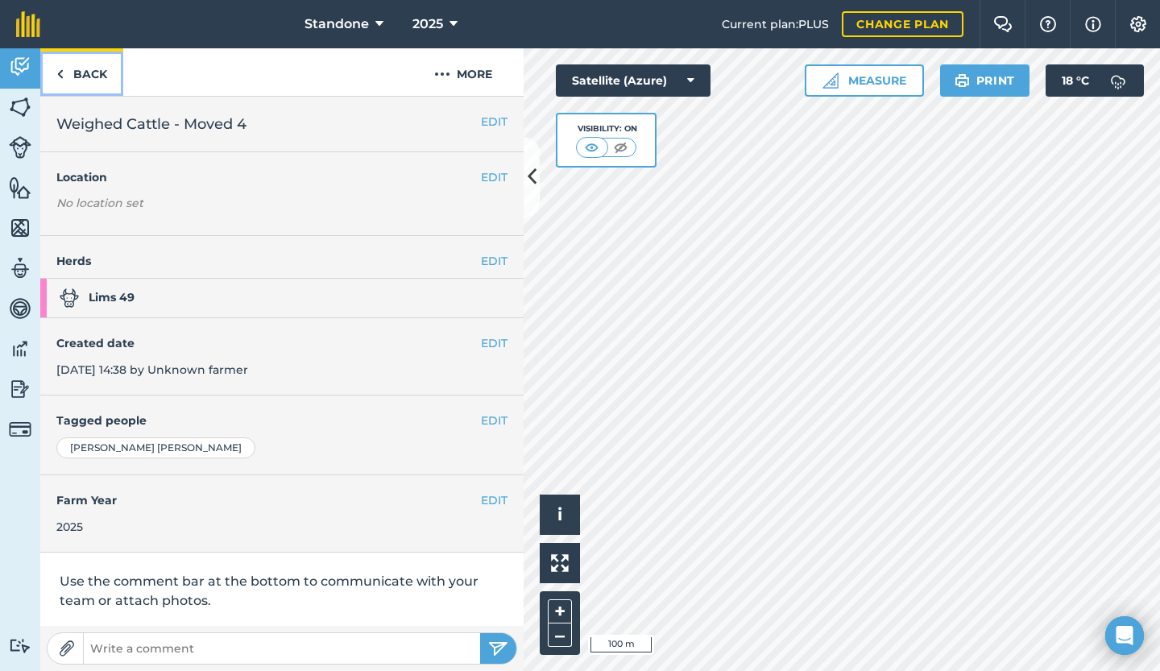
click at [82, 68] on link "Back" at bounding box center [81, 72] width 83 height 48
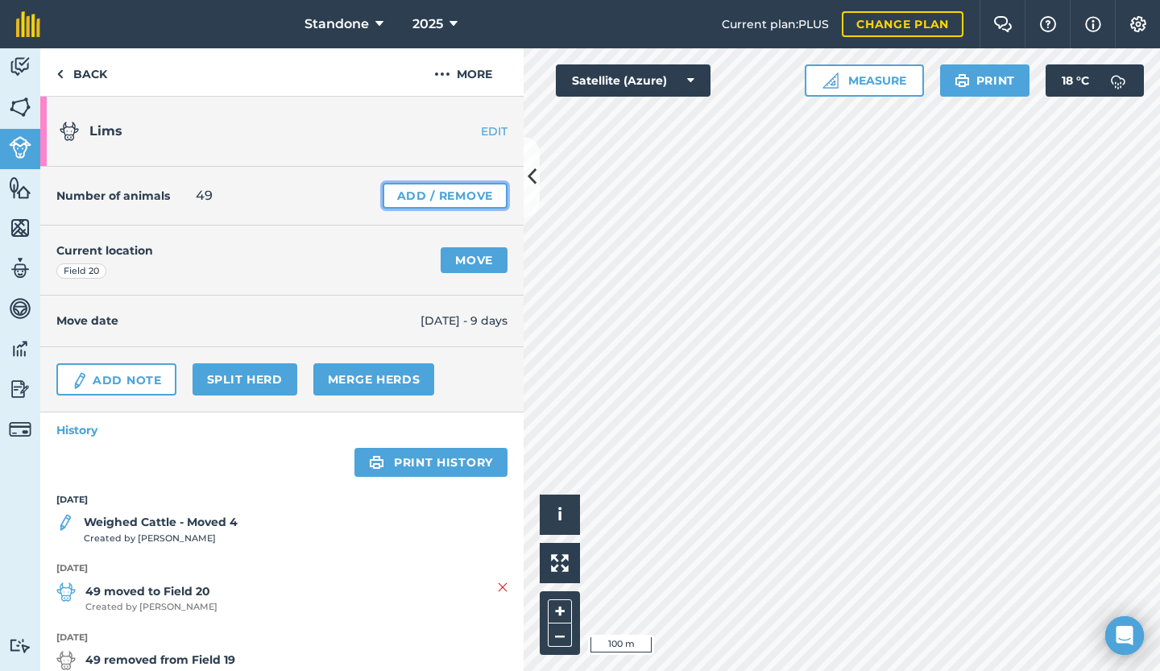
click at [391, 196] on link "Add / Remove" at bounding box center [445, 196] width 125 height 26
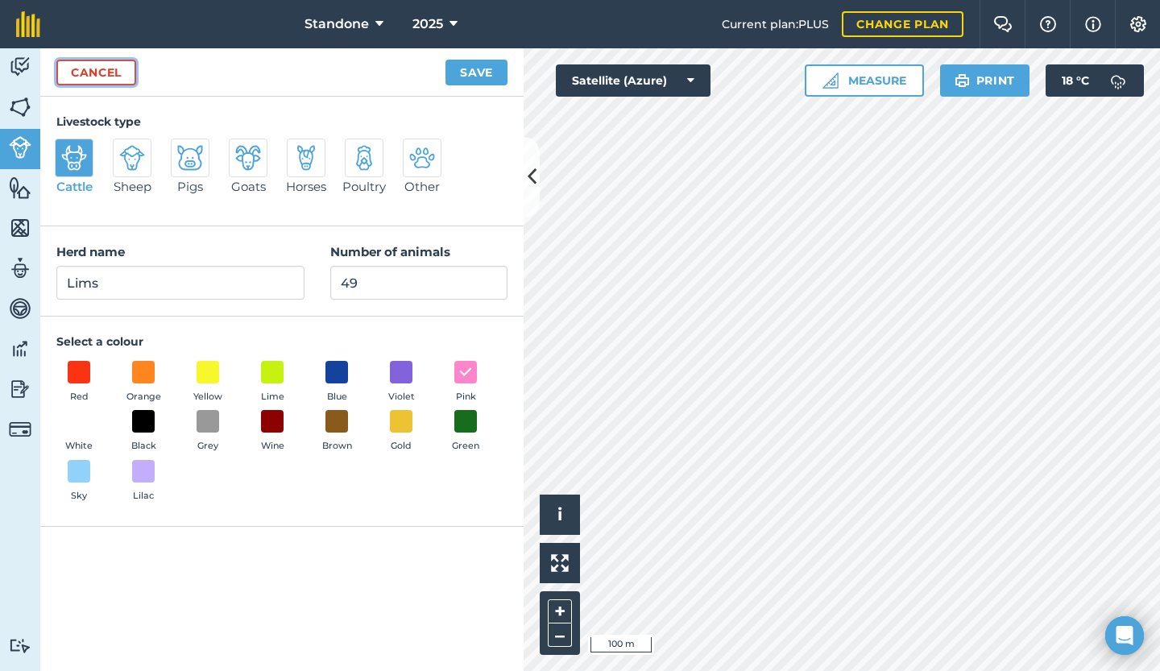
click at [95, 72] on link "Cancel" at bounding box center [96, 73] width 80 height 26
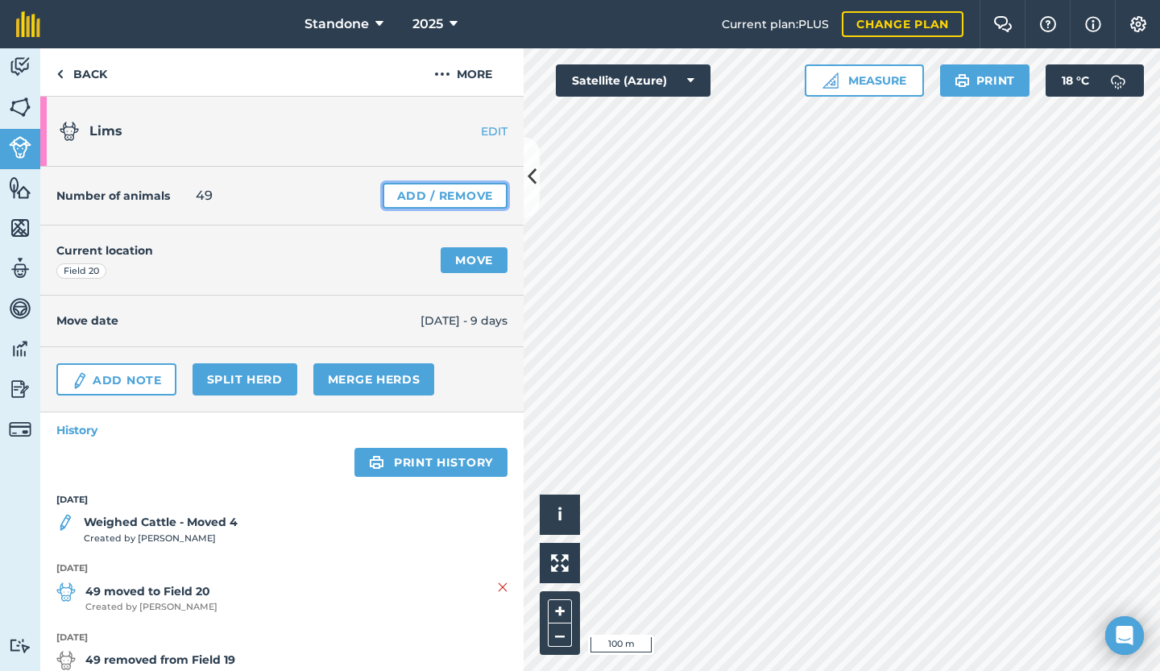
click at [474, 200] on link "Add / Remove" at bounding box center [445, 196] width 125 height 26
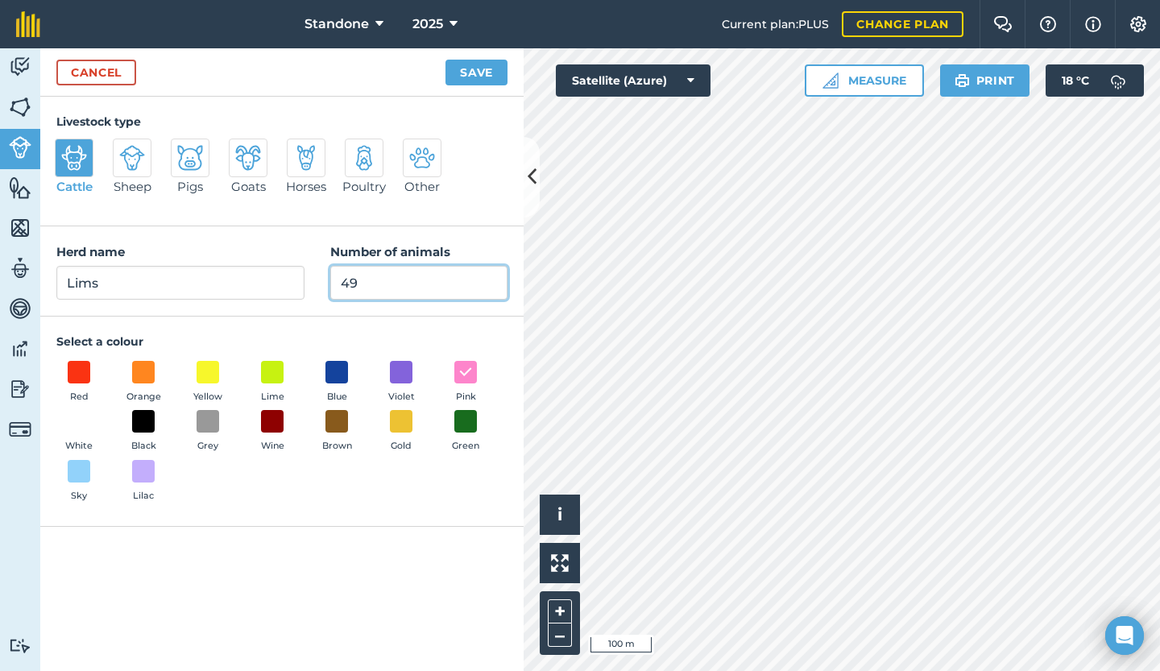
click at [391, 294] on input "49" at bounding box center [418, 283] width 177 height 34
type input "45"
click at [474, 79] on button "Save" at bounding box center [476, 73] width 62 height 26
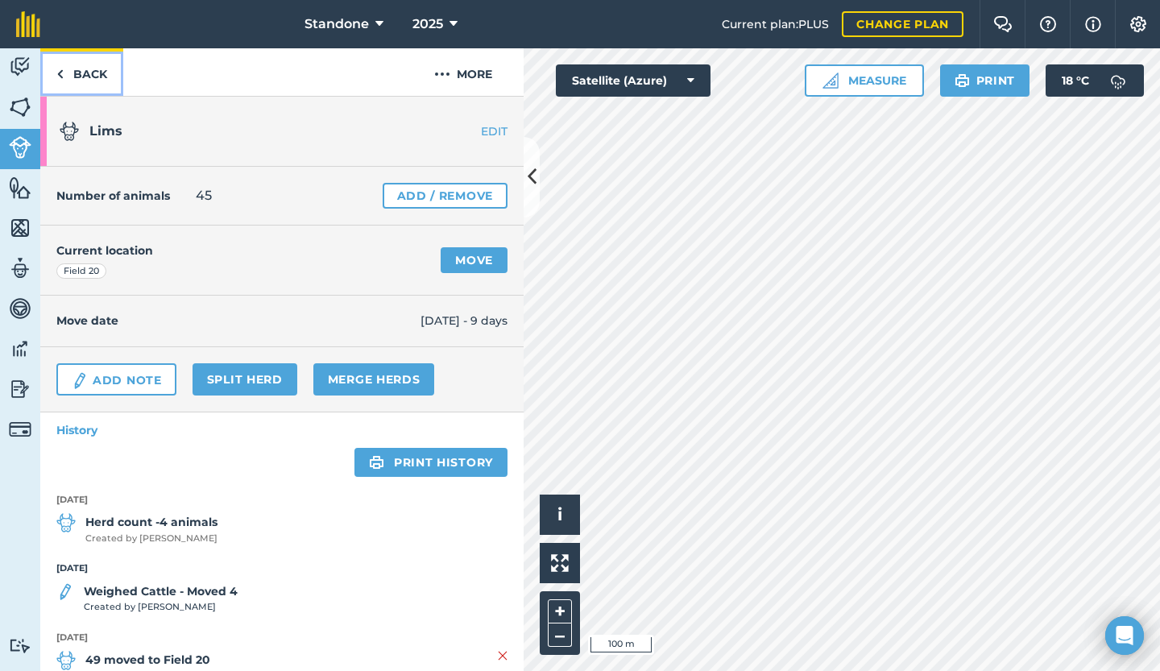
click at [71, 73] on link "Back" at bounding box center [81, 72] width 83 height 48
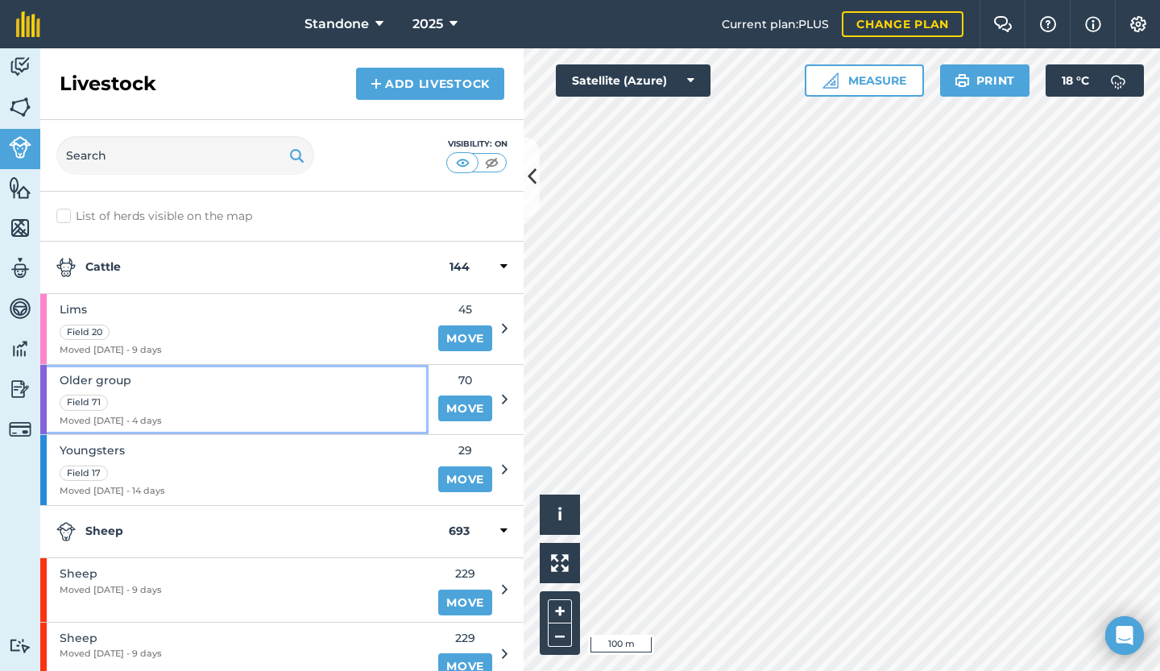
click at [213, 400] on div "Older group Field 71 Moved [DATE] - 4 days" at bounding box center [234, 400] width 388 height 70
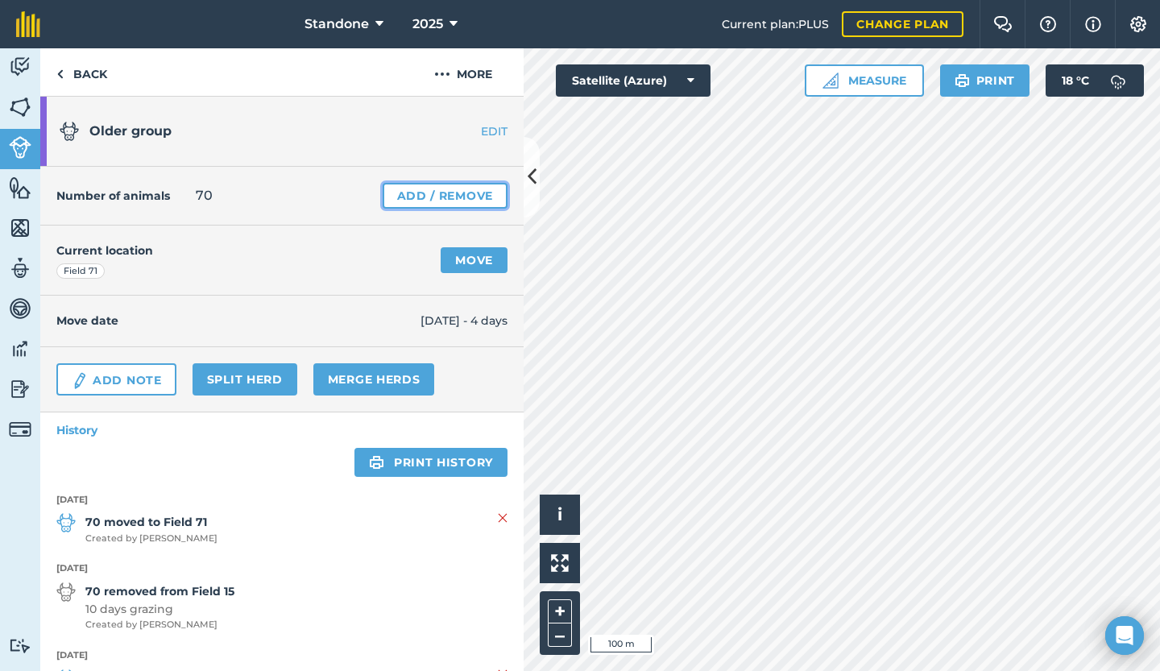
click at [425, 196] on link "Add / Remove" at bounding box center [445, 196] width 125 height 26
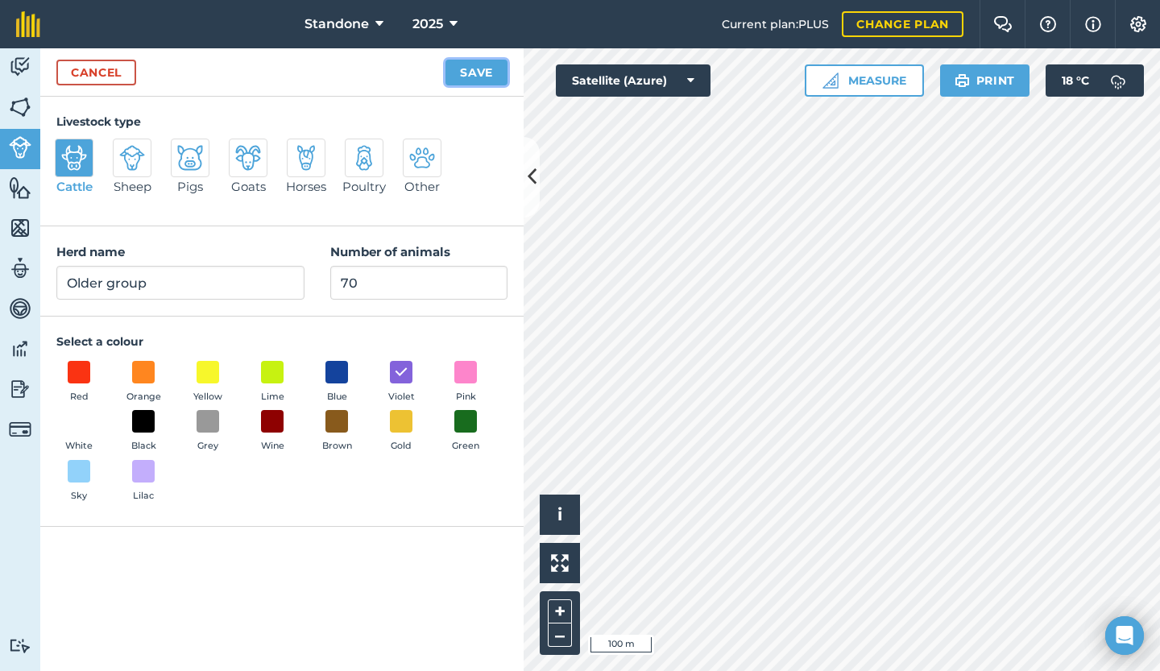
click at [483, 78] on button "Save" at bounding box center [476, 73] width 62 height 26
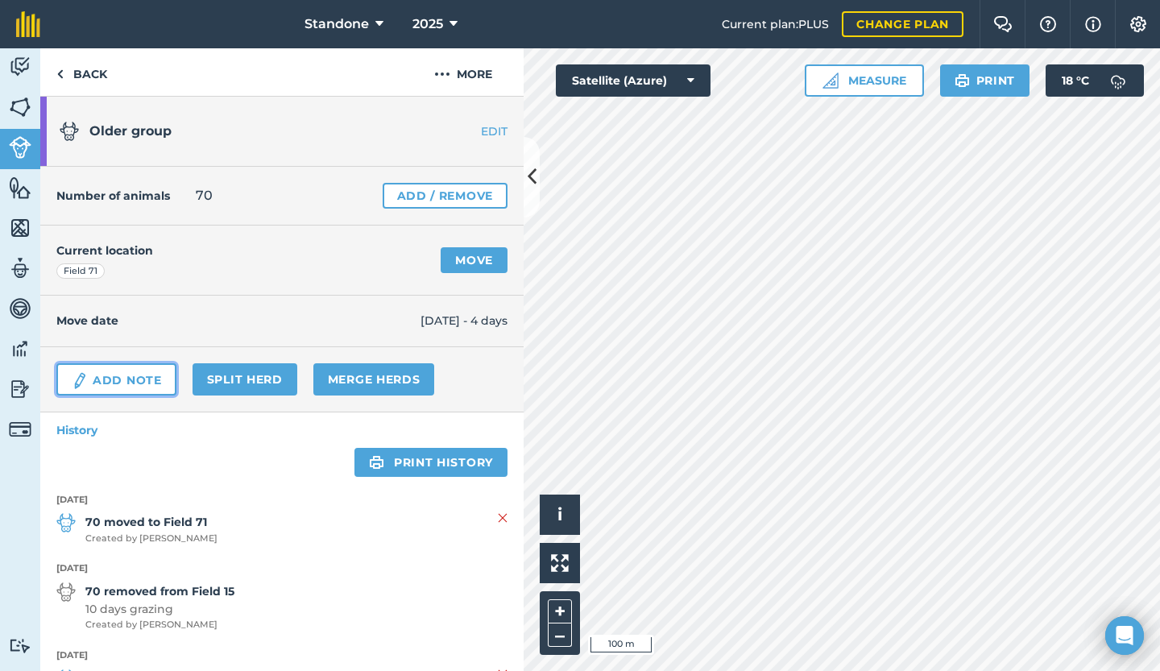
click at [133, 373] on link "Add Note" at bounding box center [116, 379] width 120 height 32
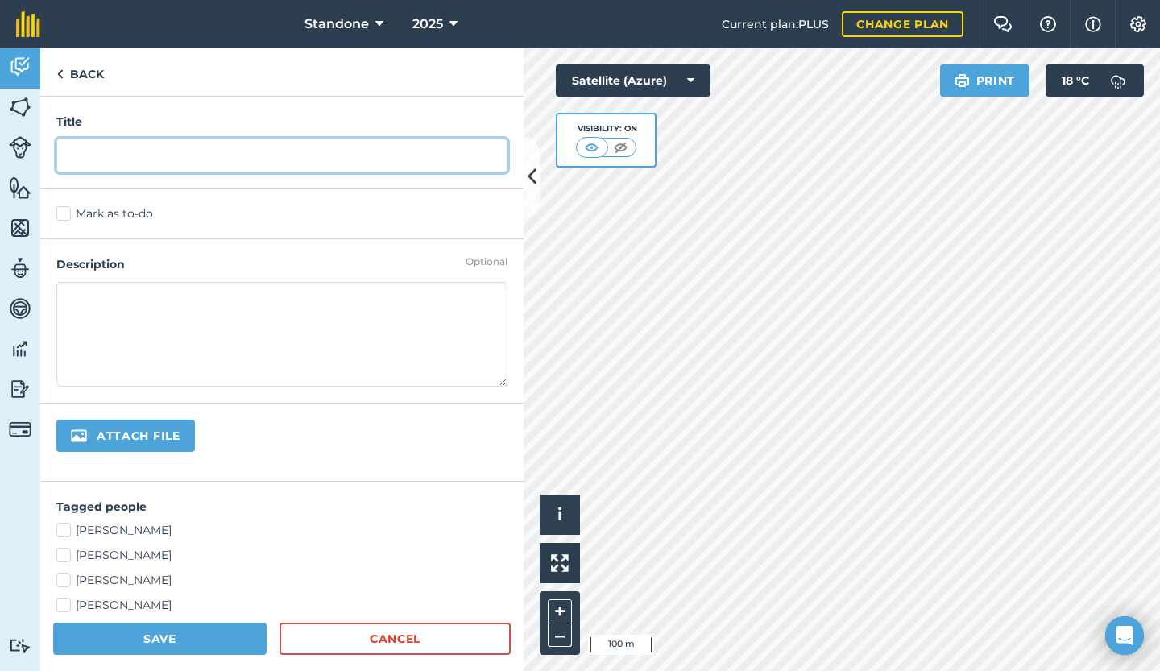
click at [103, 154] on input "text" at bounding box center [281, 156] width 451 height 34
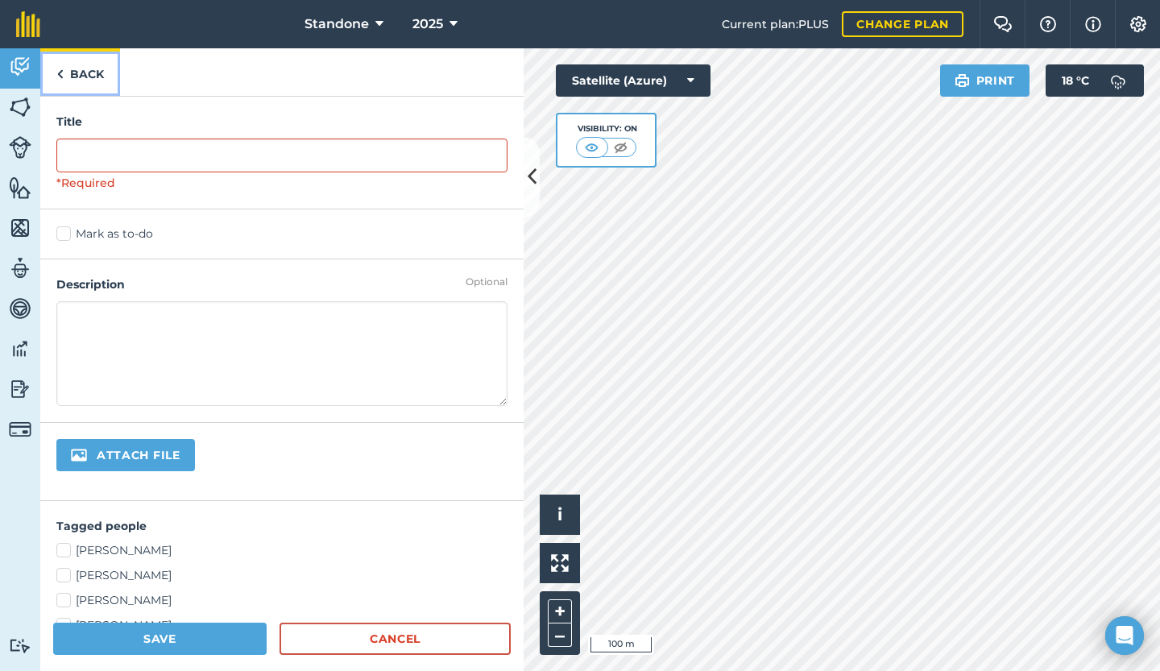
click at [52, 57] on link "Back" at bounding box center [80, 72] width 80 height 48
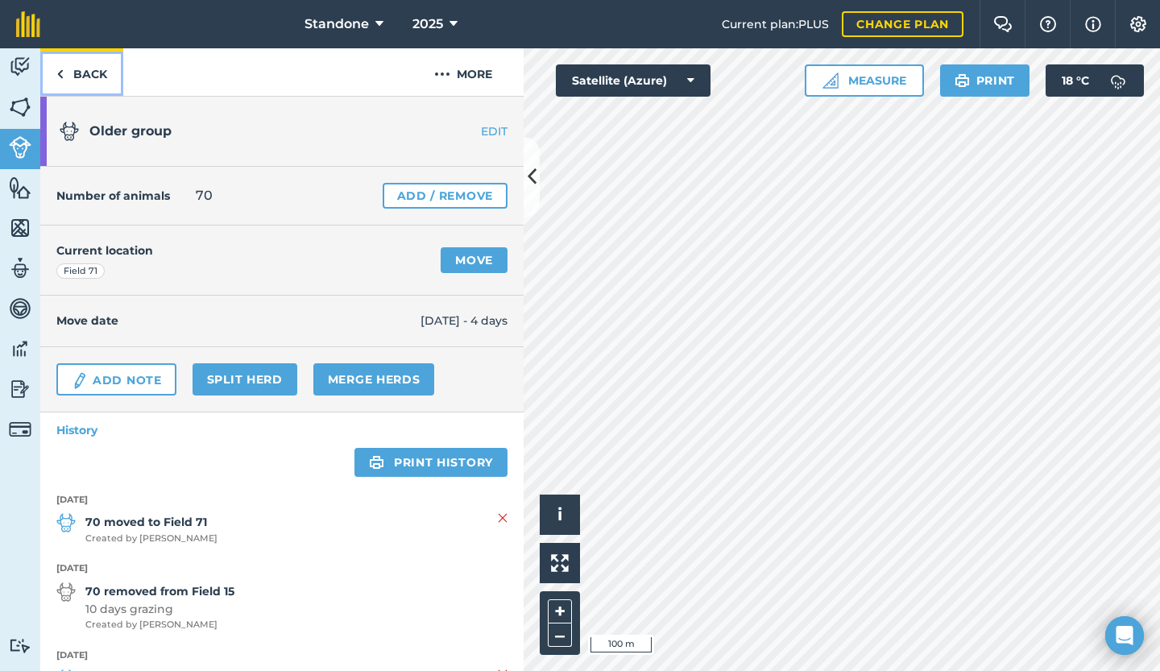
click at [86, 74] on link "Back" at bounding box center [81, 72] width 83 height 48
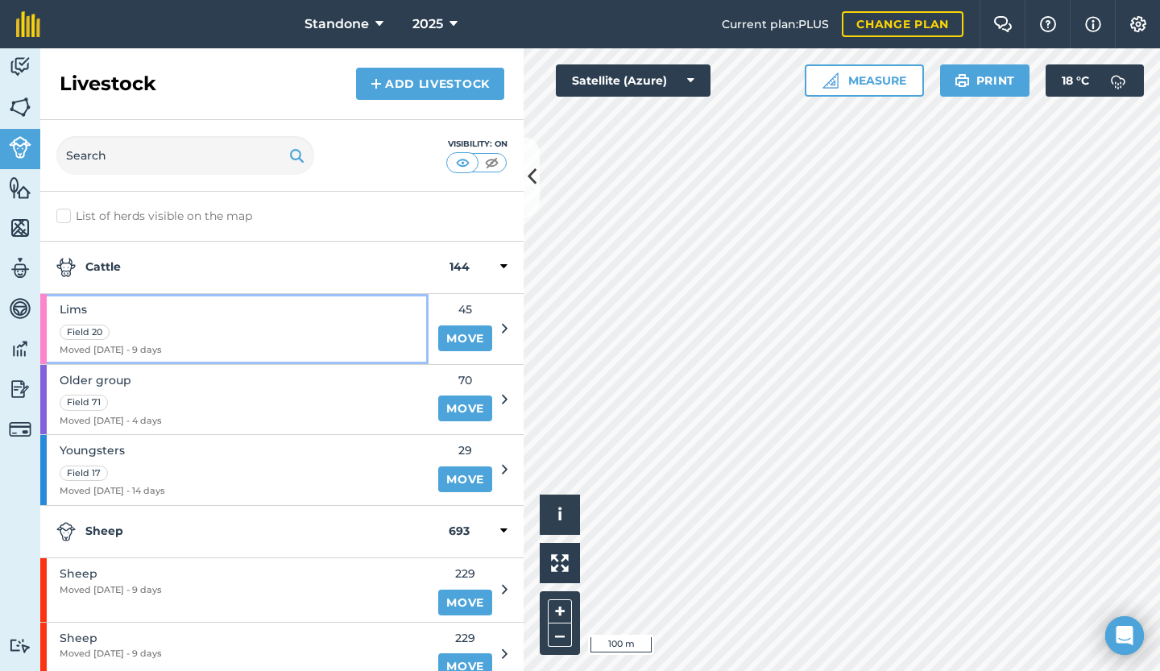
click at [202, 345] on div "Lims Field 20 Moved [DATE] - 9 days" at bounding box center [234, 329] width 388 height 70
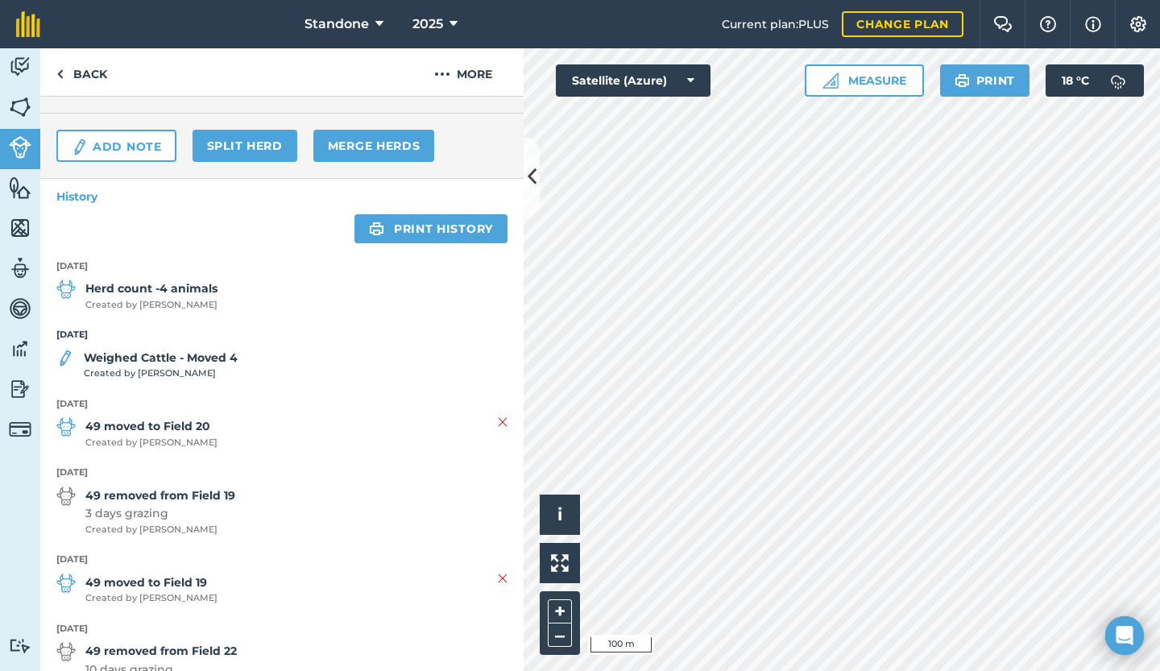
scroll to position [235, 0]
click at [111, 365] on span "Created by [PERSON_NAME]" at bounding box center [161, 372] width 154 height 14
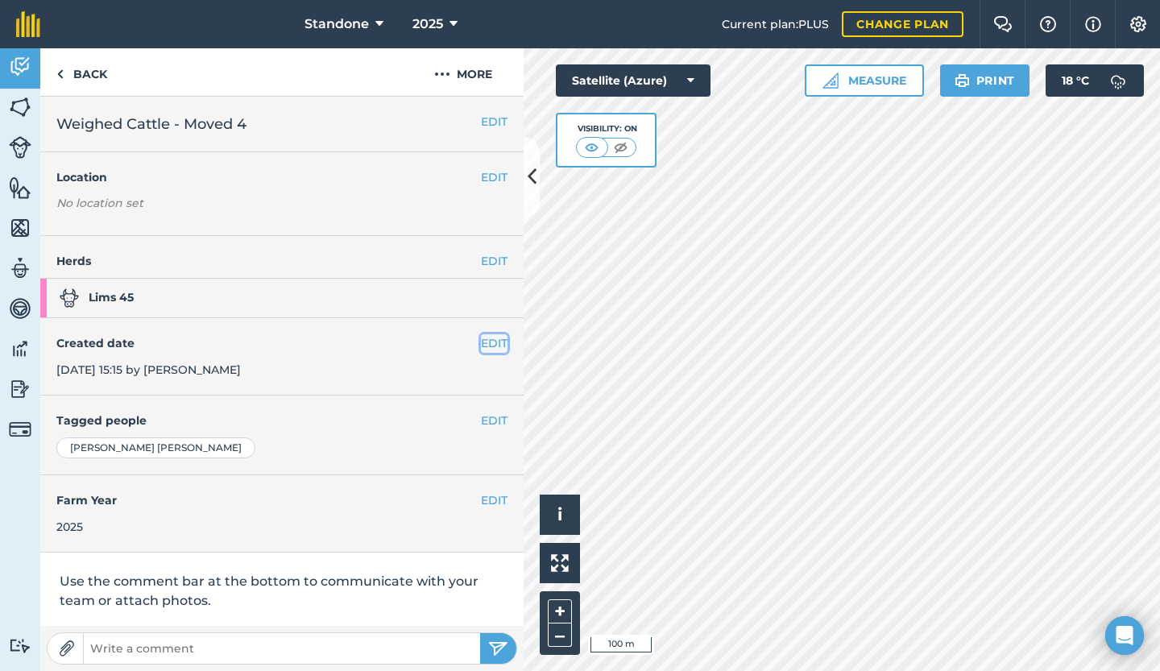
click at [481, 342] on button "EDIT" at bounding box center [494, 343] width 27 height 18
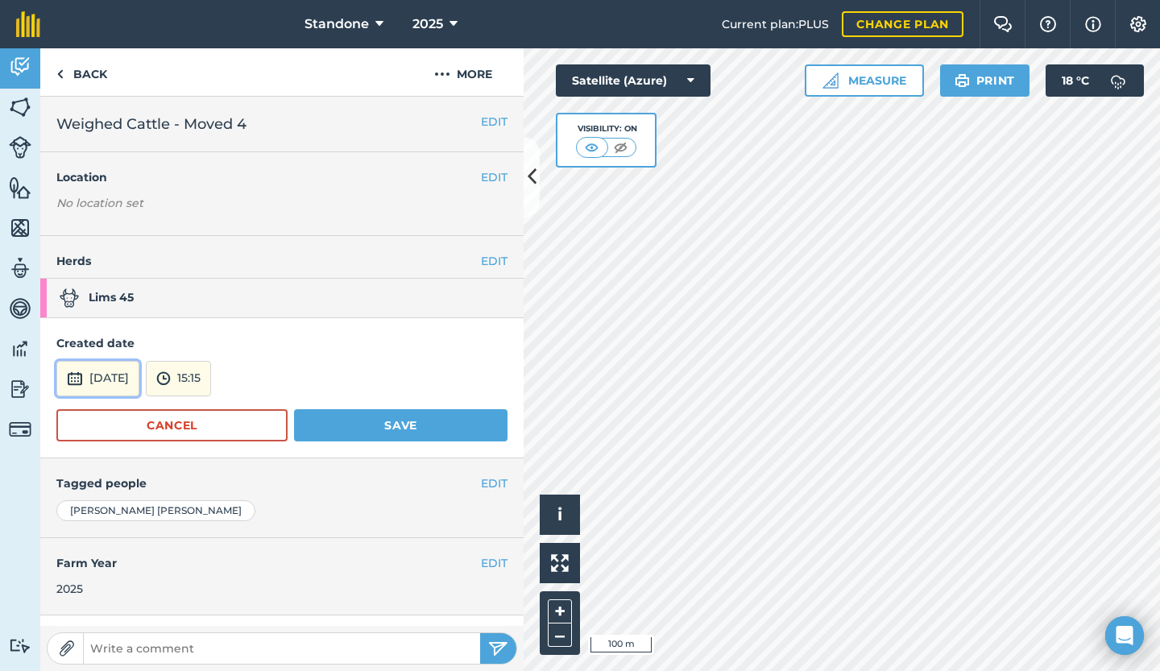
click at [101, 379] on button "[DATE]" at bounding box center [97, 378] width 83 height 35
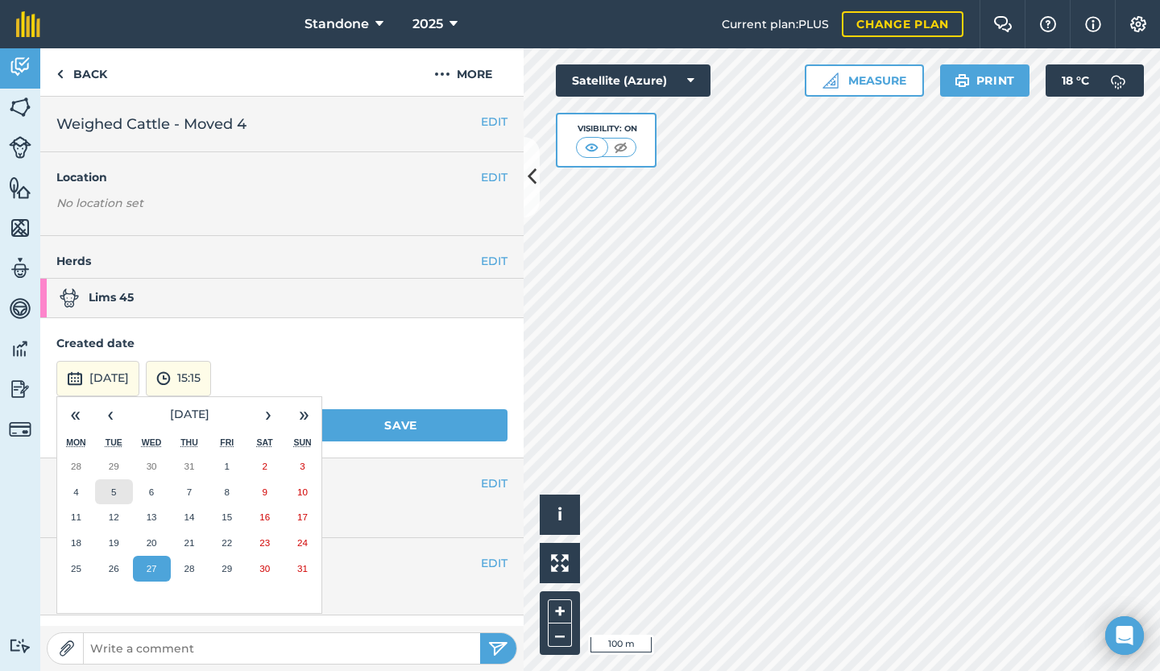
click at [114, 498] on button "5" at bounding box center [114, 492] width 38 height 26
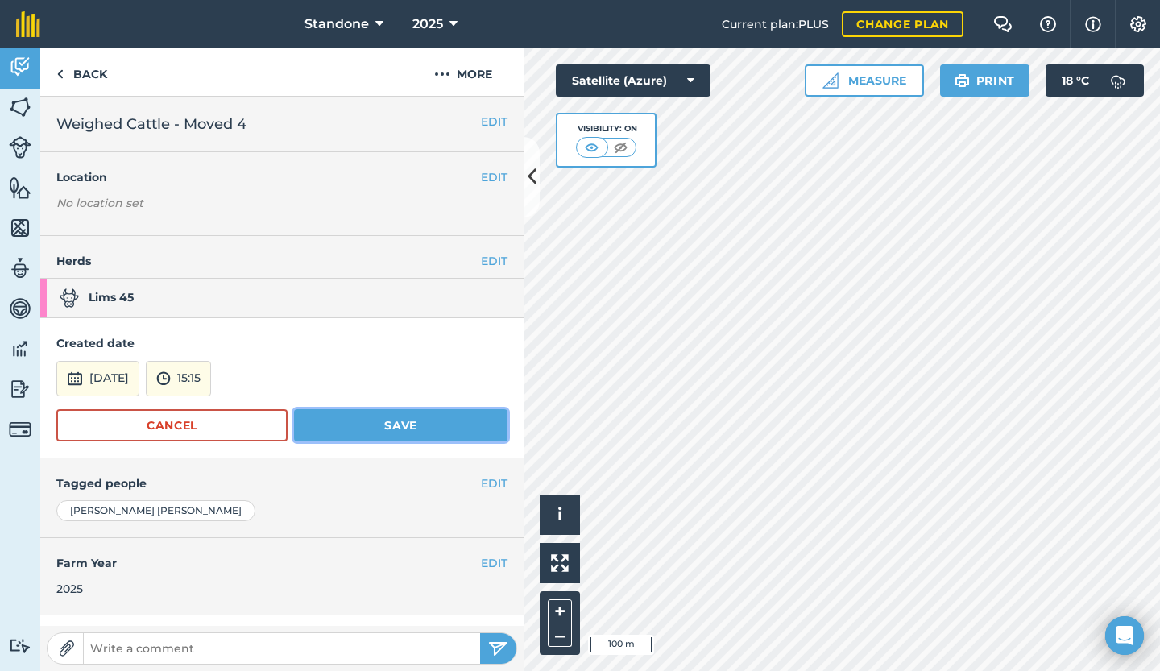
click at [359, 428] on button "Save" at bounding box center [400, 425] width 213 height 32
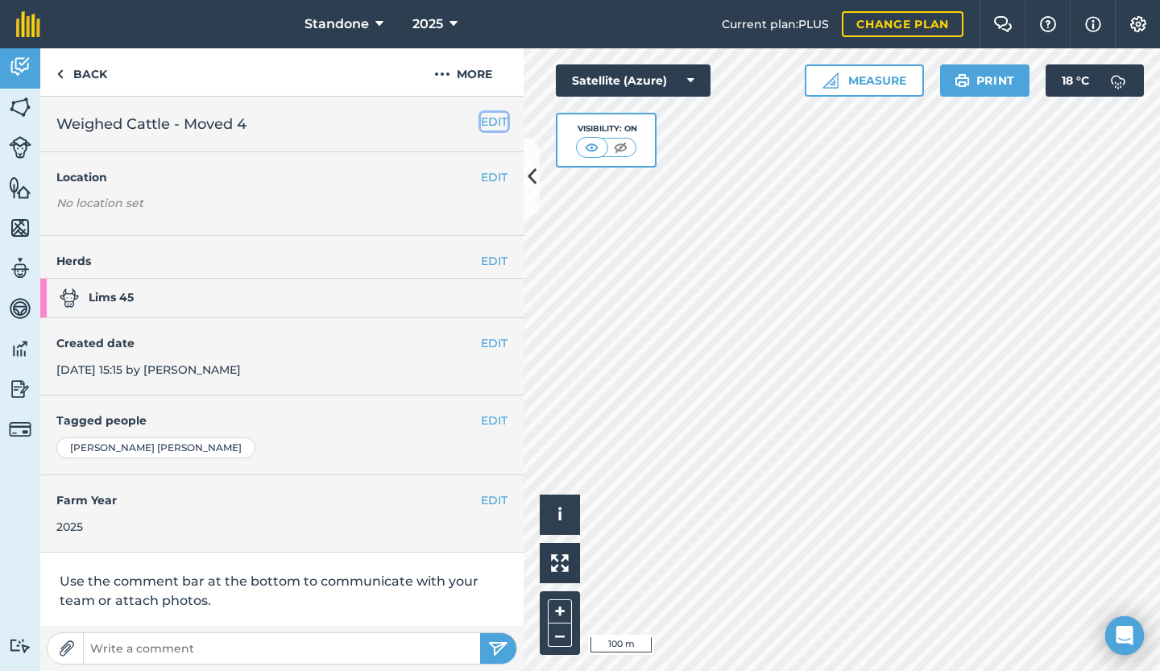
click at [481, 120] on button "EDIT" at bounding box center [494, 122] width 27 height 18
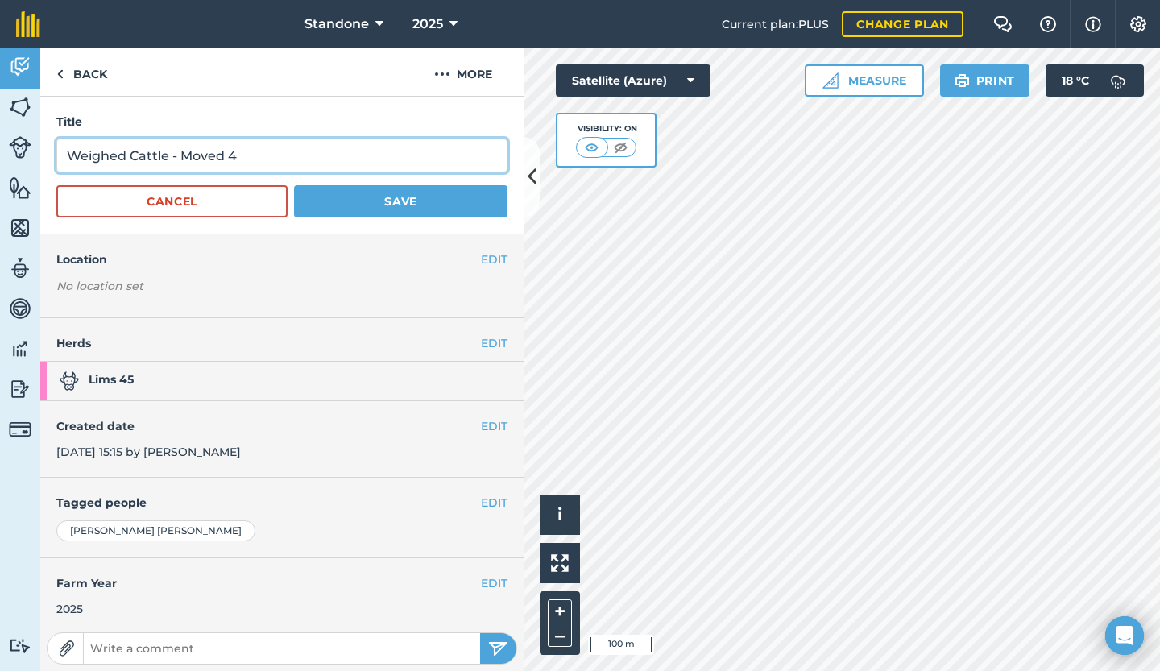
click at [286, 163] on input "Weighed Cattle - Moved 4" at bounding box center [281, 156] width 451 height 34
type input "Weighed Cattle - Moved 4 to older group"
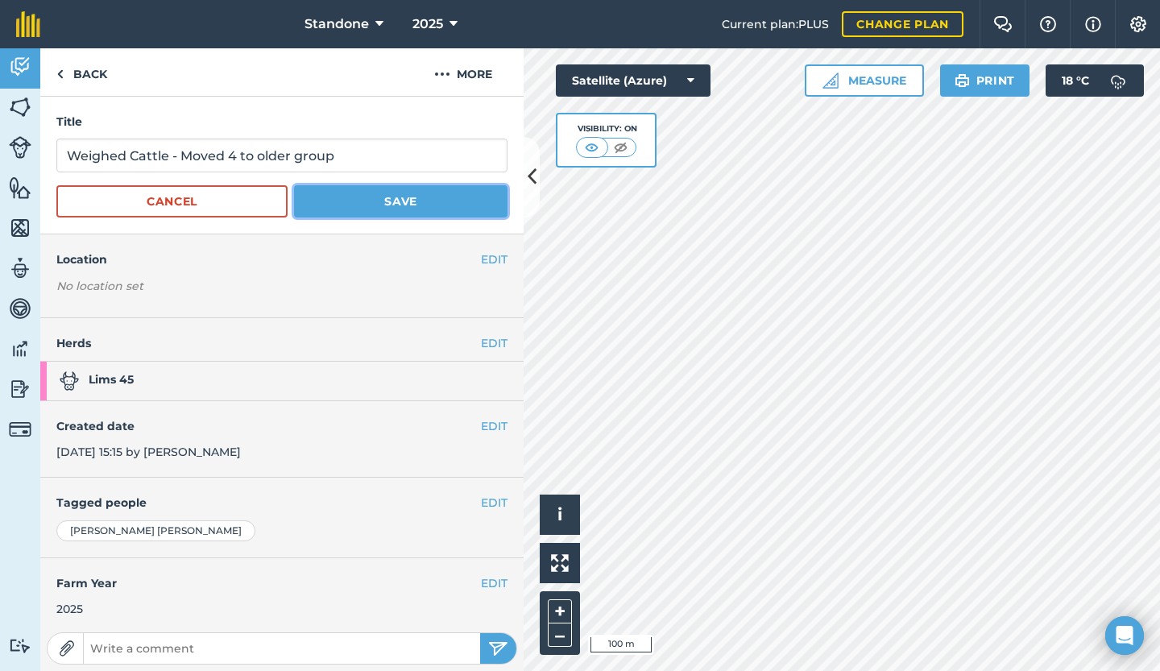
click at [370, 196] on button "Save" at bounding box center [400, 201] width 213 height 32
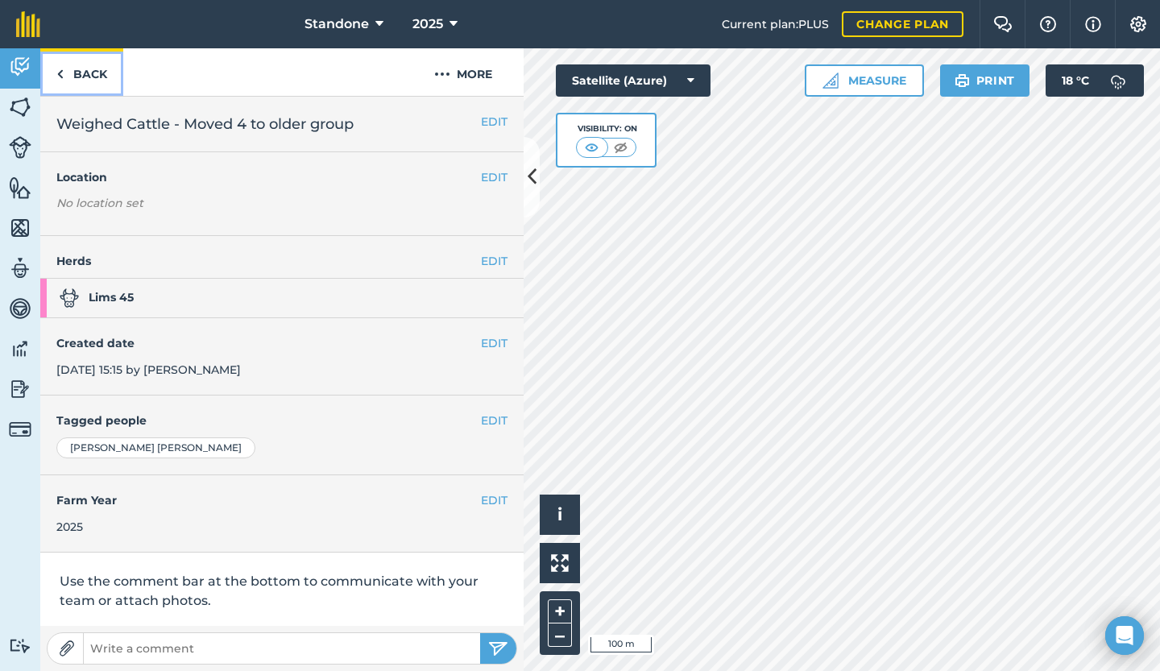
click at [90, 75] on link "Back" at bounding box center [81, 72] width 83 height 48
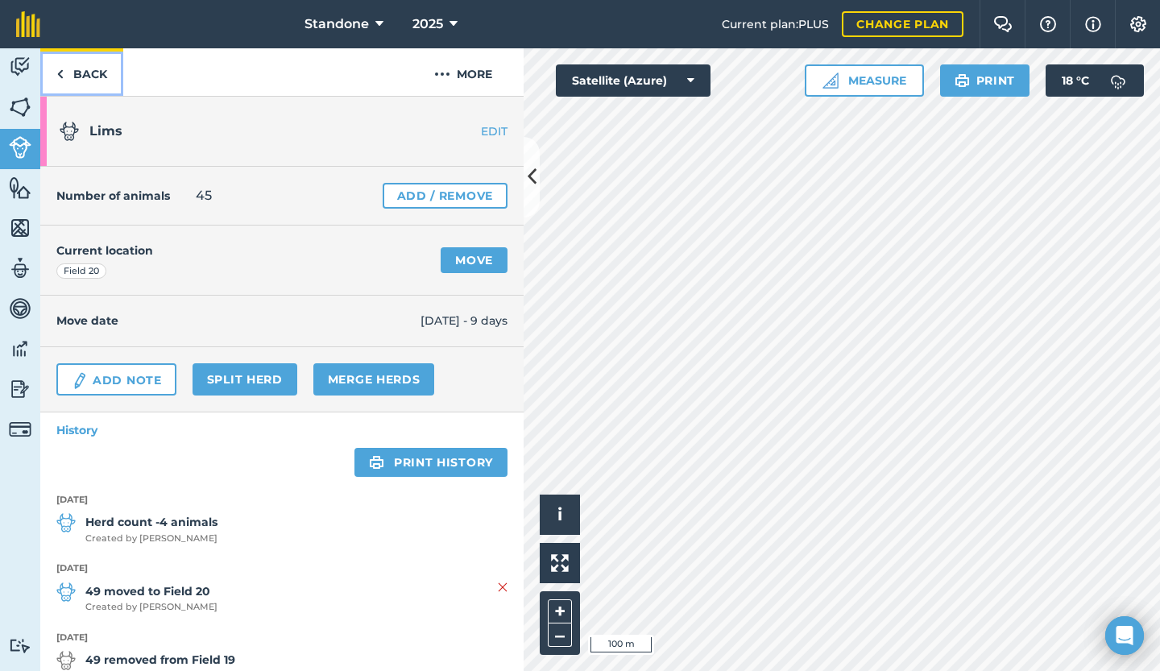
click at [90, 75] on link "Back" at bounding box center [81, 72] width 83 height 48
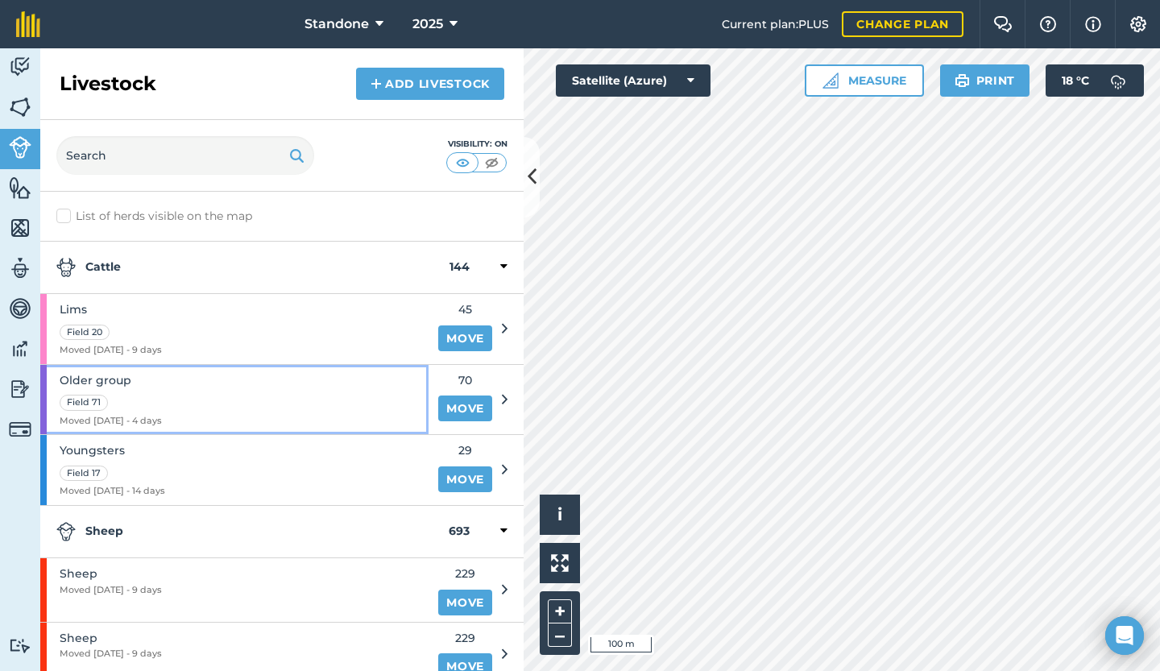
click at [343, 389] on div "Older group Field 71 Moved [DATE] - 4 days" at bounding box center [234, 400] width 388 height 70
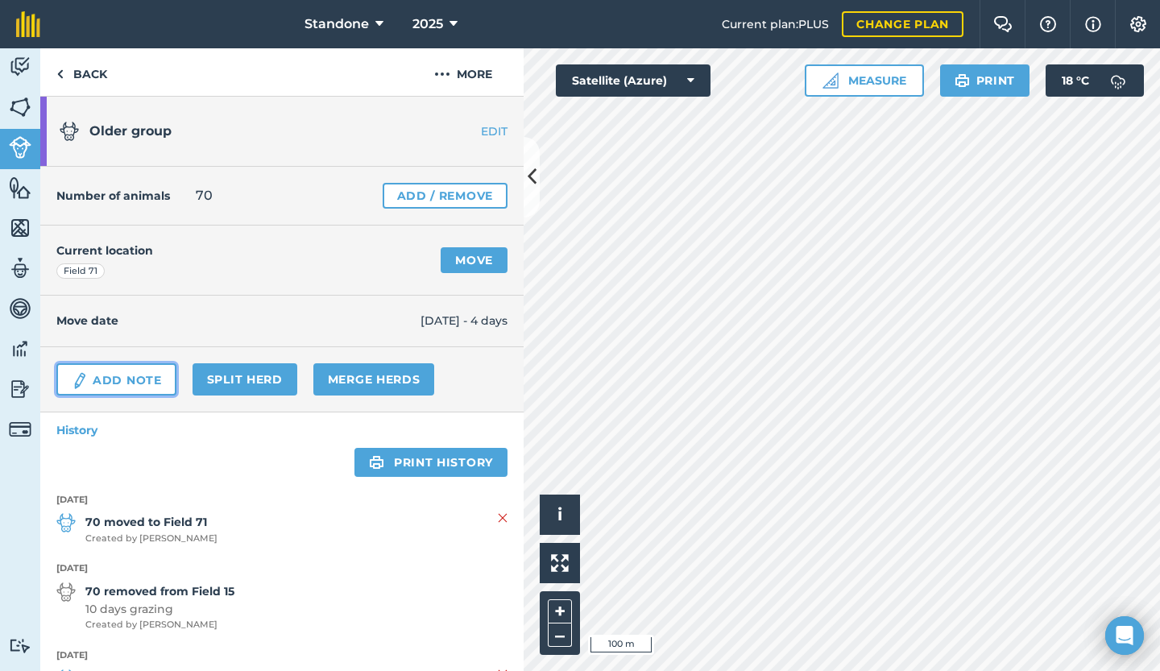
click at [159, 369] on link "Add Note" at bounding box center [116, 379] width 120 height 32
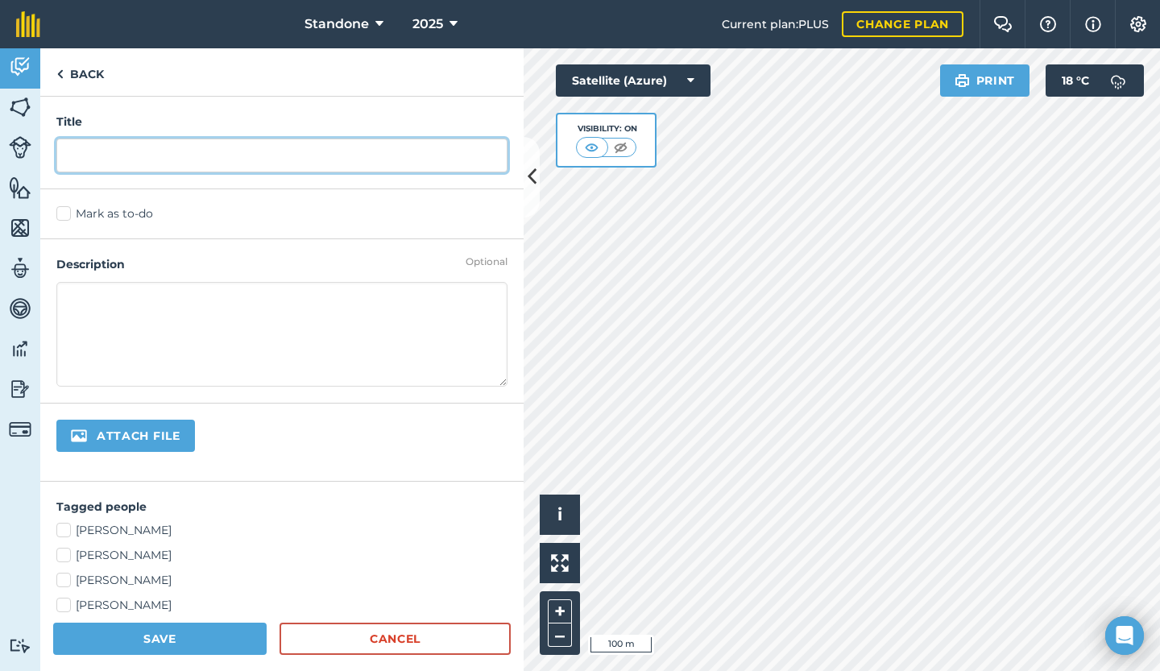
click at [92, 155] on input "text" at bounding box center [281, 156] width 451 height 34
click at [163, 160] on input "4 went to [PERSON_NAME] Organ" at bounding box center [281, 156] width 451 height 34
click at [266, 162] on input "4 went to Wotton Organ" at bounding box center [281, 156] width 451 height 34
type input "4 went to Wotton Organic"
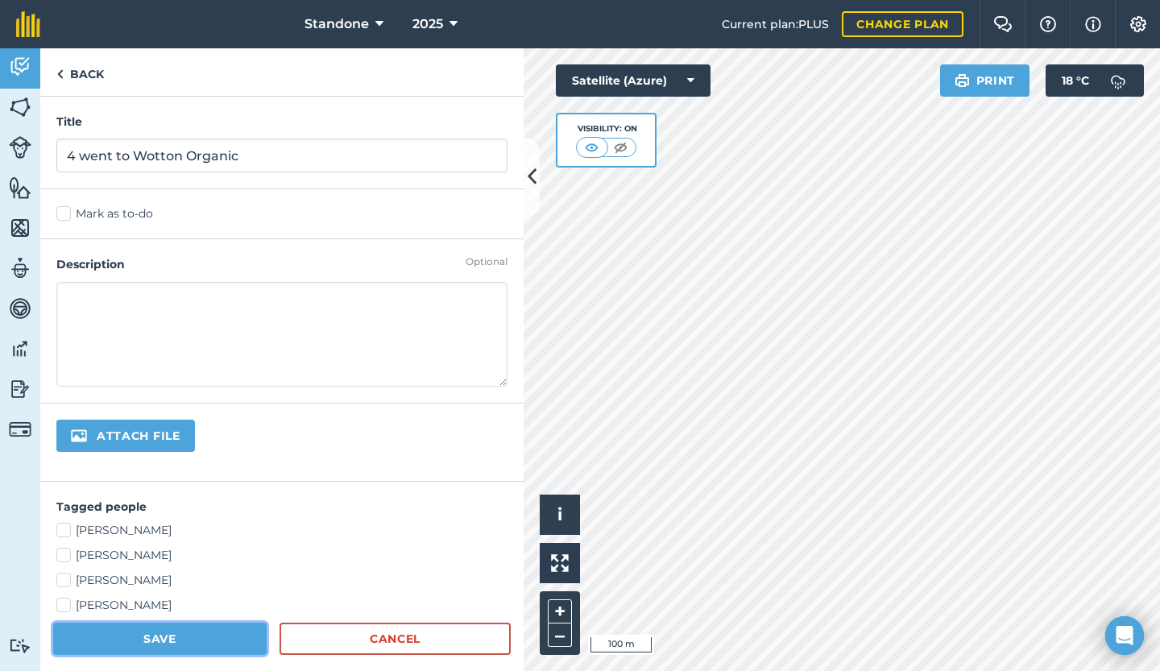
click at [235, 634] on button "Save" at bounding box center [159, 638] width 213 height 32
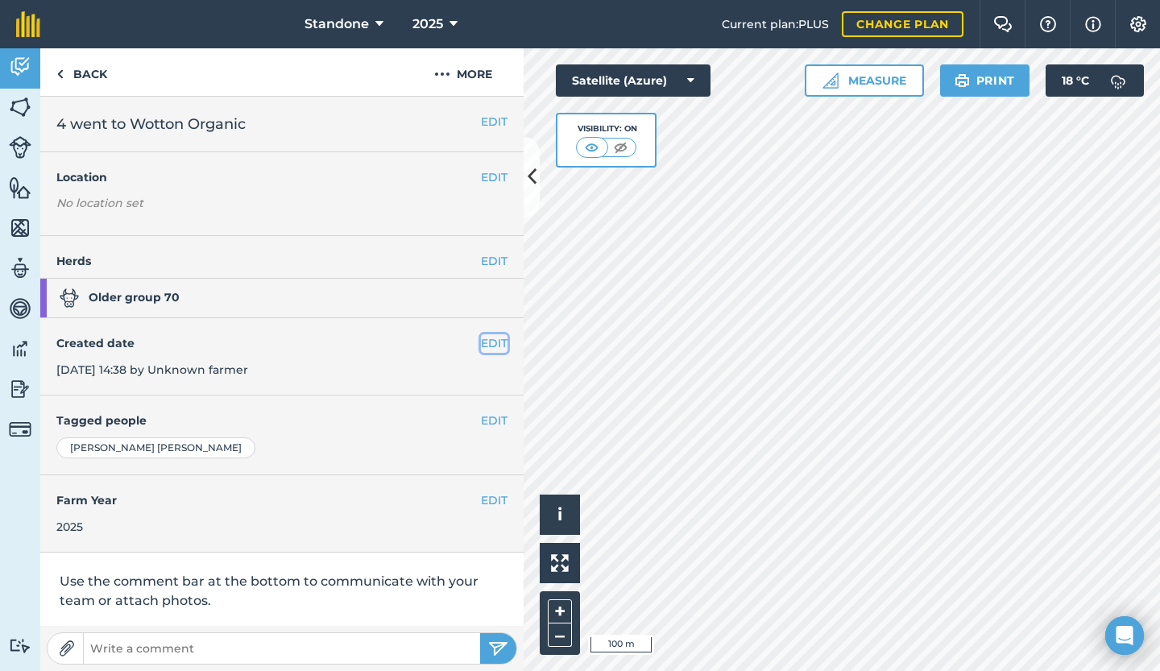
click at [490, 343] on button "EDIT" at bounding box center [494, 343] width 27 height 18
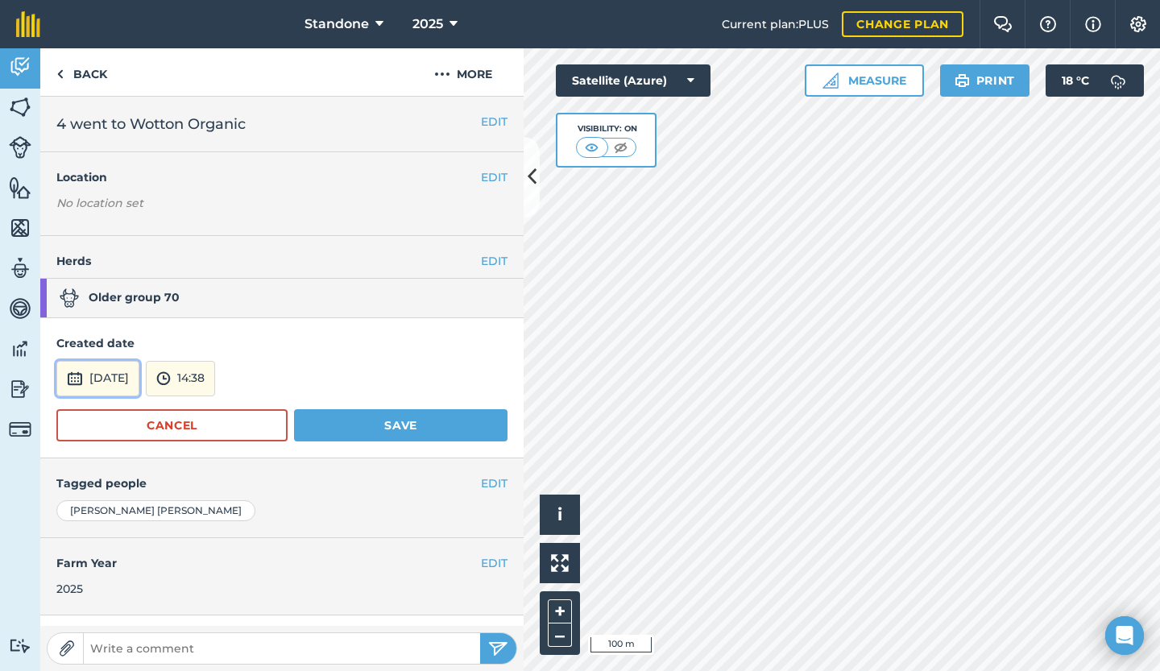
click at [139, 370] on button "[DATE]" at bounding box center [97, 378] width 83 height 35
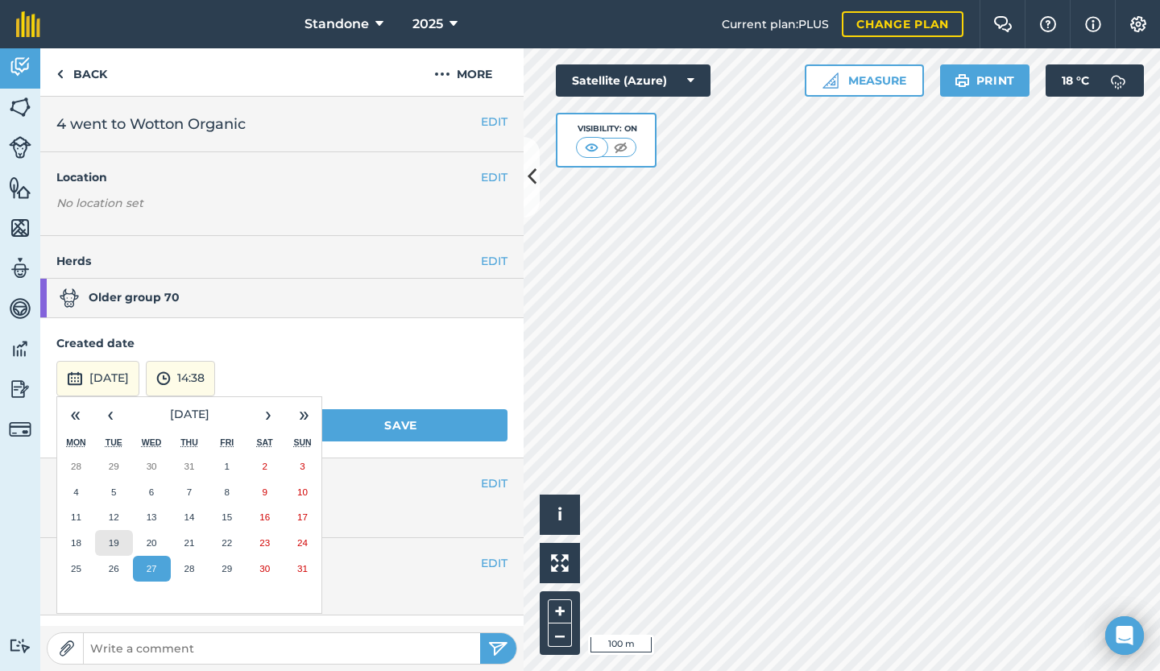
click at [114, 548] on button "19" at bounding box center [114, 543] width 38 height 26
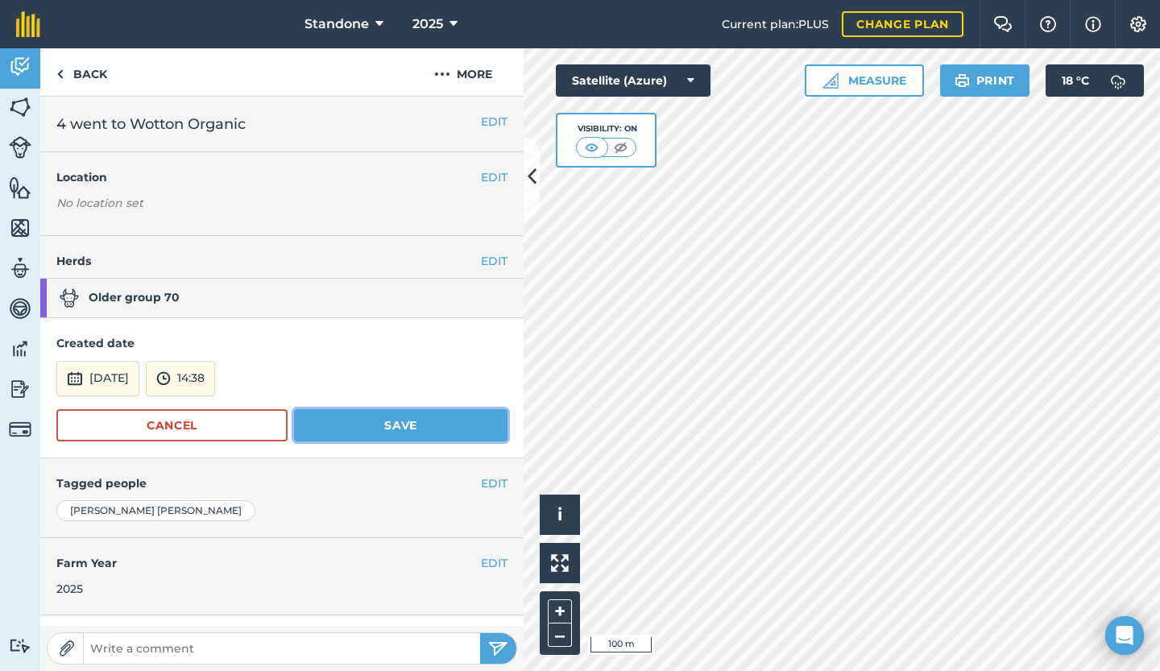
click at [380, 420] on button "Save" at bounding box center [400, 425] width 213 height 32
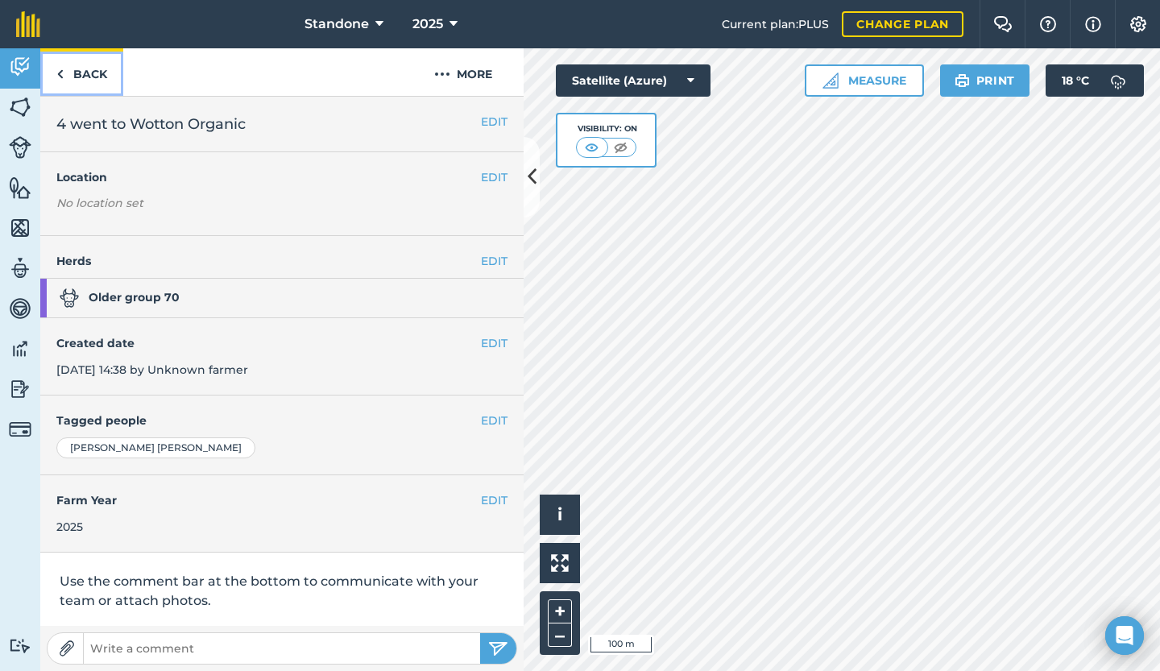
click at [84, 76] on link "Back" at bounding box center [81, 72] width 83 height 48
